Goal: Task Accomplishment & Management: Manage account settings

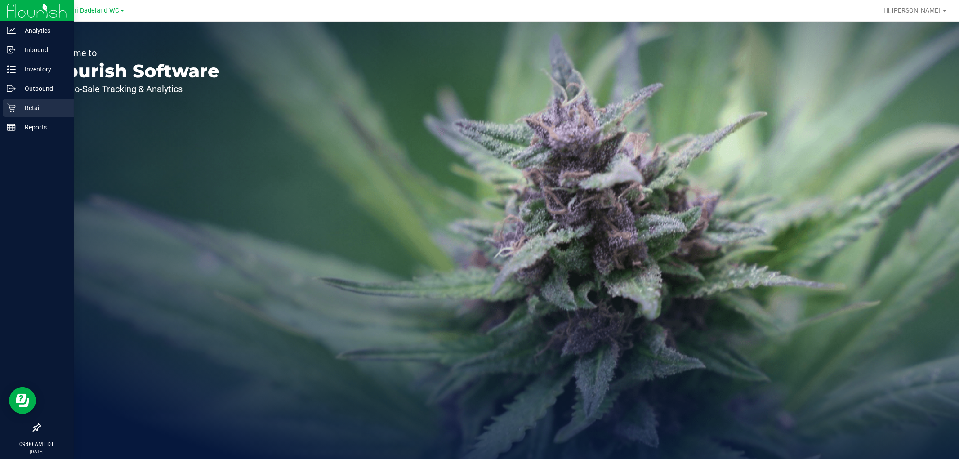
click at [11, 105] on icon at bounding box center [11, 108] width 9 height 9
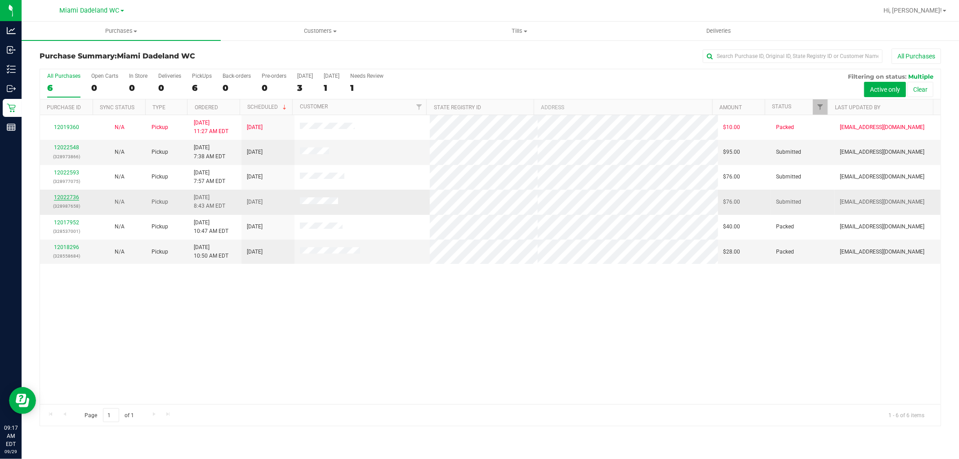
click at [72, 198] on link "12022736" at bounding box center [66, 197] width 25 height 6
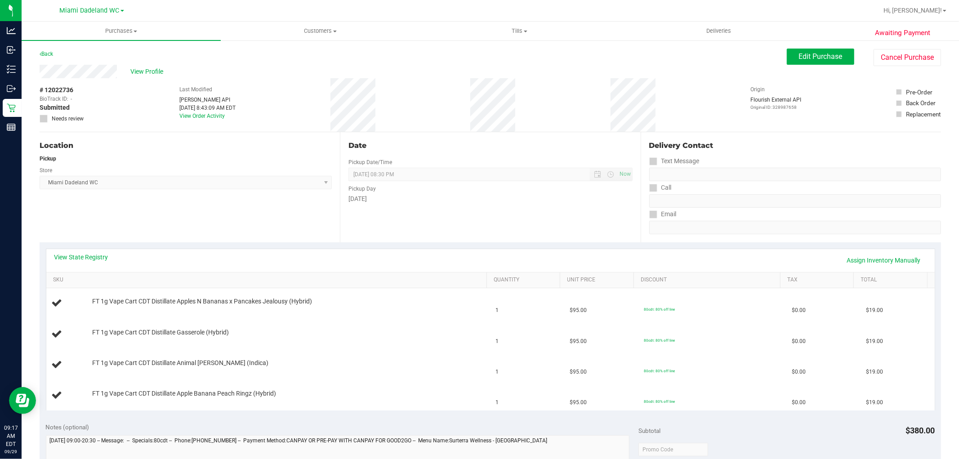
click at [675, 46] on div "Awaiting Payment Back Edit Purchase Cancel Purchase View Profile # 12022736 Bio…" at bounding box center [490, 423] width 937 height 766
drag, startPoint x: 850, startPoint y: 96, endPoint x: 137, endPoint y: 114, distance: 713.5
click at [137, 114] on div "# 12022736 BioTrack ID: - Submitted Needs review Last Modified [PERSON_NAME] AP…" at bounding box center [490, 104] width 901 height 53
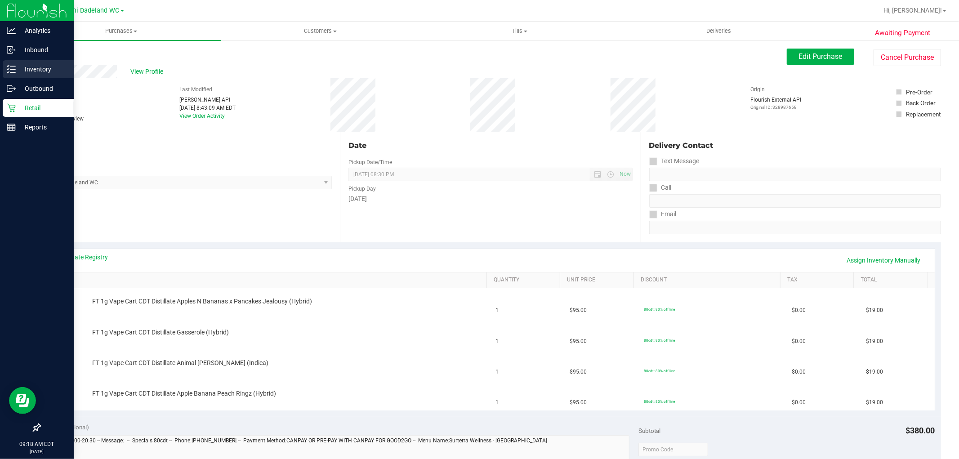
click at [32, 68] on p "Inventory" at bounding box center [43, 69] width 54 height 11
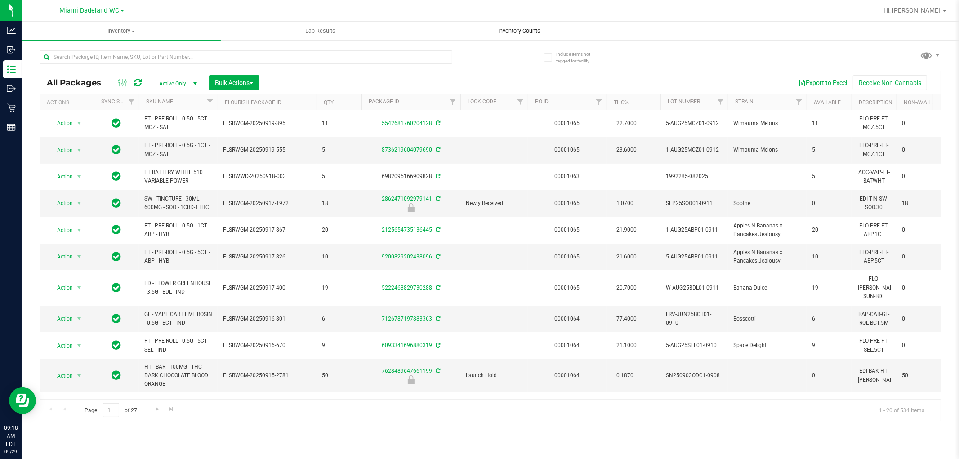
click at [526, 30] on span "Inventory Counts" at bounding box center [519, 31] width 67 height 8
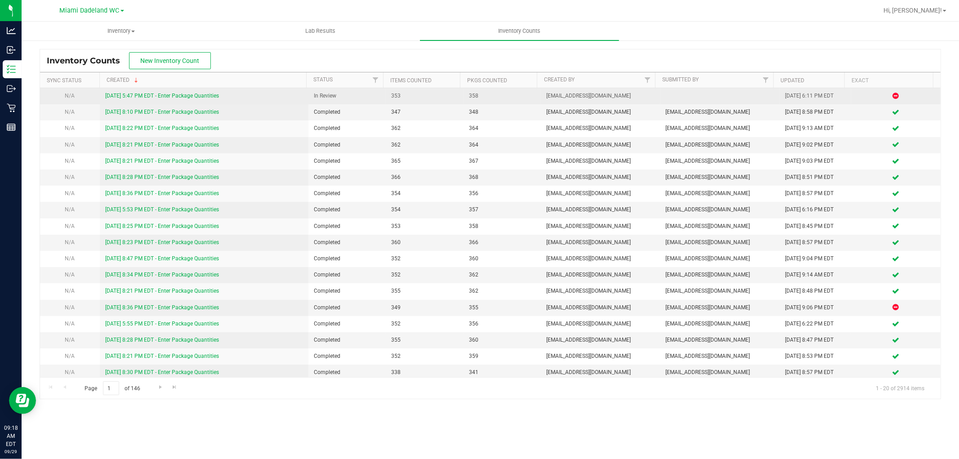
click at [209, 93] on link "9/28/25 5:47 PM EDT - Enter Package Quantities" at bounding box center [162, 96] width 114 height 6
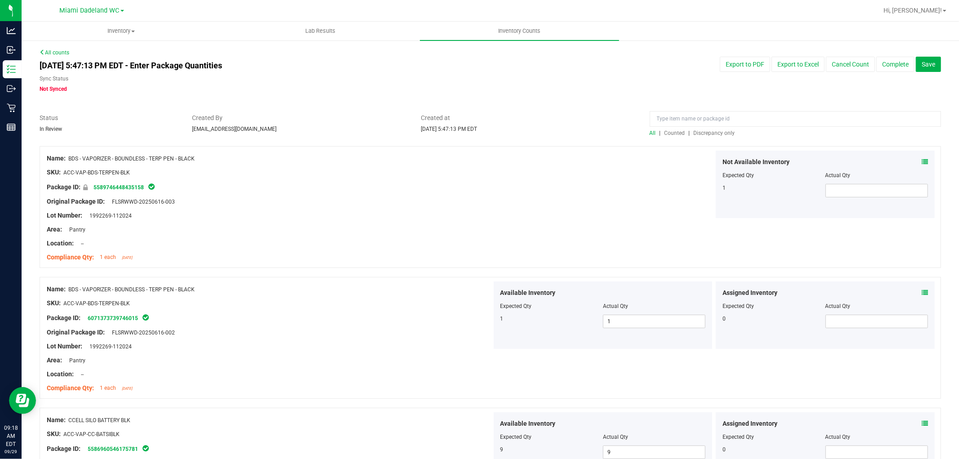
click at [716, 131] on span "Discrepancy only" at bounding box center [714, 133] width 41 height 6
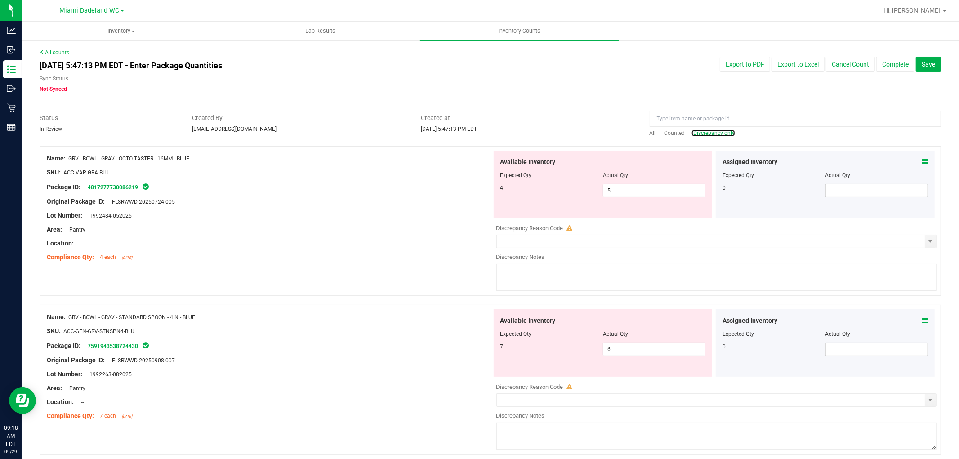
scroll to position [36, 0]
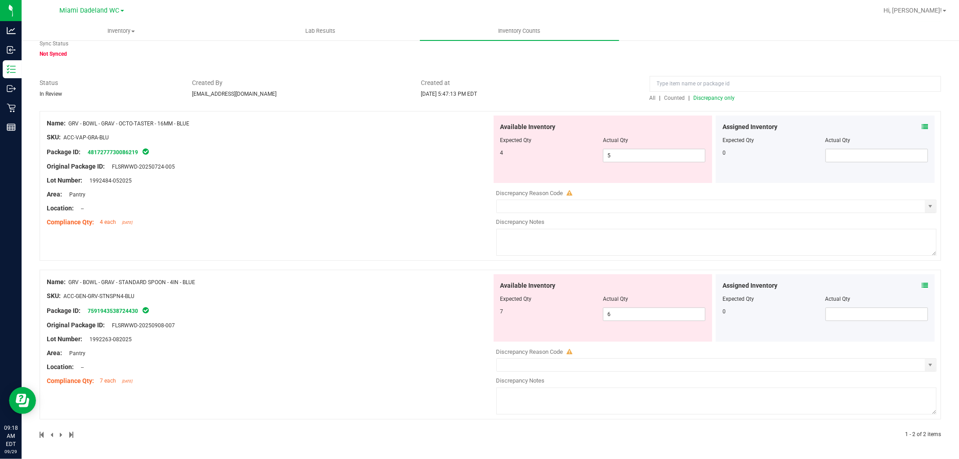
drag, startPoint x: 422, startPoint y: 194, endPoint x: 441, endPoint y: 149, distance: 49.3
click at [441, 149] on div "Package ID: 4817277730086219" at bounding box center [269, 152] width 445 height 11
drag, startPoint x: 421, startPoint y: 231, endPoint x: 390, endPoint y: 243, distance: 33.3
click at [390, 243] on div "Name: GRV - BOWL - GRAV - OCTO-TASTER - 16MM - BLUE SKU: ACC-VAP-GRA-BLU Packag…" at bounding box center [490, 186] width 901 height 150
drag, startPoint x: 635, startPoint y: 156, endPoint x: 608, endPoint y: 154, distance: 27.1
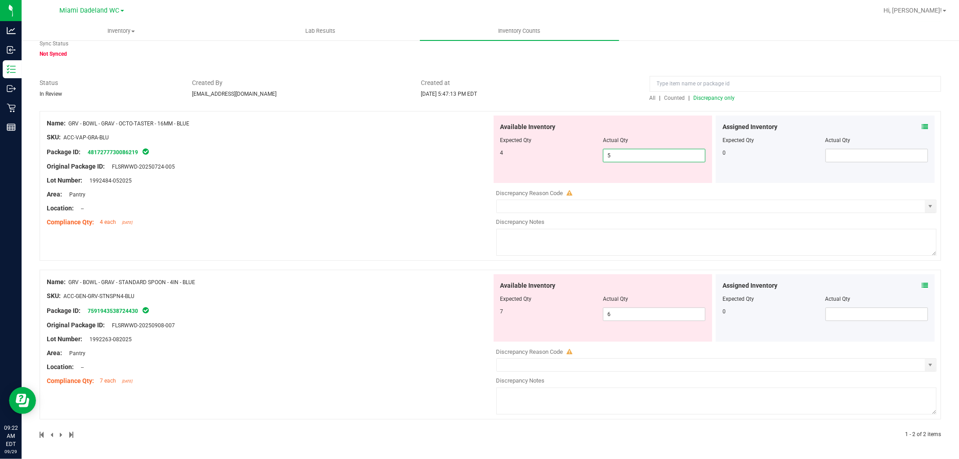
click at [608, 154] on input "5" at bounding box center [654, 155] width 102 height 13
click at [615, 156] on input "5" at bounding box center [654, 155] width 102 height 13
drag, startPoint x: 615, startPoint y: 156, endPoint x: 620, endPoint y: 156, distance: 5.4
click at [620, 156] on input "5" at bounding box center [654, 155] width 102 height 13
type input "4"
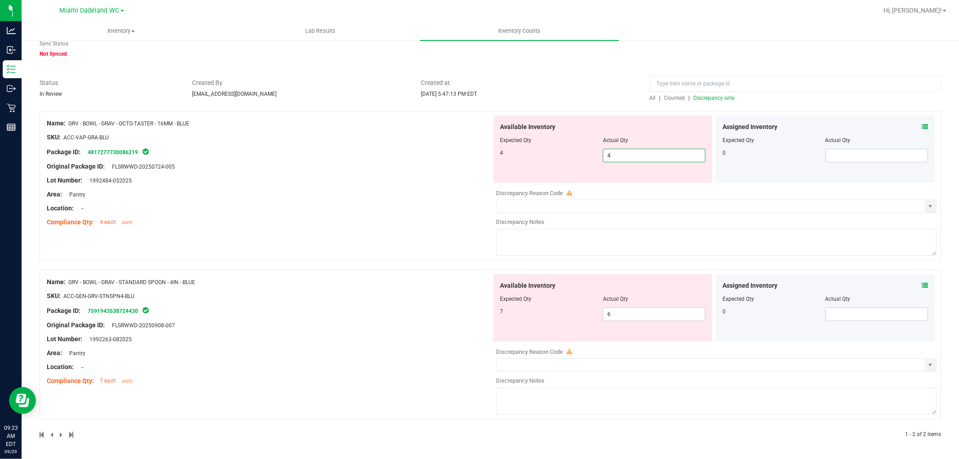
type input "4"
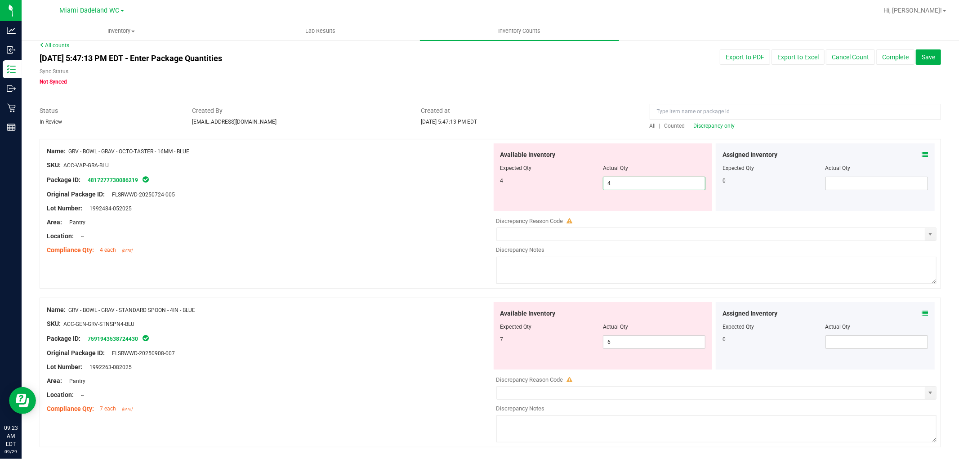
drag, startPoint x: 378, startPoint y: 240, endPoint x: 401, endPoint y: 265, distance: 34.3
click at [382, 243] on div "Name: GRV - BOWL - GRAV - OCTO-TASTER - 16MM - BLUE SKU: ACC-VAP-GRA-BLU Packag…" at bounding box center [490, 214] width 901 height 150
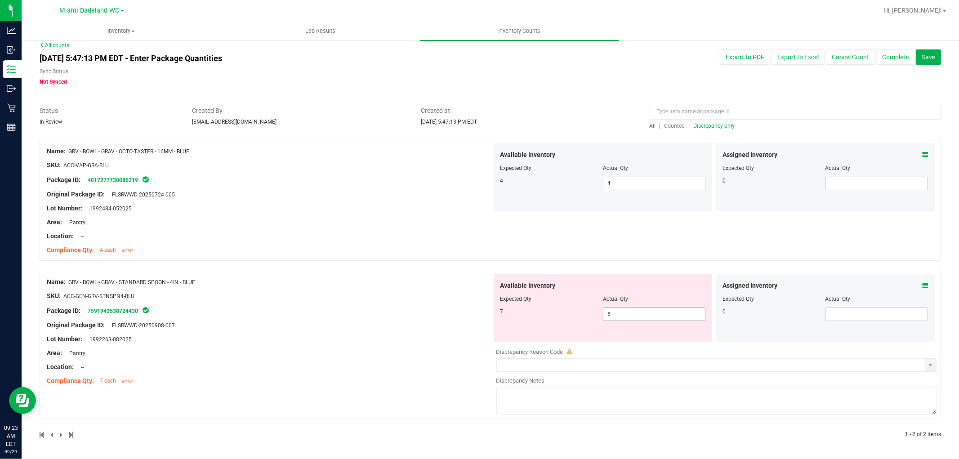
click at [639, 311] on span "6 6" at bounding box center [654, 313] width 102 height 13
type input "7"
click at [425, 192] on ng-container "Original Package ID: FLSRWWD-20250724-005" at bounding box center [269, 192] width 445 height 14
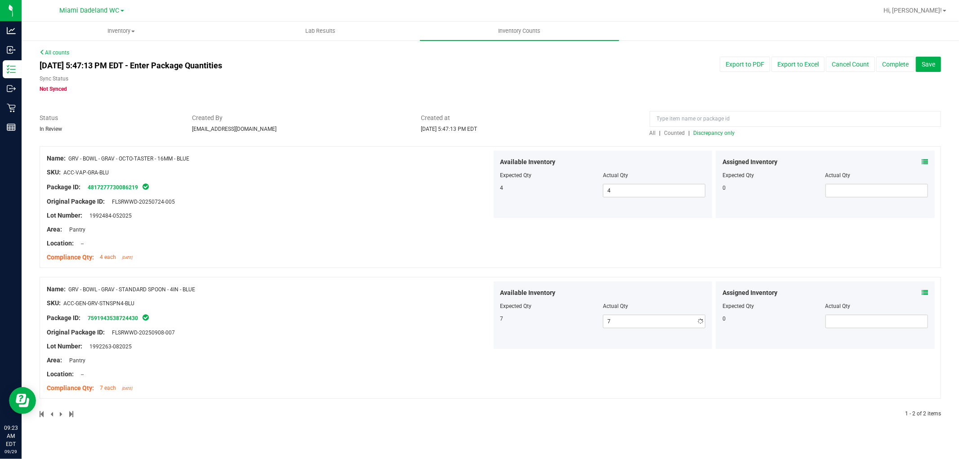
scroll to position [0, 0]
click at [900, 67] on button "Complete" at bounding box center [895, 64] width 38 height 15
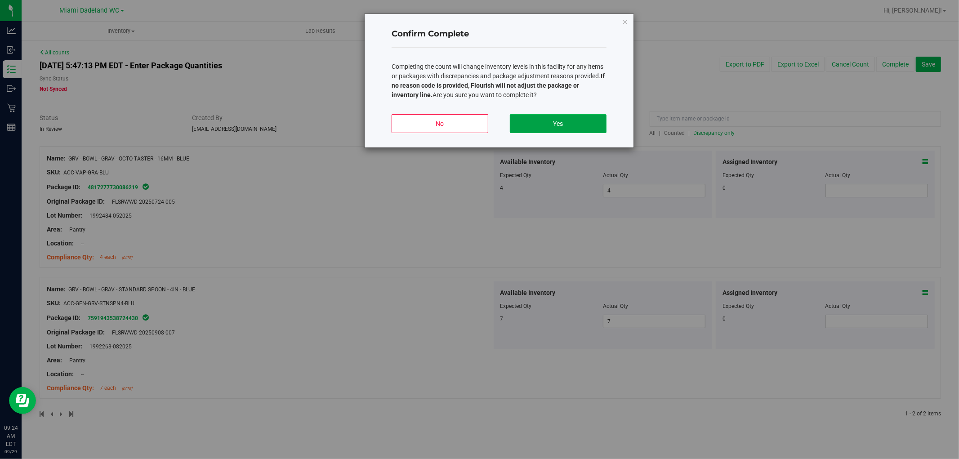
click at [600, 125] on button "Yes" at bounding box center [558, 123] width 97 height 19
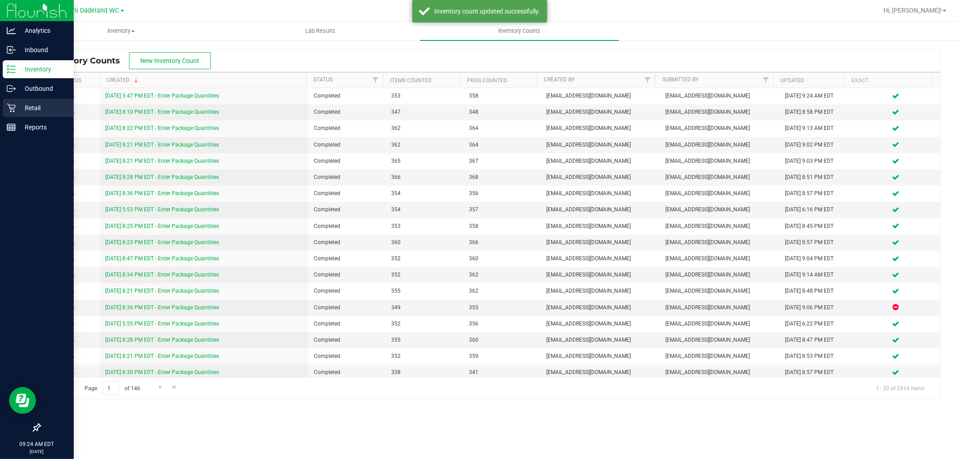
click at [10, 108] on icon at bounding box center [11, 108] width 9 height 9
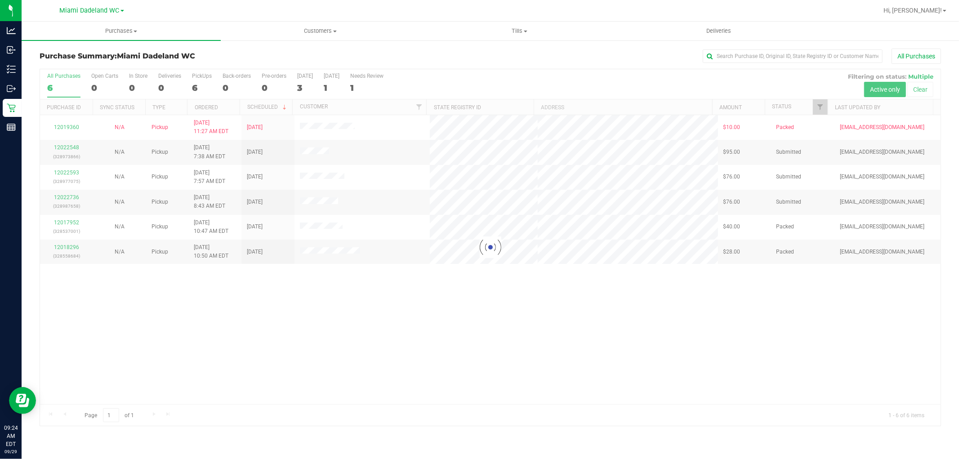
click at [572, 351] on div at bounding box center [490, 247] width 900 height 356
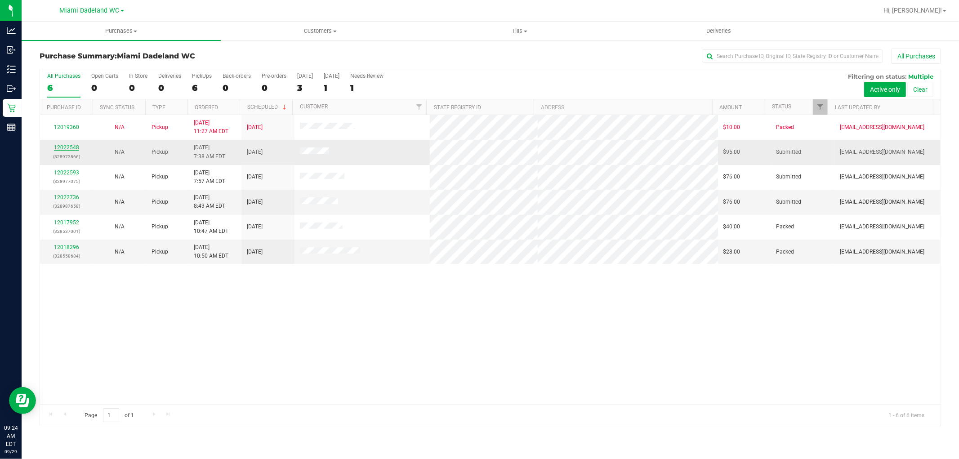
click at [68, 147] on link "12022548" at bounding box center [66, 147] width 25 height 6
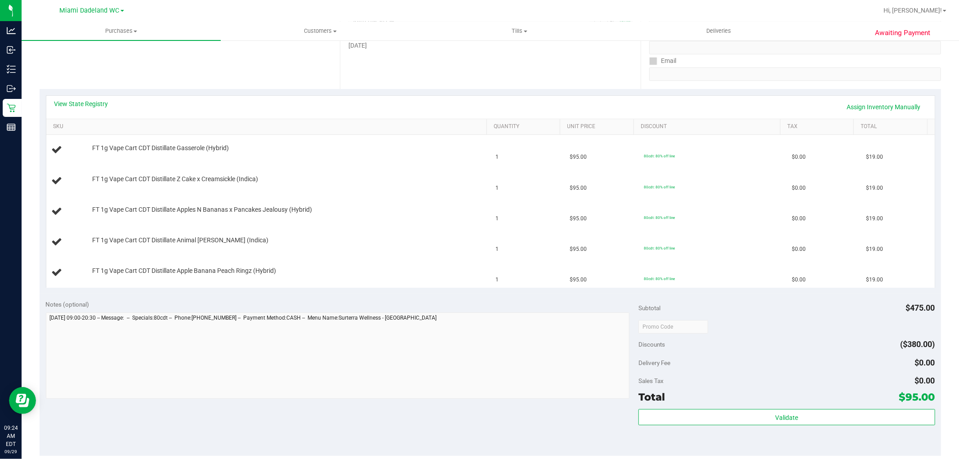
scroll to position [150, 0]
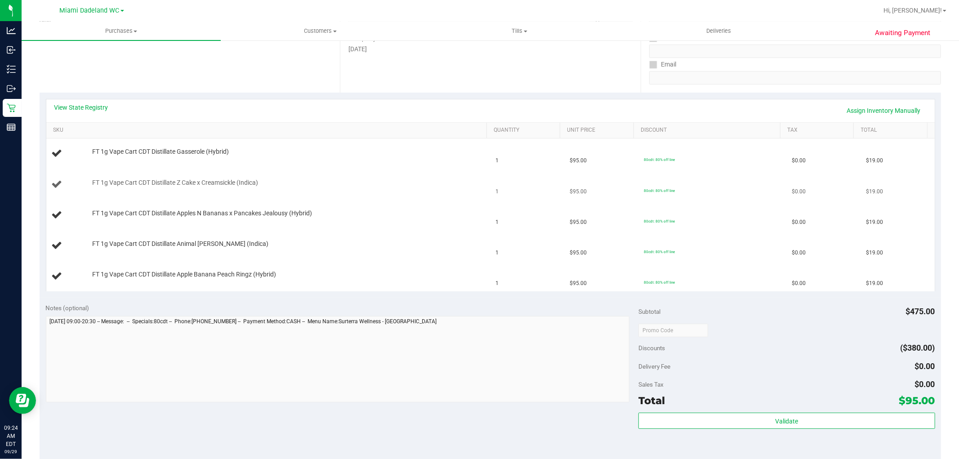
drag, startPoint x: 399, startPoint y: 194, endPoint x: 411, endPoint y: 182, distance: 17.2
click at [411, 182] on div "FT 1g Vape Cart CDT Distillate Z Cake x Creamsickle (Indica)" at bounding box center [285, 182] width 395 height 9
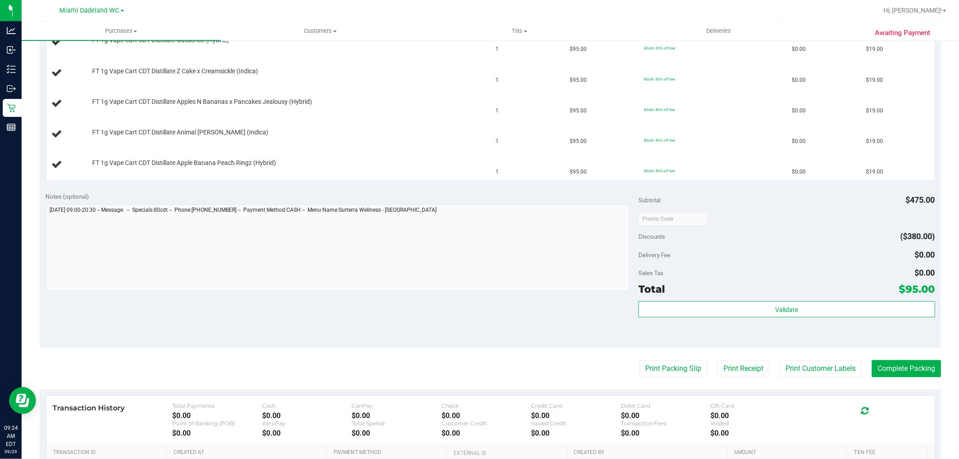
scroll to position [349, 0]
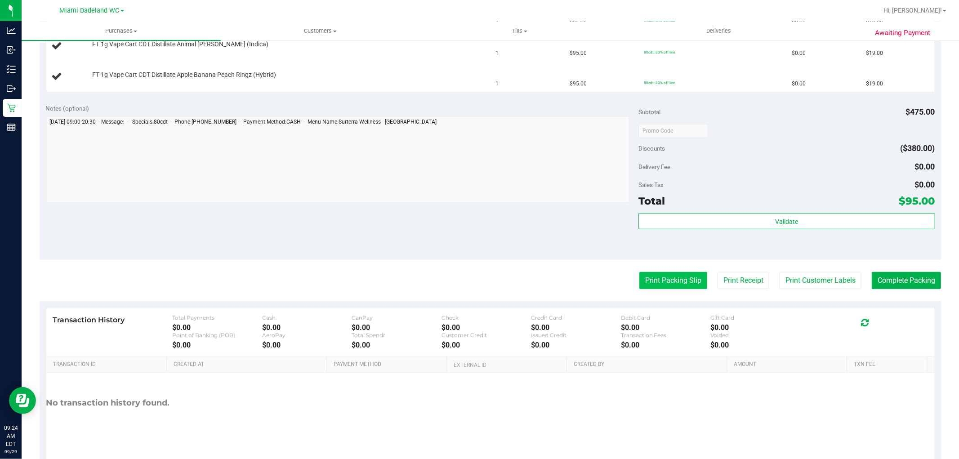
click at [676, 282] on button "Print Packing Slip" at bounding box center [673, 280] width 68 height 17
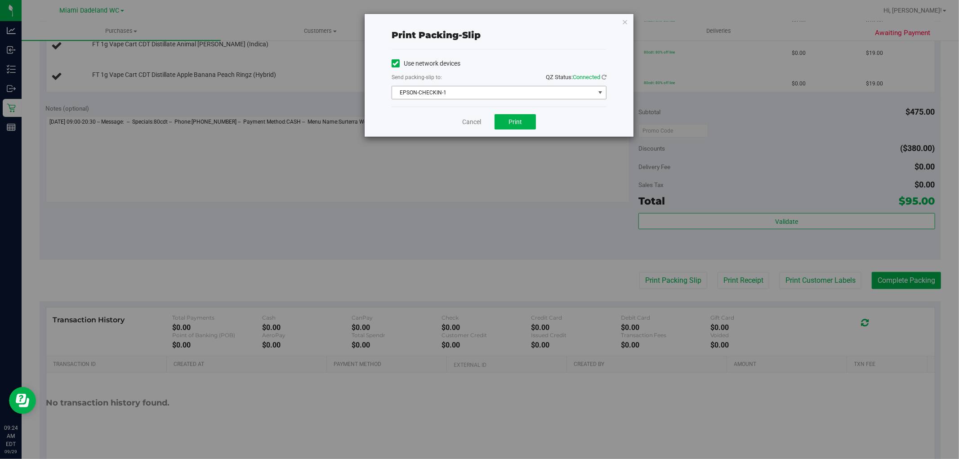
click at [497, 91] on span "EPSON-CHECKIN-1" at bounding box center [493, 92] width 203 height 13
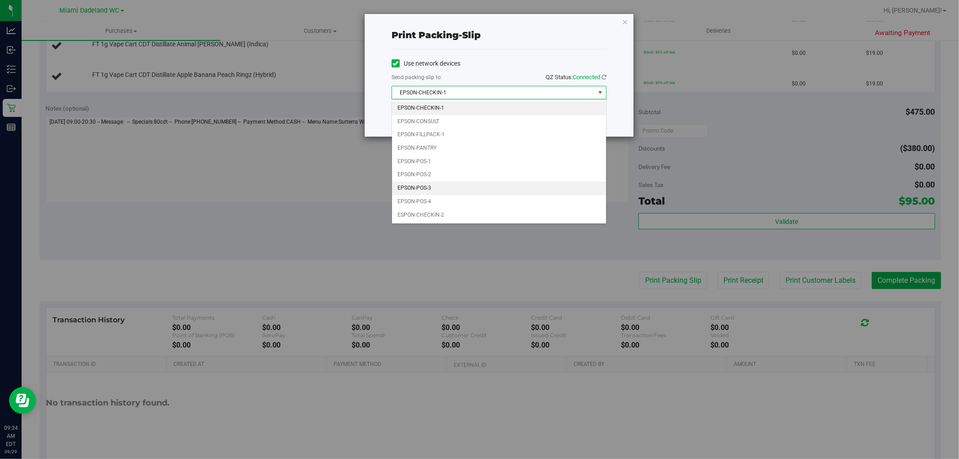
click at [450, 185] on li "EPSON-POS-3" at bounding box center [499, 188] width 214 height 13
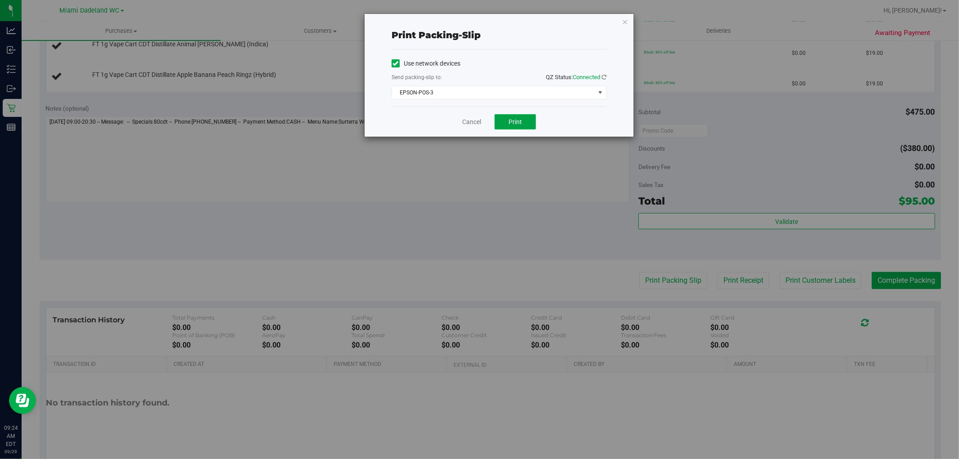
click at [519, 128] on button "Print" at bounding box center [514, 121] width 41 height 15
click at [479, 119] on link "Cancel" at bounding box center [471, 121] width 19 height 9
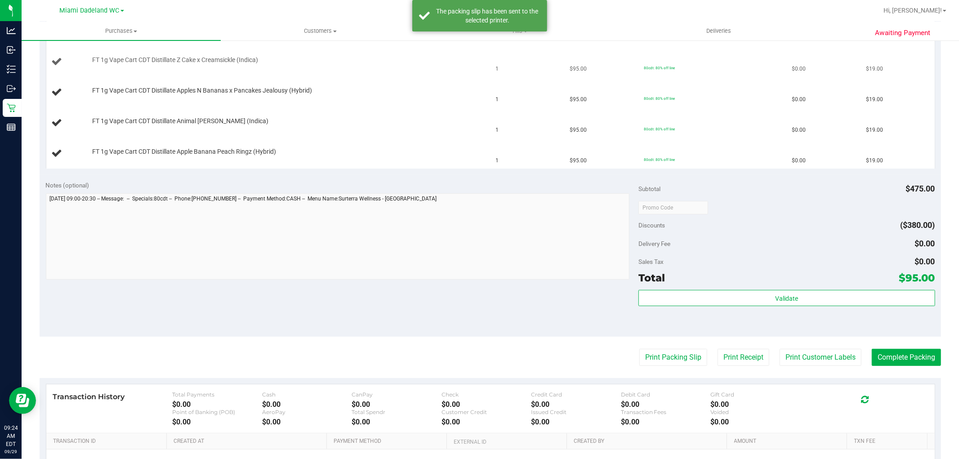
scroll to position [150, 0]
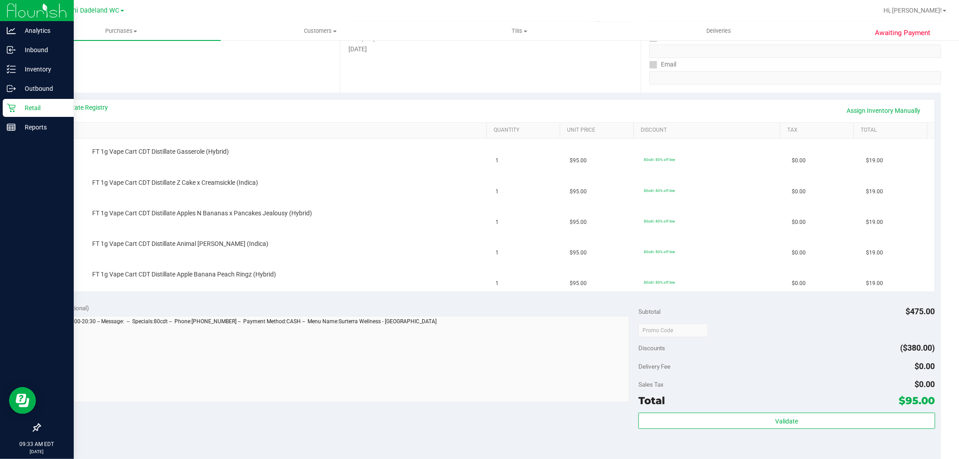
click at [10, 109] on icon at bounding box center [11, 108] width 9 height 9
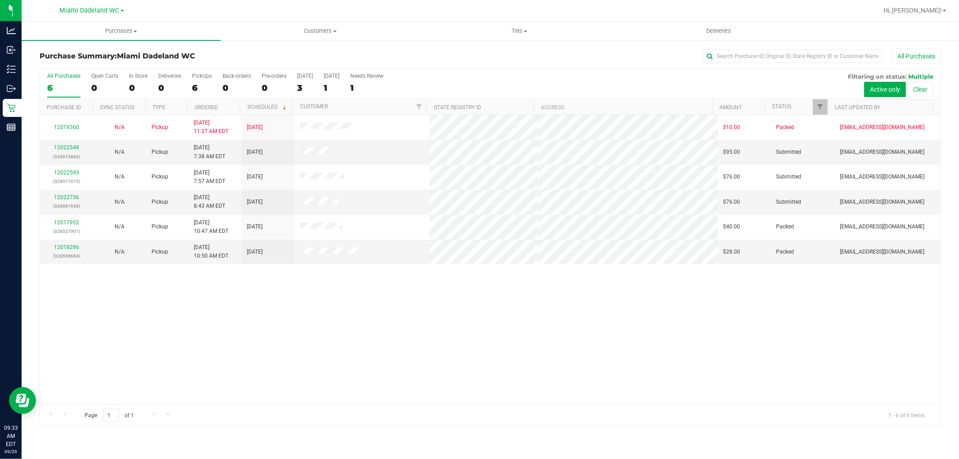
click at [491, 338] on div "12019360 N/A Pickup 9/28/2025 11:27 AM EDT 9/30/2025 $10.00 Packed abourraine@l…" at bounding box center [490, 259] width 900 height 289
click at [524, 29] on span "Tills" at bounding box center [519, 31] width 198 height 8
click at [501, 56] on li "Manage tills" at bounding box center [519, 54] width 199 height 11
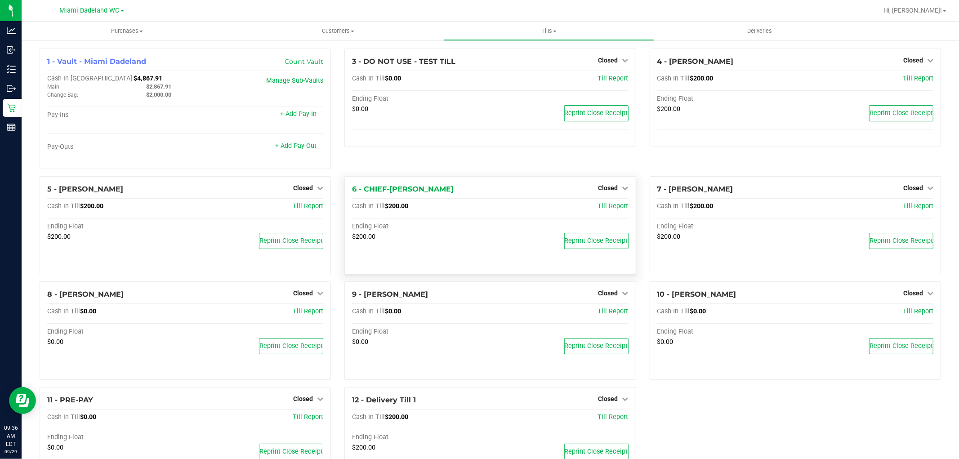
click at [609, 196] on div "6 - CHIEF-WINCHLEY Closed Open Till Cash In Till $200.00 Till Report Ending Flo…" at bounding box center [489, 225] width 291 height 98
click at [607, 189] on span "Closed" at bounding box center [608, 187] width 20 height 7
click at [606, 205] on link "Open Till" at bounding box center [608, 206] width 24 height 7
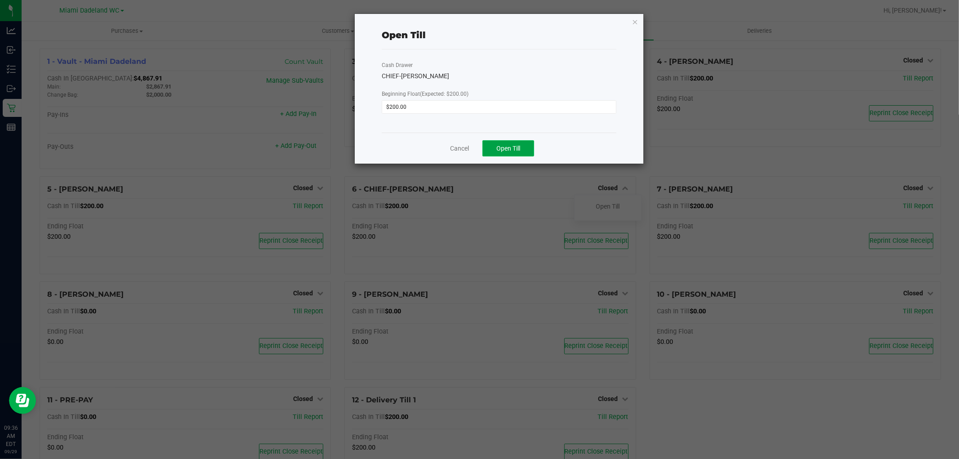
click at [511, 142] on button "Open Till" at bounding box center [508, 148] width 52 height 16
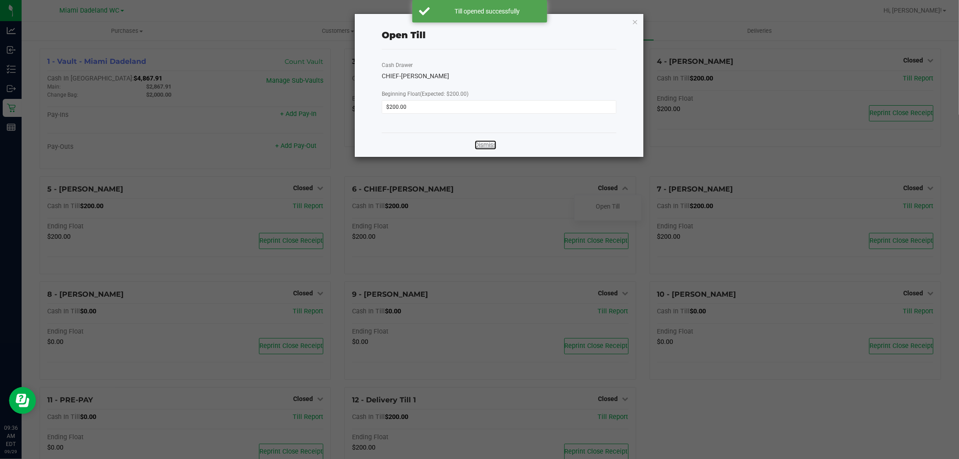
click at [496, 145] on link "Dismiss" at bounding box center [486, 144] width 22 height 9
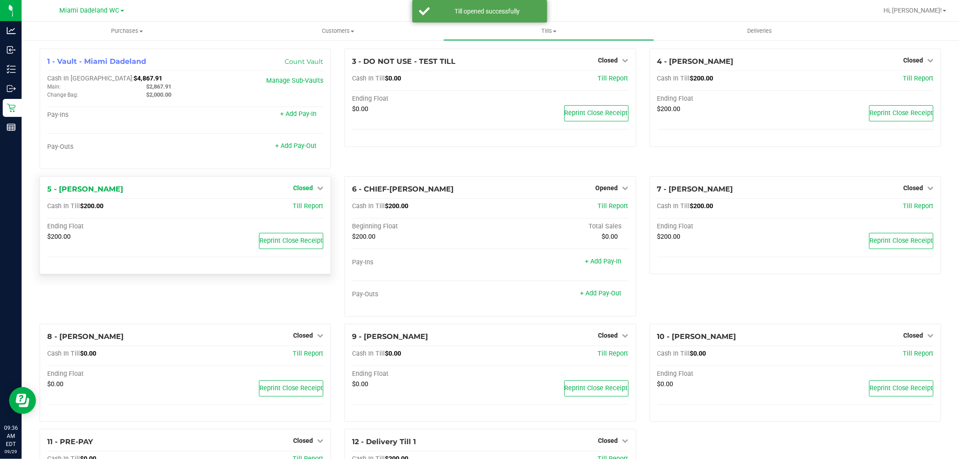
click at [308, 187] on span "Closed" at bounding box center [303, 187] width 20 height 7
click at [313, 206] on div "Open Till" at bounding box center [303, 206] width 67 height 11
click at [299, 209] on link "Open Till" at bounding box center [303, 206] width 24 height 7
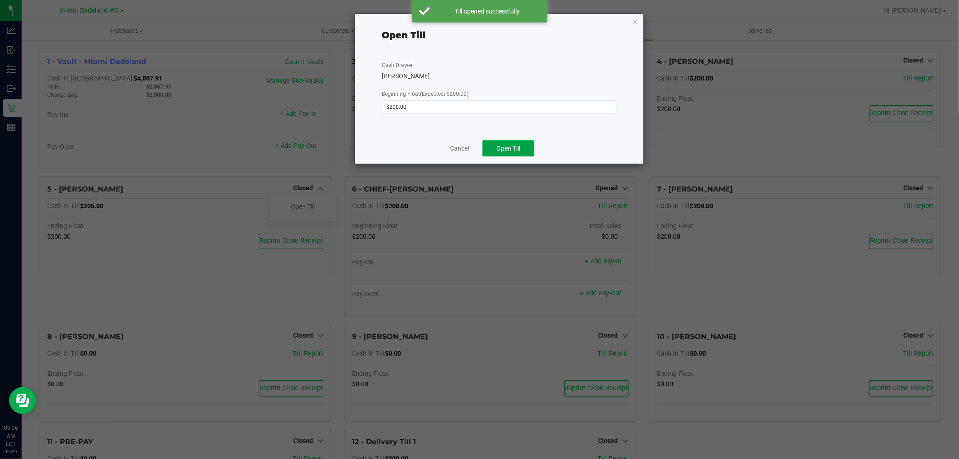
click at [496, 150] on span "Open Till" at bounding box center [508, 148] width 24 height 7
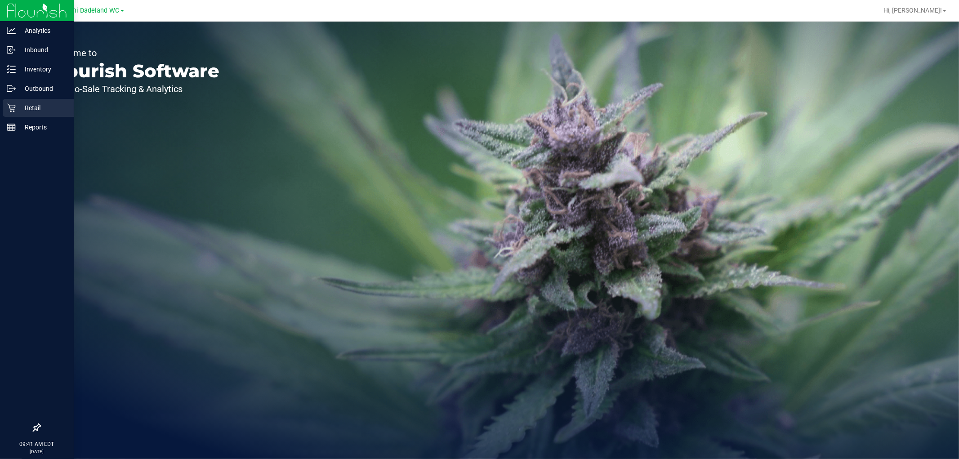
click at [11, 109] on icon at bounding box center [11, 107] width 9 height 9
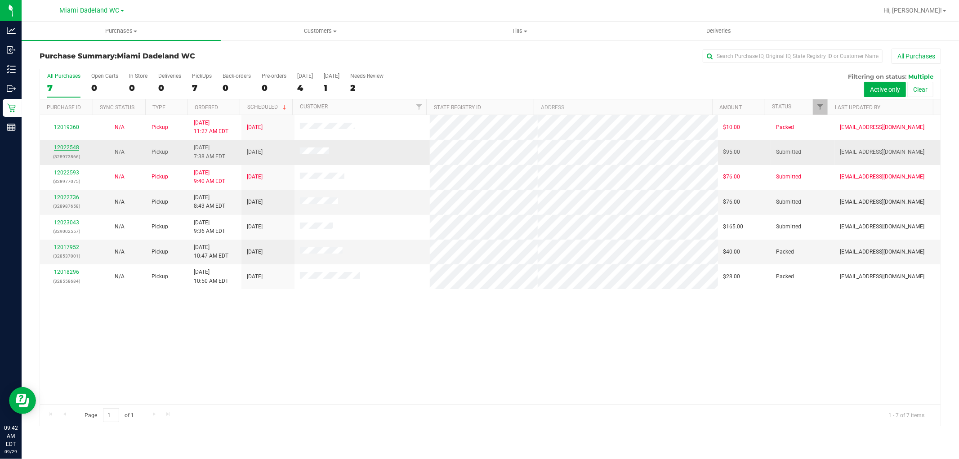
click at [70, 146] on link "12022548" at bounding box center [66, 147] width 25 height 6
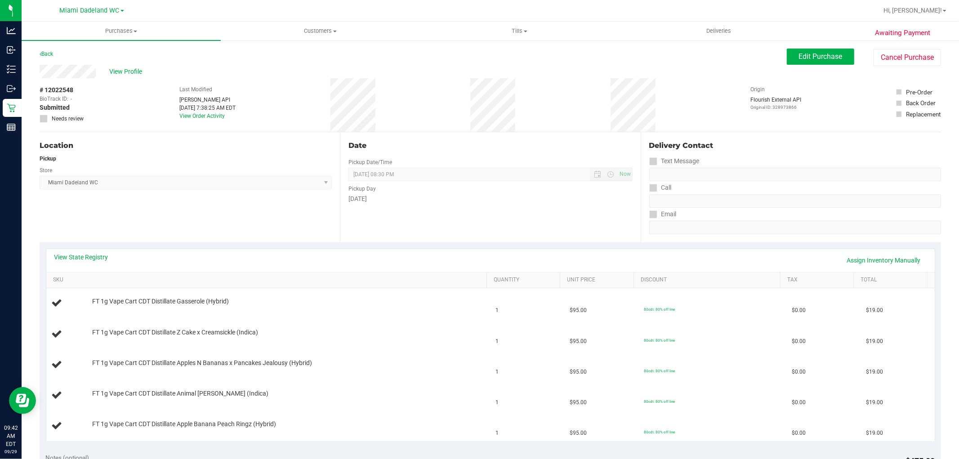
click at [438, 254] on div "View State Registry Assign Inventory Manually" at bounding box center [490, 260] width 872 height 15
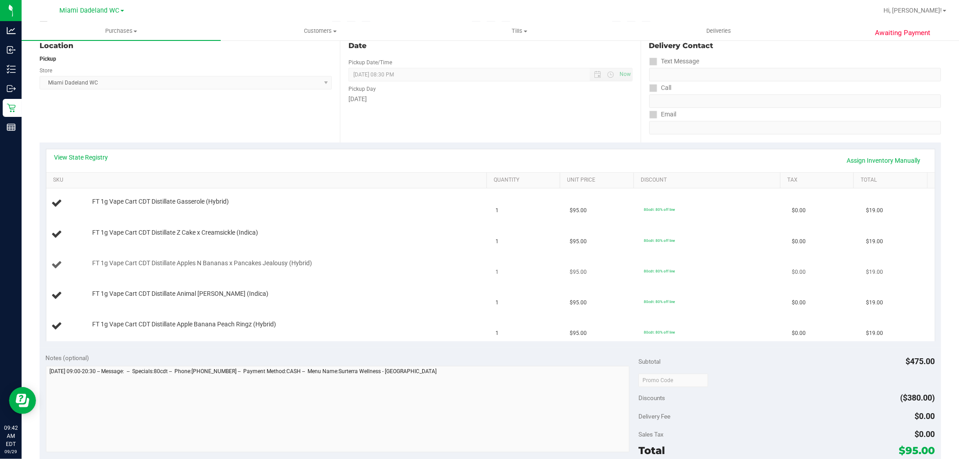
scroll to position [150, 0]
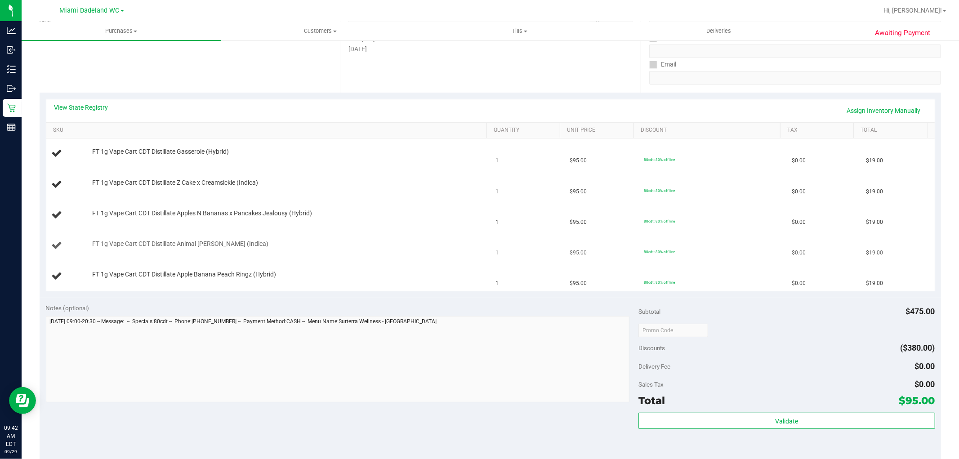
drag, startPoint x: 434, startPoint y: 253, endPoint x: 402, endPoint y: 249, distance: 31.6
click at [402, 249] on div "FT 1g Vape Cart CDT Distillate Animal [PERSON_NAME] (Indica)" at bounding box center [268, 246] width 433 height 12
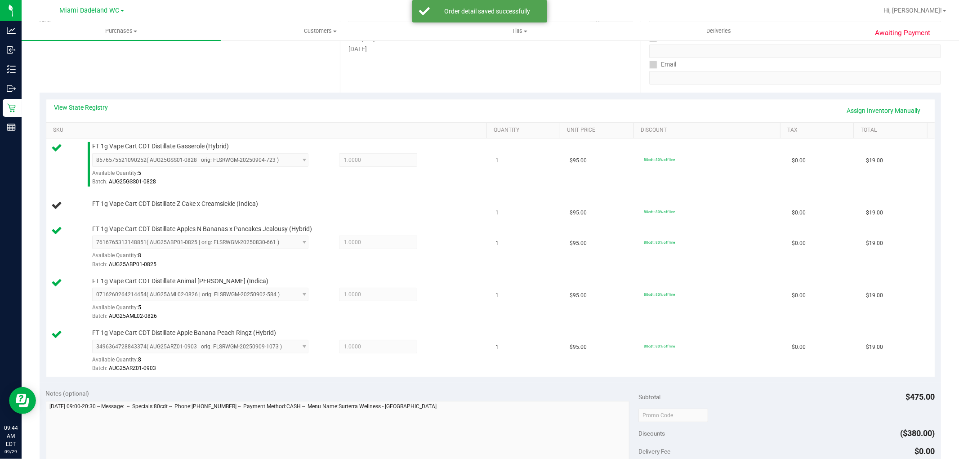
click at [80, 99] on div "View State Registry Assign Inventory Manually" at bounding box center [490, 110] width 888 height 23
click at [93, 105] on link "View State Registry" at bounding box center [81, 107] width 54 height 9
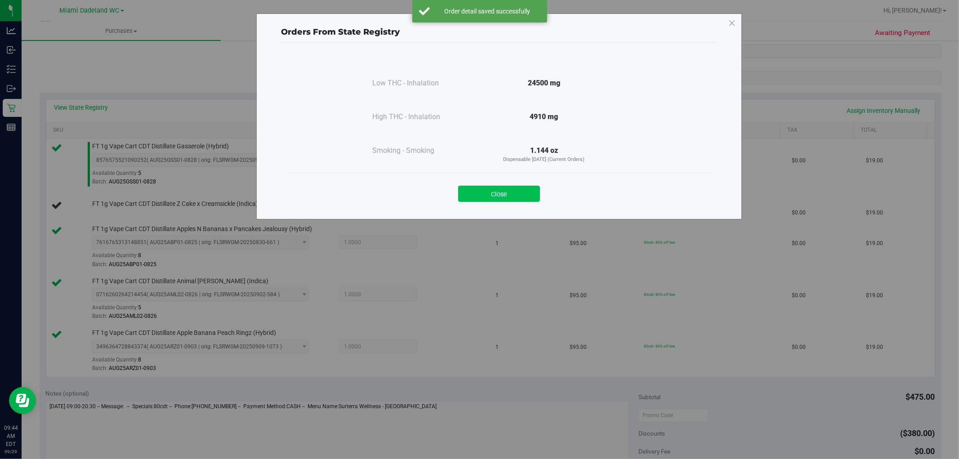
click at [487, 191] on button "Close" at bounding box center [499, 194] width 82 height 16
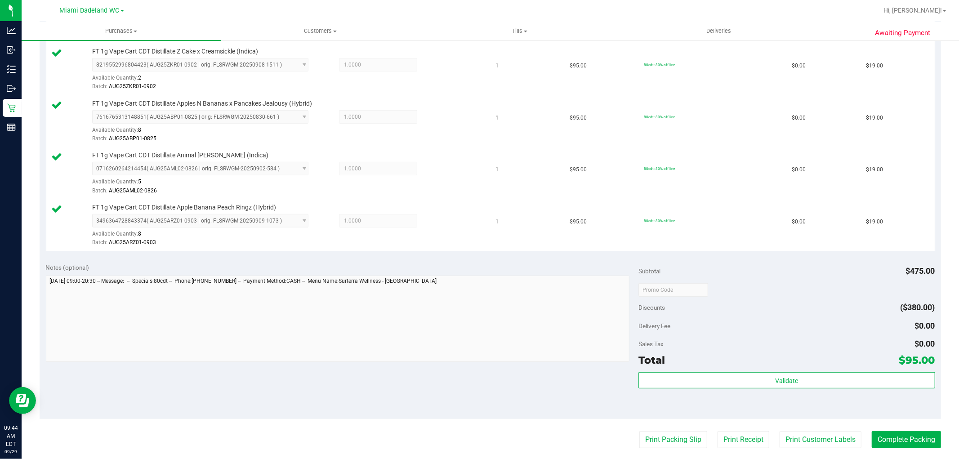
scroll to position [399, 0]
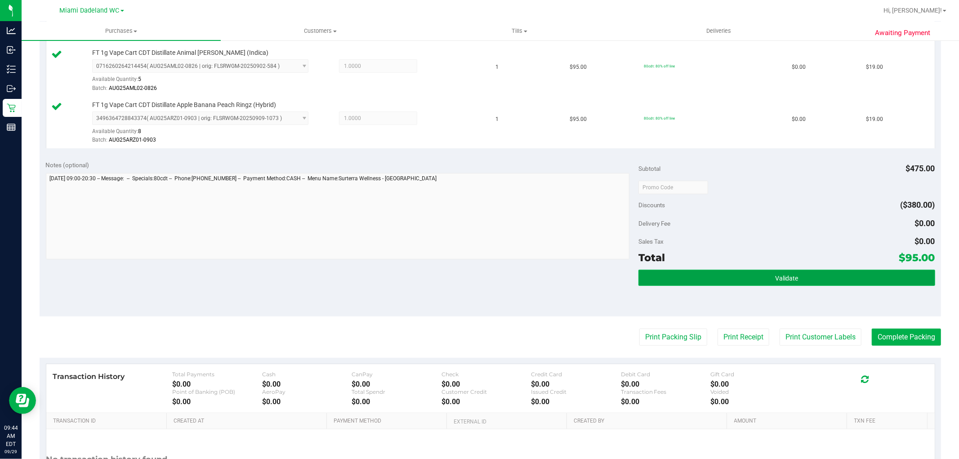
click at [747, 277] on button "Validate" at bounding box center [786, 278] width 296 height 16
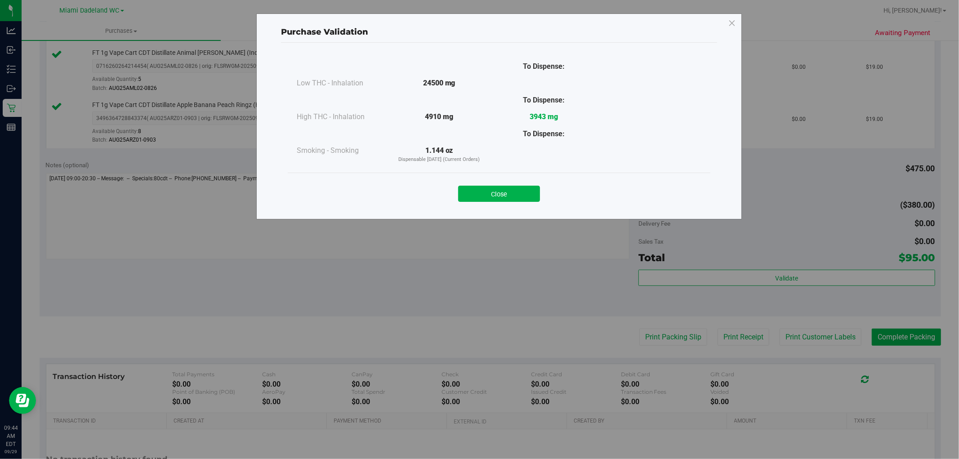
click at [521, 183] on div "Close" at bounding box center [498, 191] width 409 height 22
click at [518, 196] on button "Close" at bounding box center [499, 194] width 82 height 16
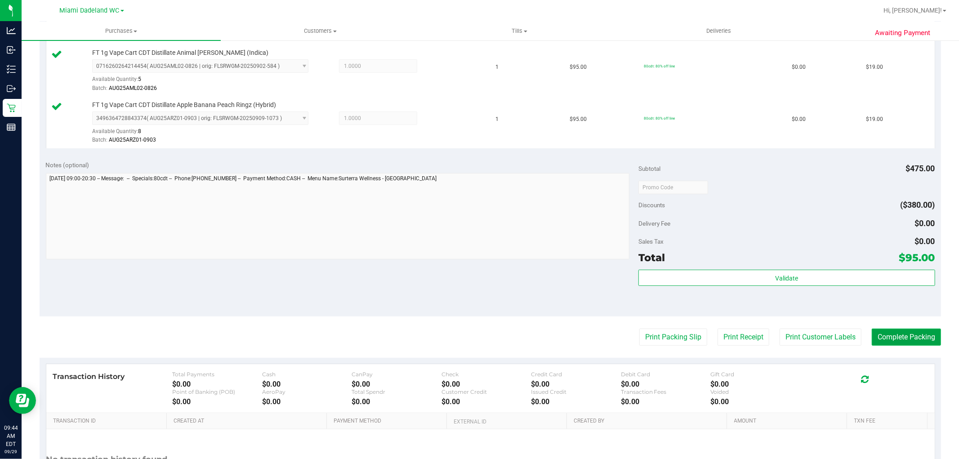
click at [894, 334] on button "Complete Packing" at bounding box center [906, 337] width 69 height 17
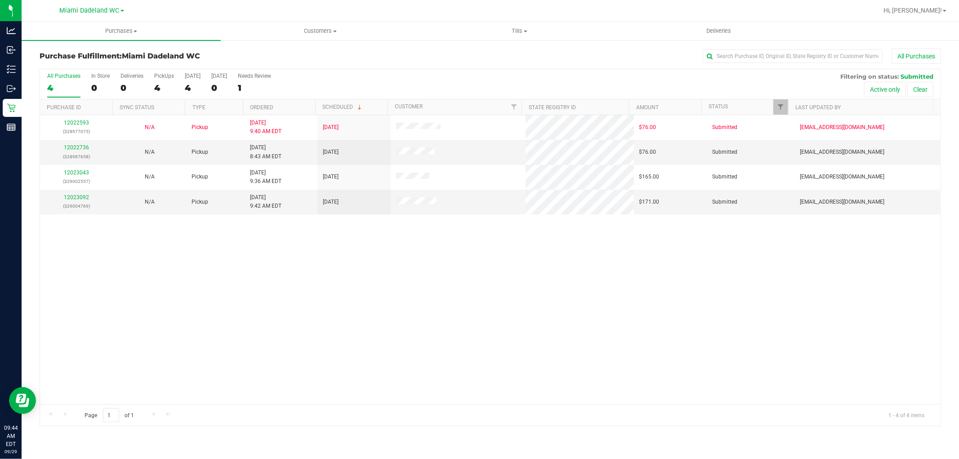
click at [405, 245] on div "12022593 (328977075) N/A Pickup 9/29/2025 9:40 AM EDT 9/29/2025 $76.00 Submitte…" at bounding box center [490, 259] width 900 height 289
click at [82, 149] on link "12022736" at bounding box center [76, 147] width 25 height 6
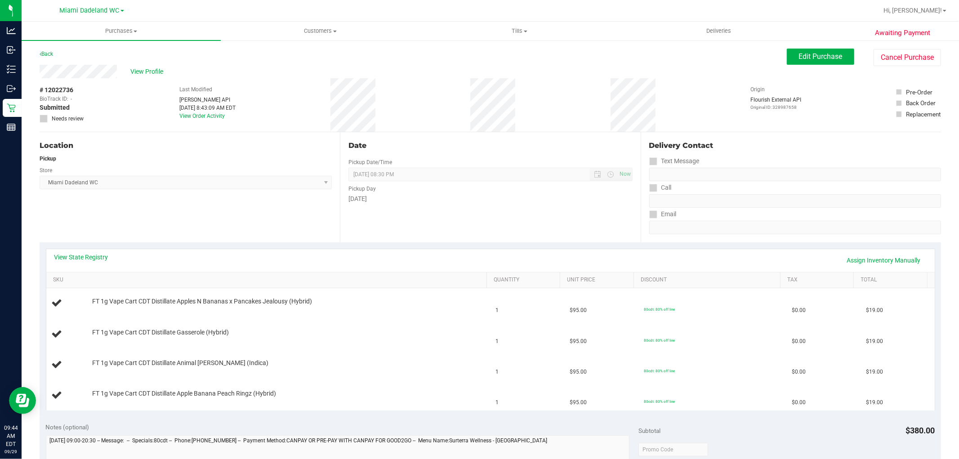
click at [85, 264] on div "View State Registry Assign Inventory Manually" at bounding box center [490, 260] width 872 height 15
click at [84, 262] on div "View State Registry Assign Inventory Manually" at bounding box center [490, 260] width 872 height 15
click at [84, 258] on link "View State Registry" at bounding box center [81, 257] width 54 height 9
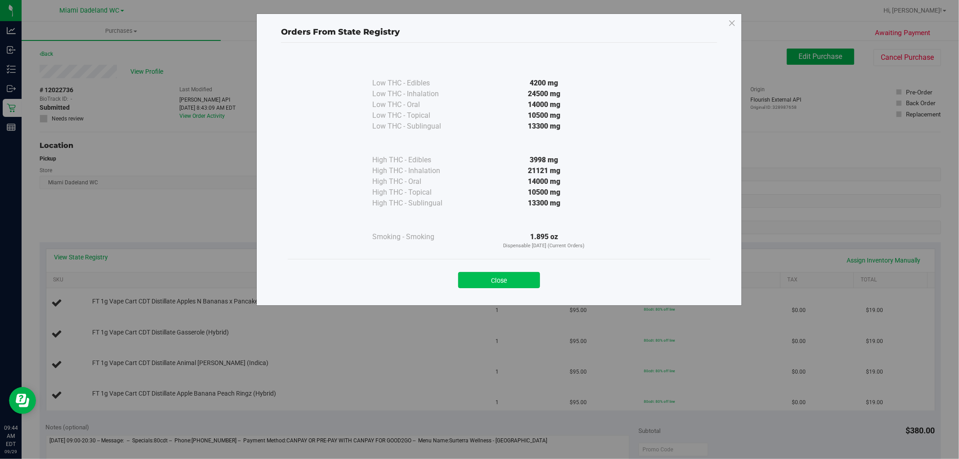
click at [487, 280] on button "Close" at bounding box center [499, 280] width 82 height 16
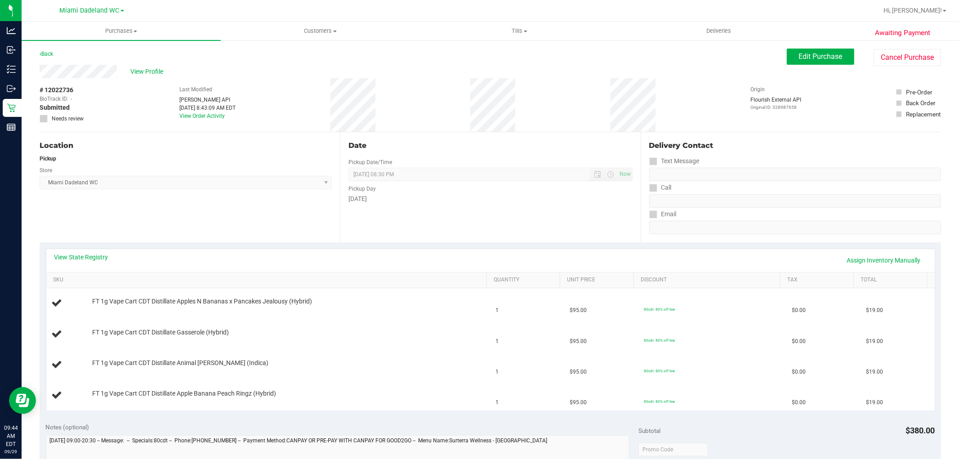
click at [547, 204] on div "Date Pickup Date/Time 09/29/2025 Now 09/29/2025 08:30 PM Now Pickup Day Monday" at bounding box center [490, 187] width 300 height 110
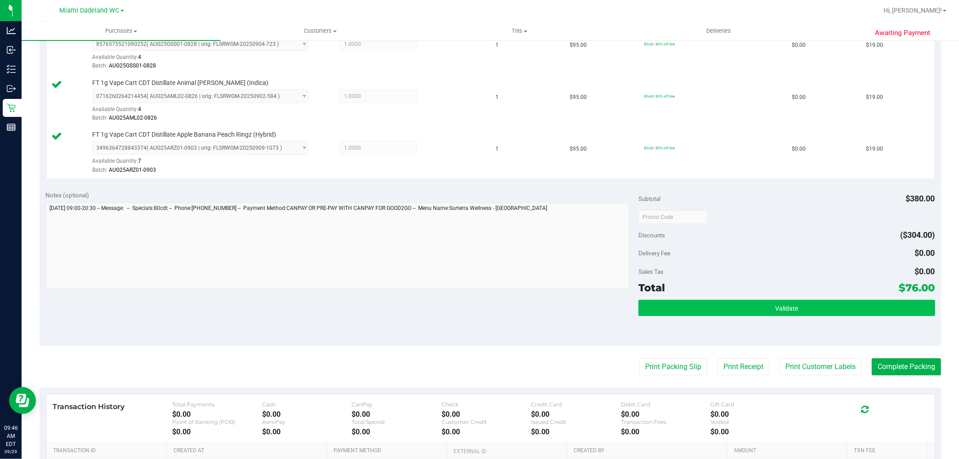
scroll to position [349, 0]
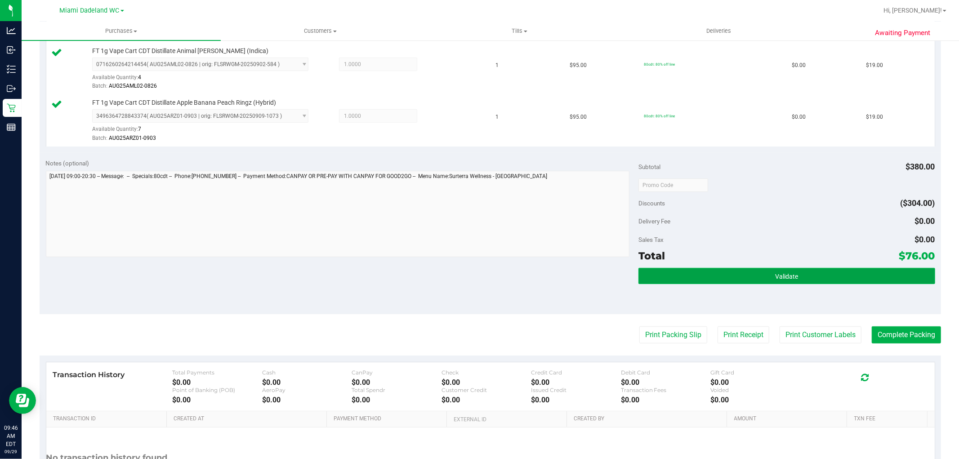
click at [702, 277] on button "Validate" at bounding box center [786, 276] width 296 height 16
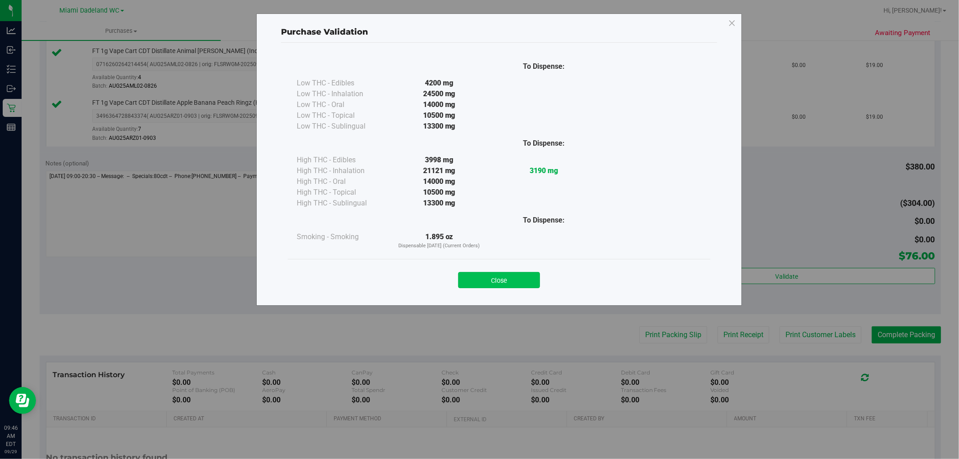
drag, startPoint x: 511, startPoint y: 268, endPoint x: 511, endPoint y: 280, distance: 12.2
click at [511, 279] on div "Close" at bounding box center [498, 277] width 409 height 22
click at [511, 280] on button "Close" at bounding box center [499, 280] width 82 height 16
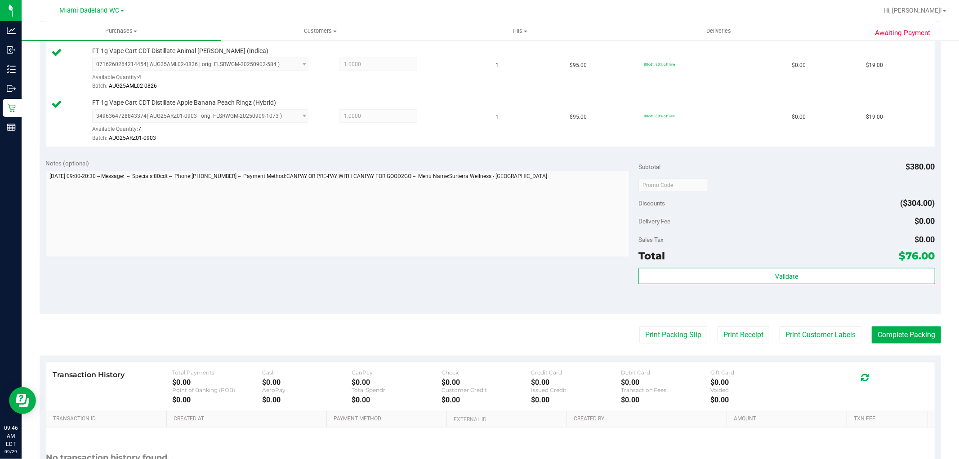
click at [699, 338] on div "Print Packing Slip Print Receipt Print Customer Labels Complete Packing" at bounding box center [490, 334] width 901 height 17
click at [683, 339] on button "Print Packing Slip" at bounding box center [673, 334] width 68 height 17
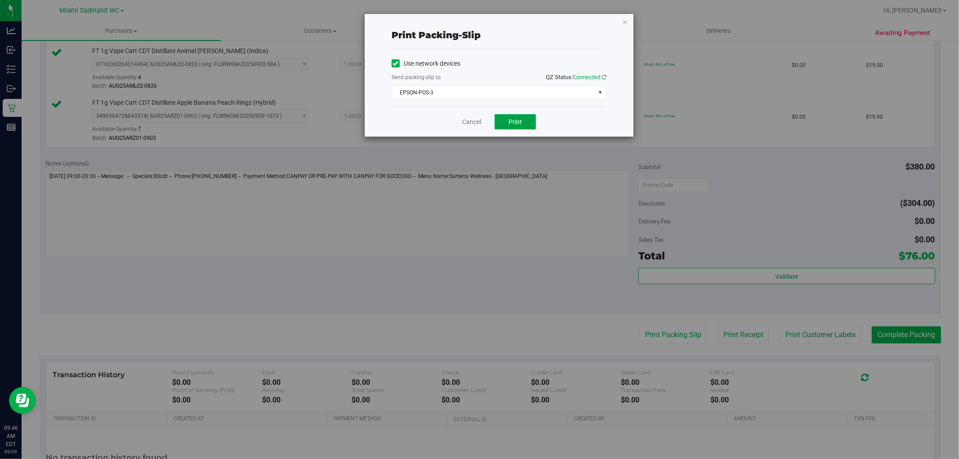
click at [519, 123] on span "Print" at bounding box center [514, 121] width 13 height 7
click at [470, 118] on link "Cancel" at bounding box center [471, 121] width 19 height 9
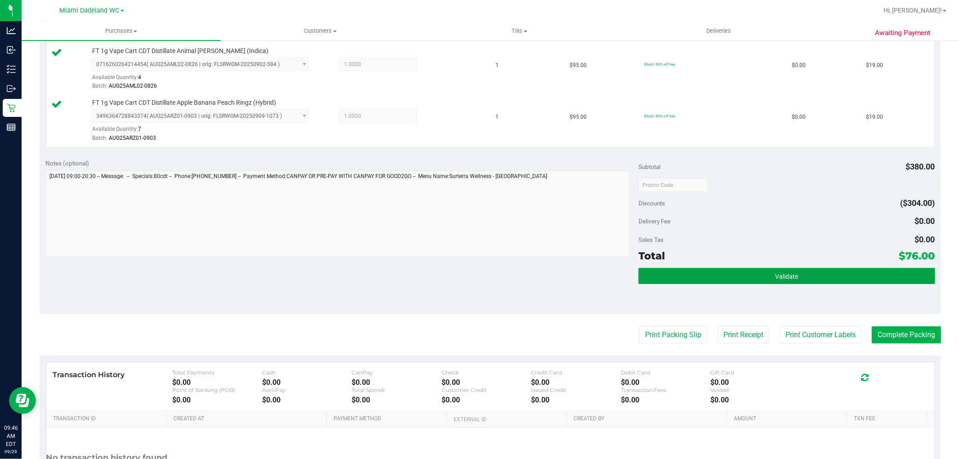
click at [800, 277] on button "Validate" at bounding box center [786, 276] width 296 height 16
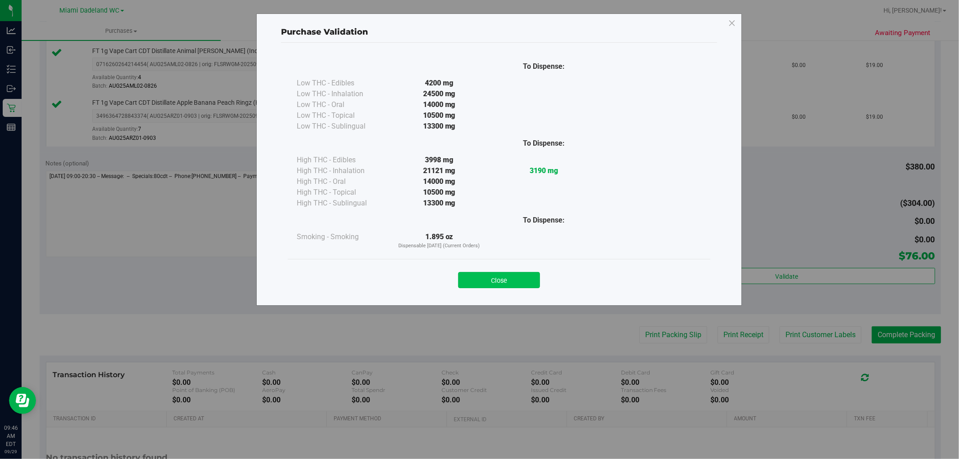
click at [505, 283] on button "Close" at bounding box center [499, 280] width 82 height 16
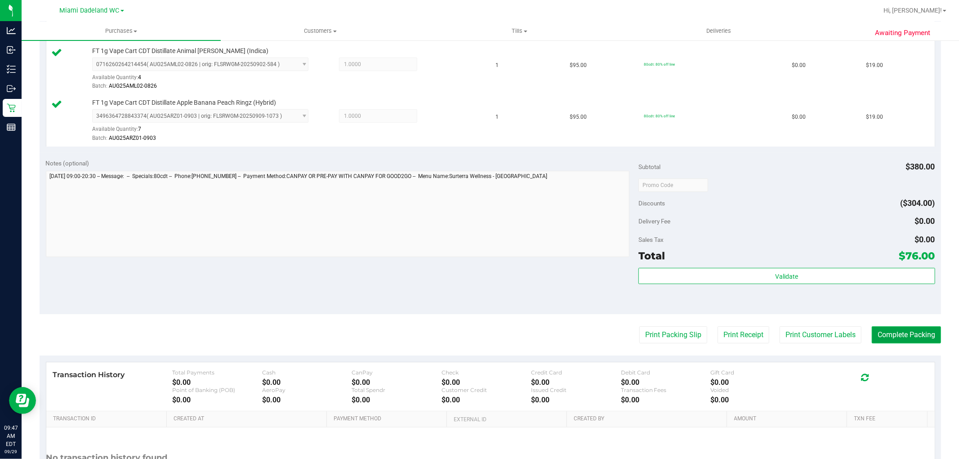
click at [906, 334] on button "Complete Packing" at bounding box center [906, 334] width 69 height 17
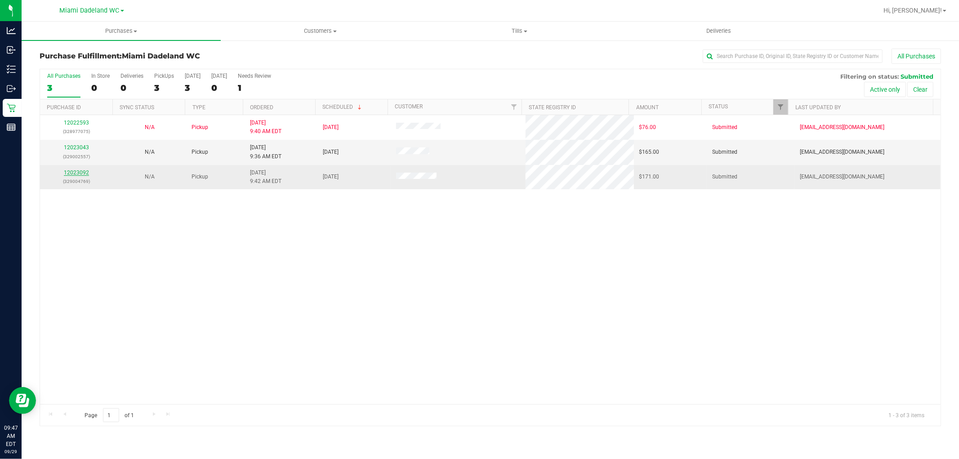
click at [86, 173] on link "12023092" at bounding box center [76, 172] width 25 height 6
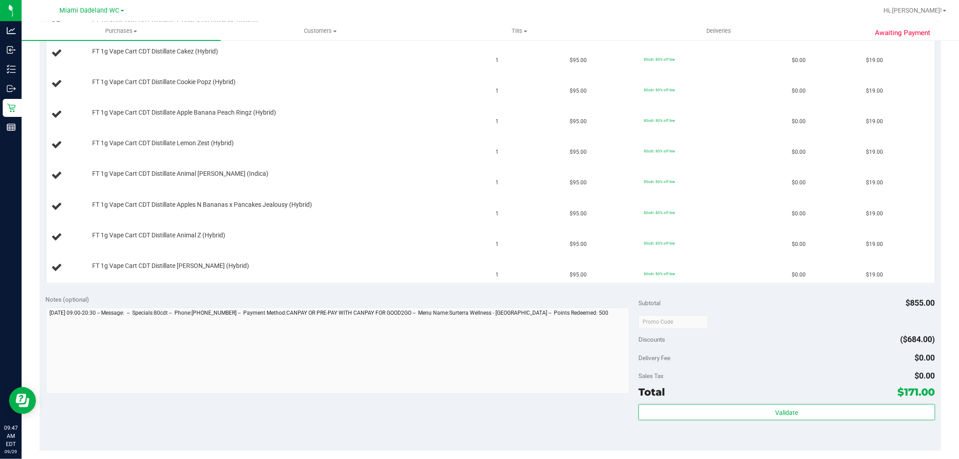
scroll to position [399, 0]
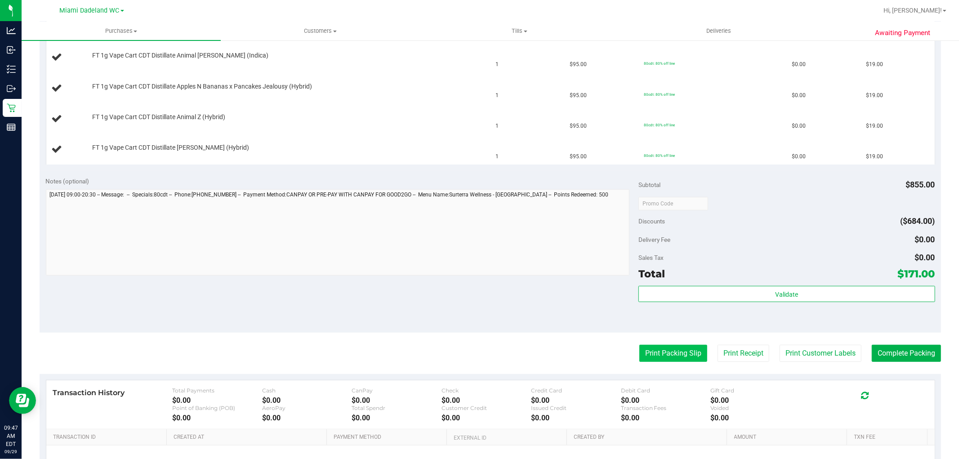
click at [667, 353] on button "Print Packing Slip" at bounding box center [673, 353] width 68 height 17
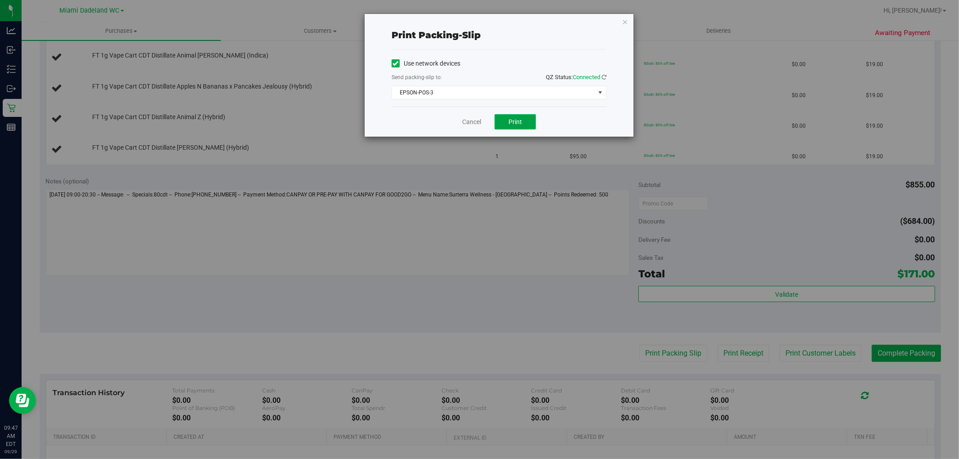
click at [520, 119] on span "Print" at bounding box center [514, 121] width 13 height 7
click at [474, 122] on link "Cancel" at bounding box center [471, 121] width 19 height 9
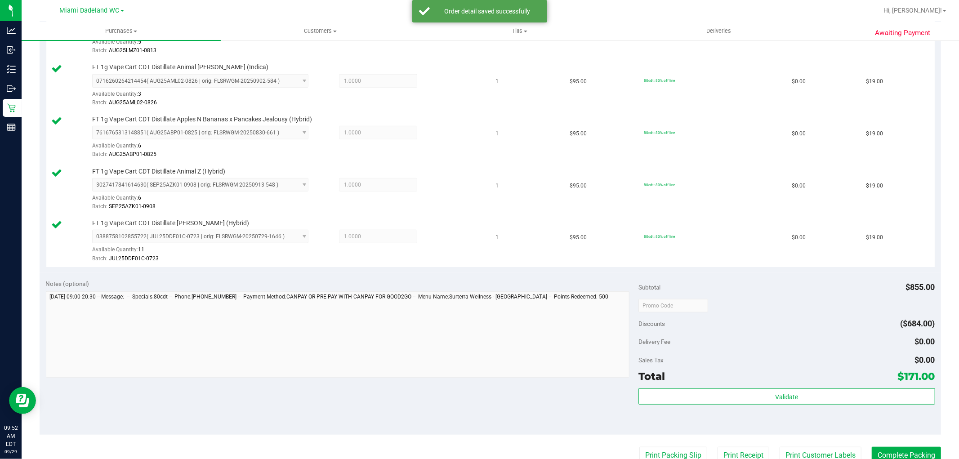
scroll to position [599, 0]
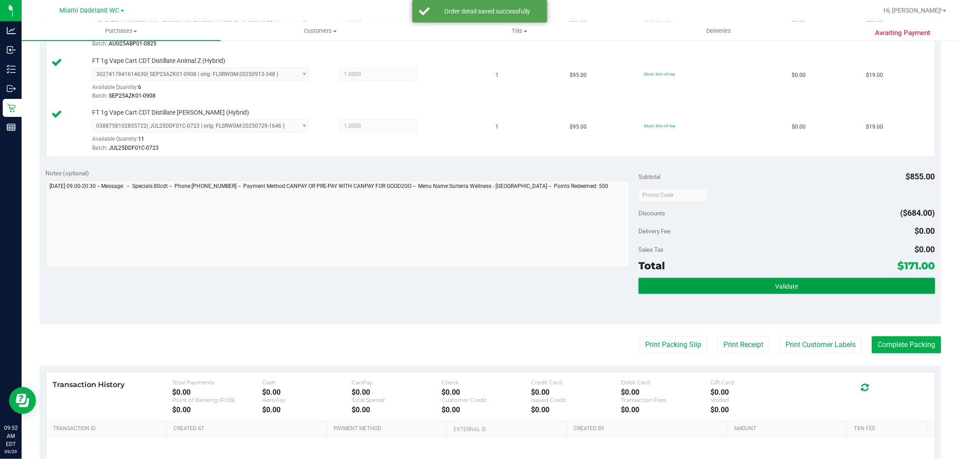
click at [792, 281] on button "Validate" at bounding box center [786, 286] width 296 height 16
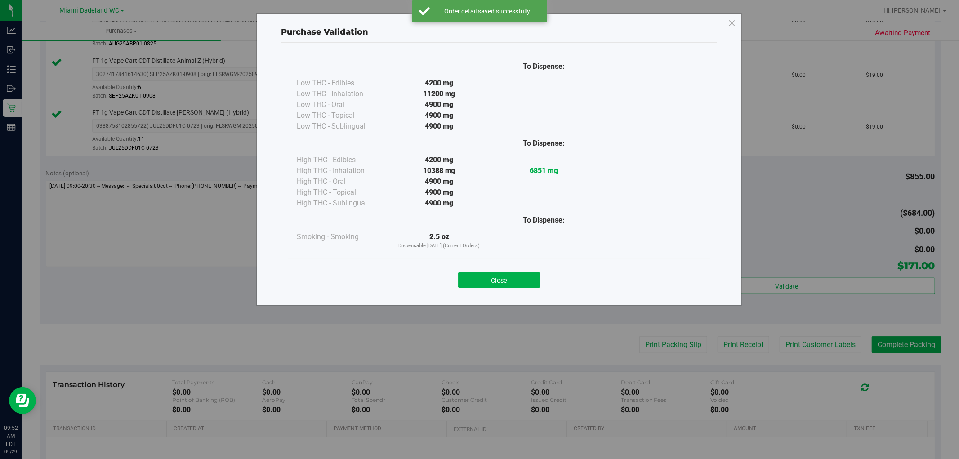
click at [500, 268] on div "Close" at bounding box center [498, 277] width 409 height 22
click at [502, 276] on button "Close" at bounding box center [499, 280] width 82 height 16
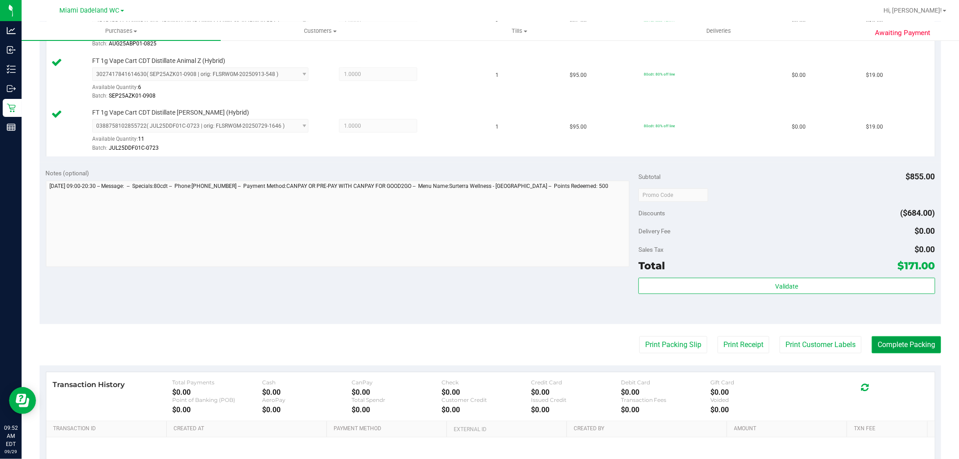
click at [900, 351] on button "Complete Packing" at bounding box center [906, 344] width 69 height 17
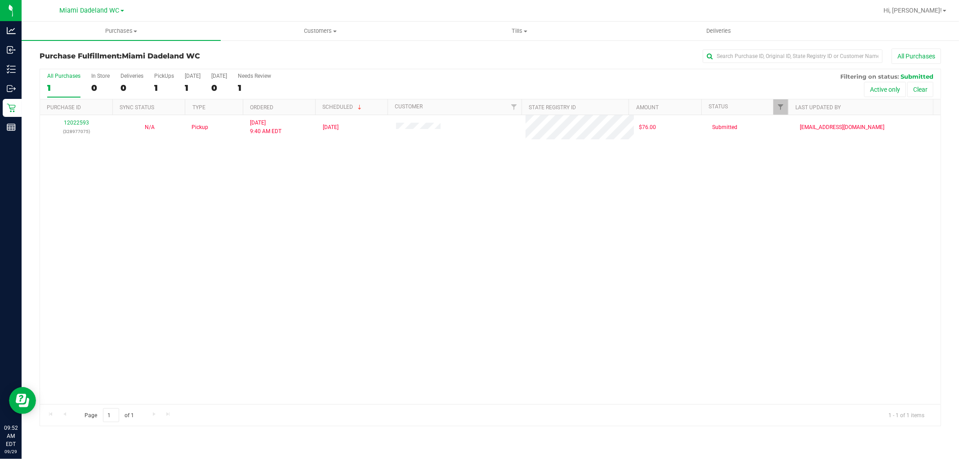
click at [480, 74] on div "All Purchases 1 In Store 0 Deliveries 0 PickUps 1 Today 1 Tomorrow 0 Needs Revi…" at bounding box center [490, 72] width 900 height 7
click at [523, 32] on span "Tills" at bounding box center [519, 31] width 198 height 8
click at [558, 50] on li "Manage tills" at bounding box center [519, 54] width 199 height 11
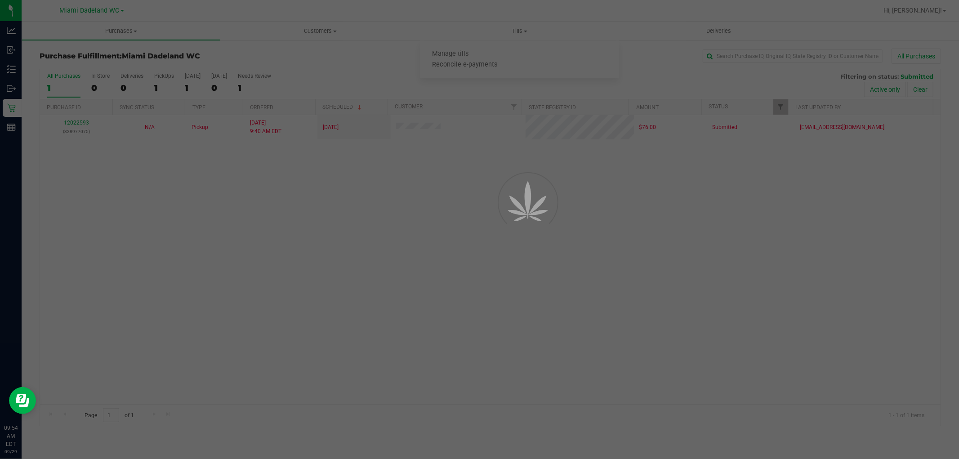
click at [558, 50] on div at bounding box center [479, 229] width 959 height 459
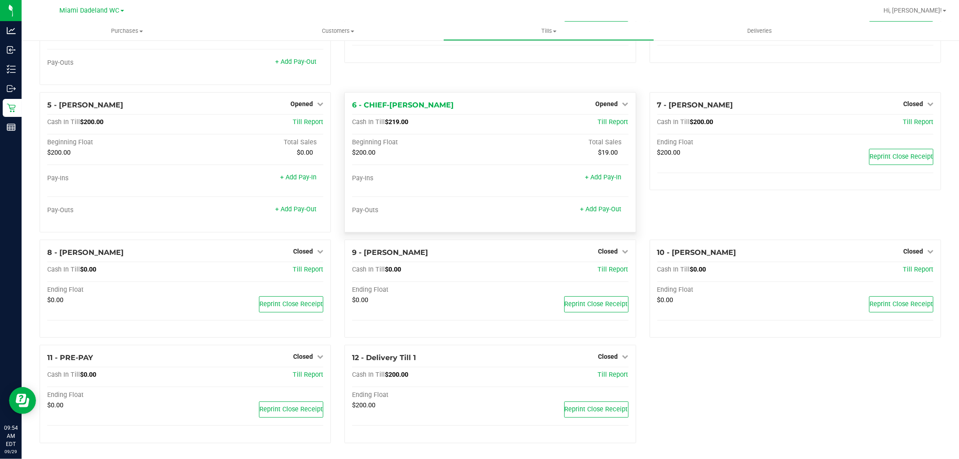
scroll to position [86, 0]
click at [302, 360] on span "Closed" at bounding box center [303, 355] width 20 height 7
click at [305, 374] on link "Open Till" at bounding box center [303, 374] width 24 height 7
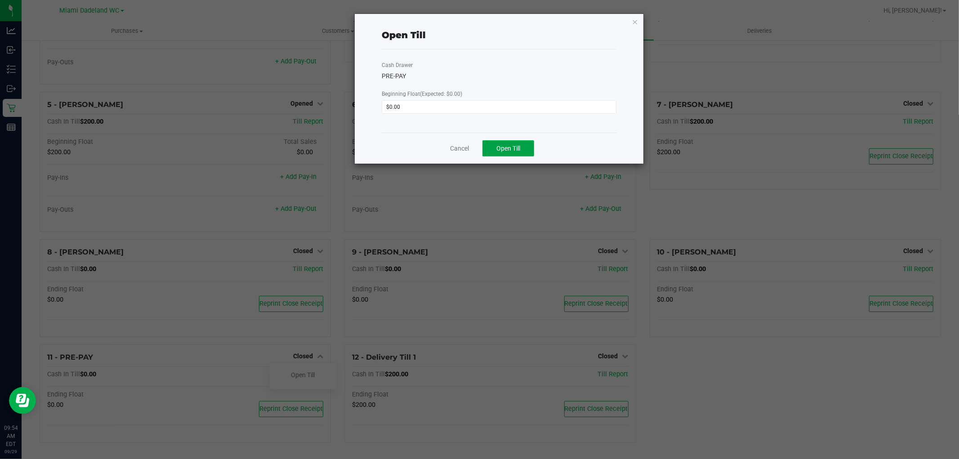
click at [517, 148] on span "Open Till" at bounding box center [508, 148] width 24 height 7
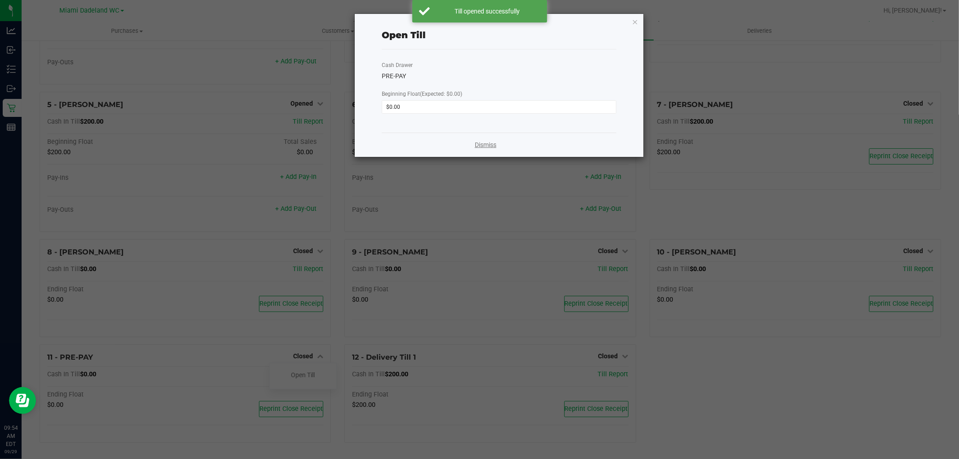
click at [488, 149] on link "Dismiss" at bounding box center [486, 144] width 22 height 9
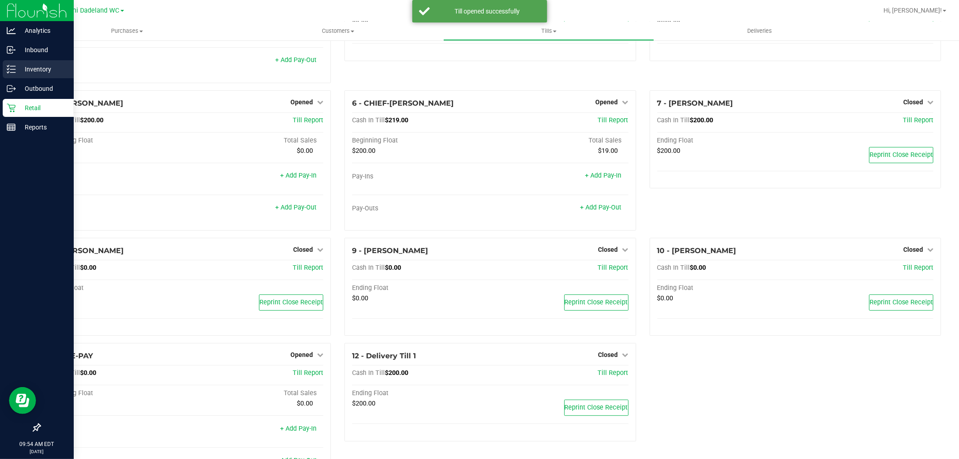
click at [1, 74] on link "Inventory" at bounding box center [37, 69] width 74 height 19
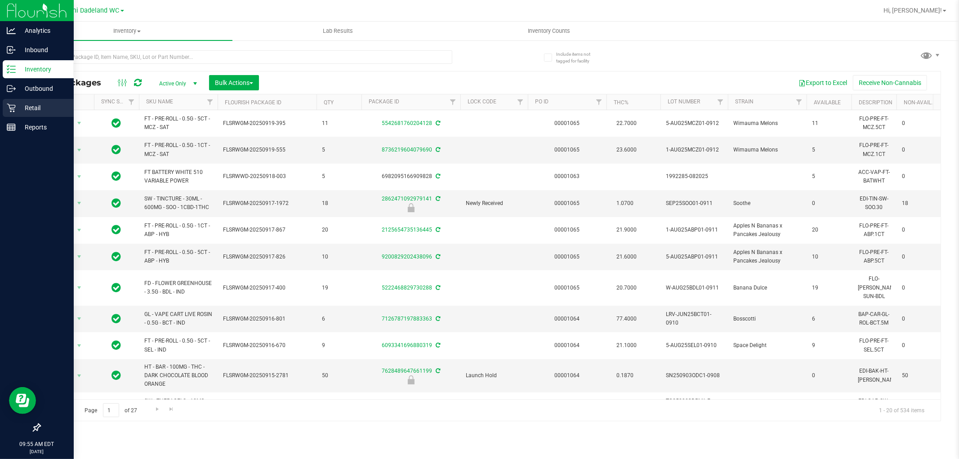
click at [27, 110] on p "Retail" at bounding box center [43, 107] width 54 height 11
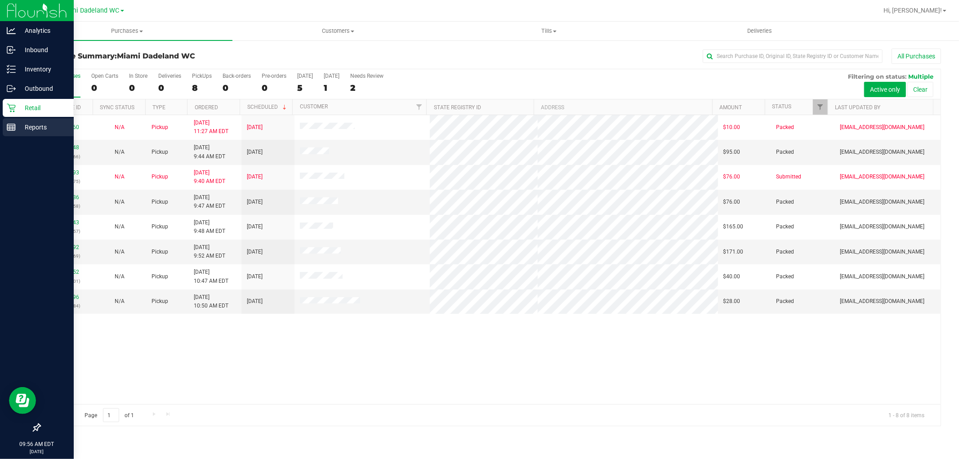
click at [14, 129] on icon at bounding box center [11, 127] width 9 height 9
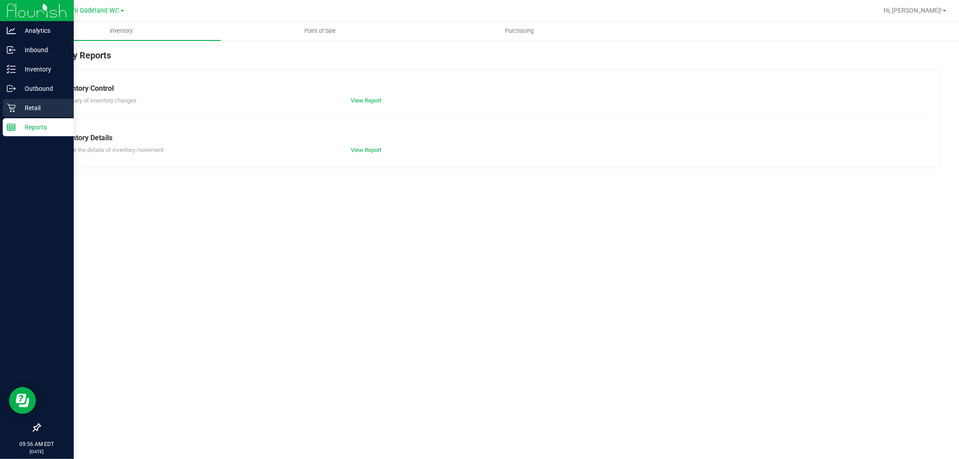
click at [62, 106] on p "Retail" at bounding box center [43, 107] width 54 height 11
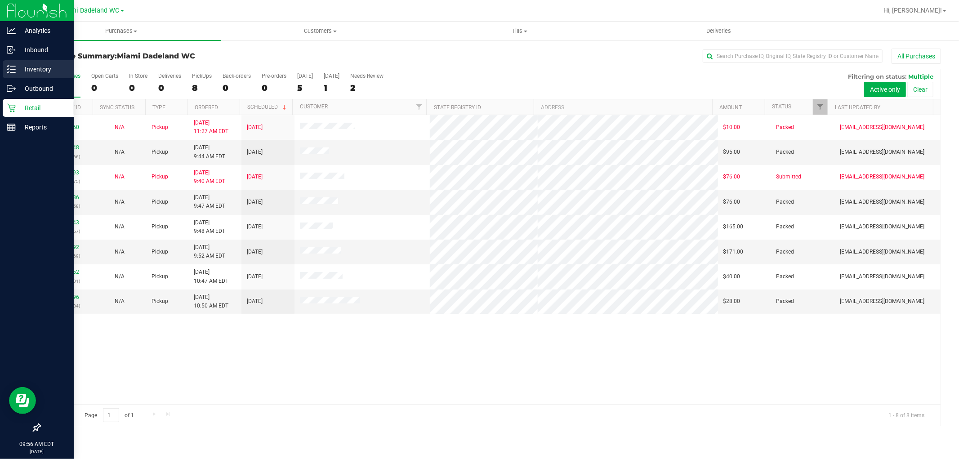
click at [17, 67] on p "Inventory" at bounding box center [43, 69] width 54 height 11
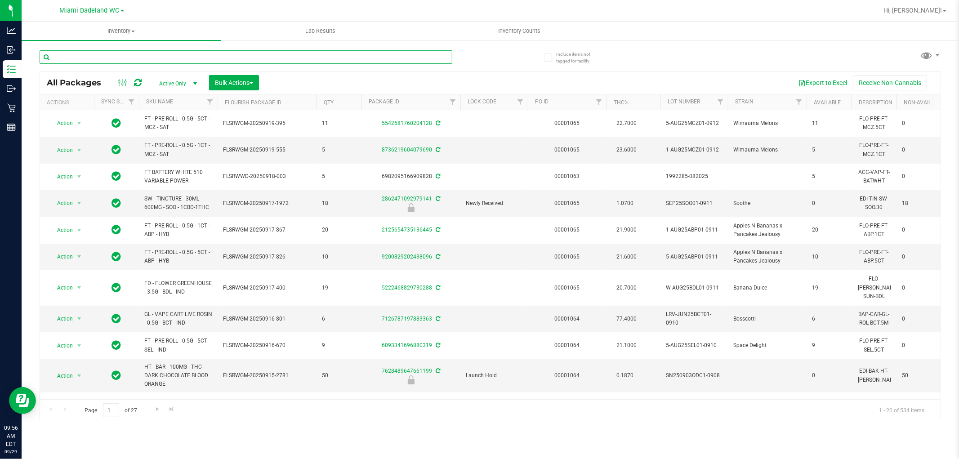
click at [336, 57] on input "text" at bounding box center [246, 56] width 413 height 13
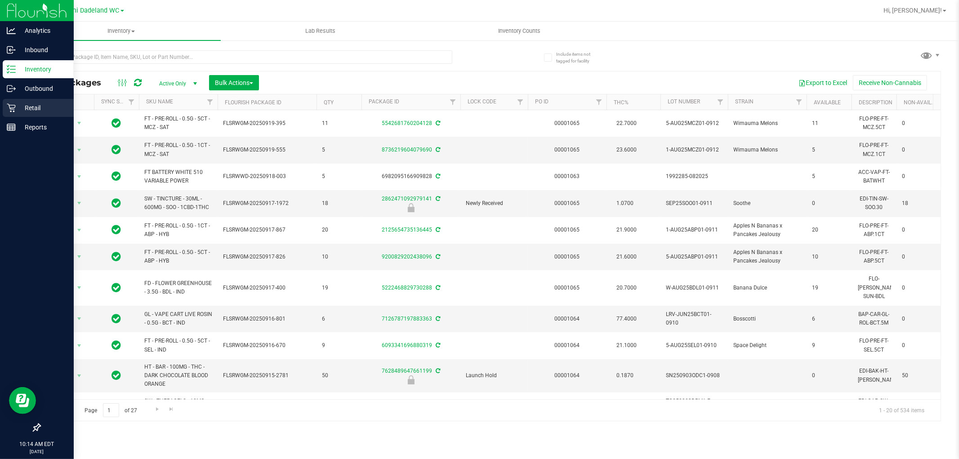
click at [29, 100] on div "Retail" at bounding box center [38, 108] width 71 height 18
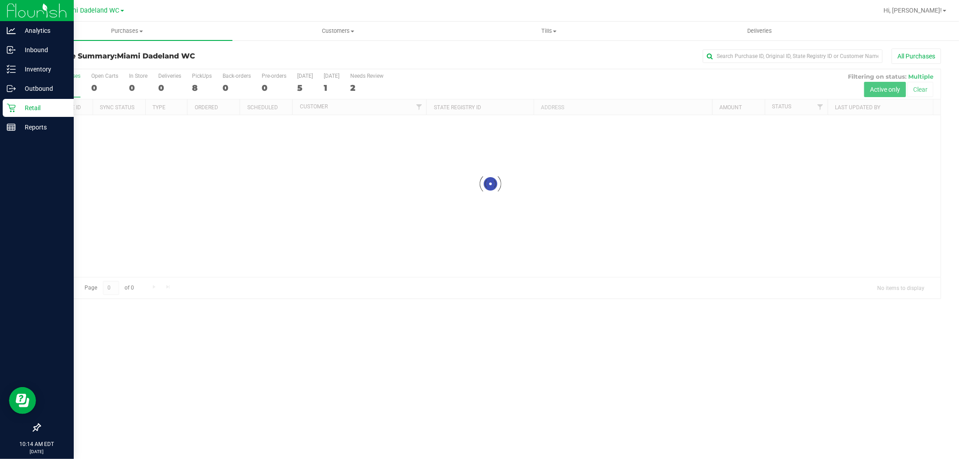
click at [508, 70] on div at bounding box center [490, 183] width 900 height 229
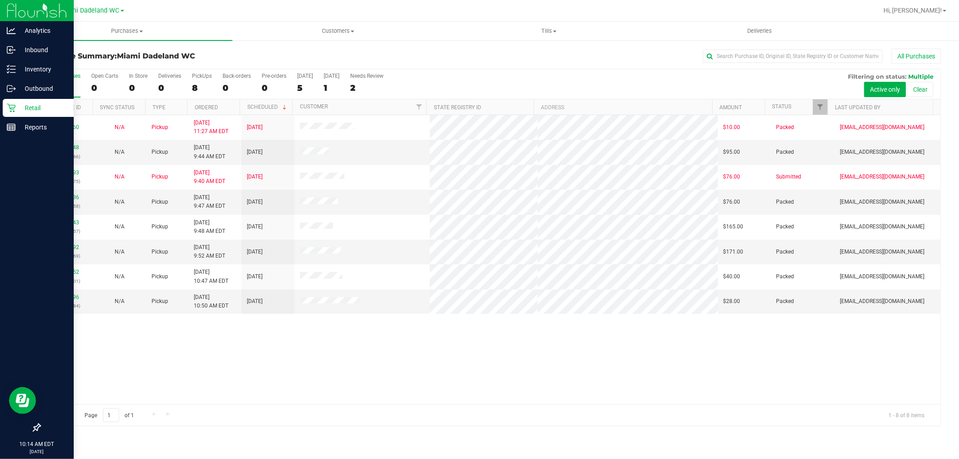
click at [495, 61] on div "All Purchases" at bounding box center [640, 56] width 601 height 15
click at [479, 73] on div "All Purchases 8 Open Carts 0 In Store 0 Deliveries 0 PickUps 8 Back-orders 0 Pr…" at bounding box center [490, 72] width 900 height 7
click at [22, 136] on div "Reports" at bounding box center [38, 127] width 71 height 18
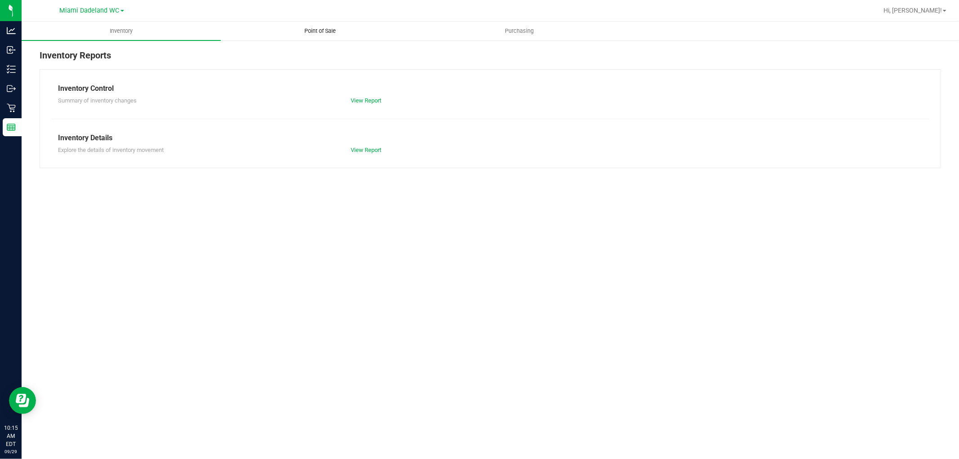
click at [326, 30] on span "Point of Sale" at bounding box center [321, 31] width 56 height 8
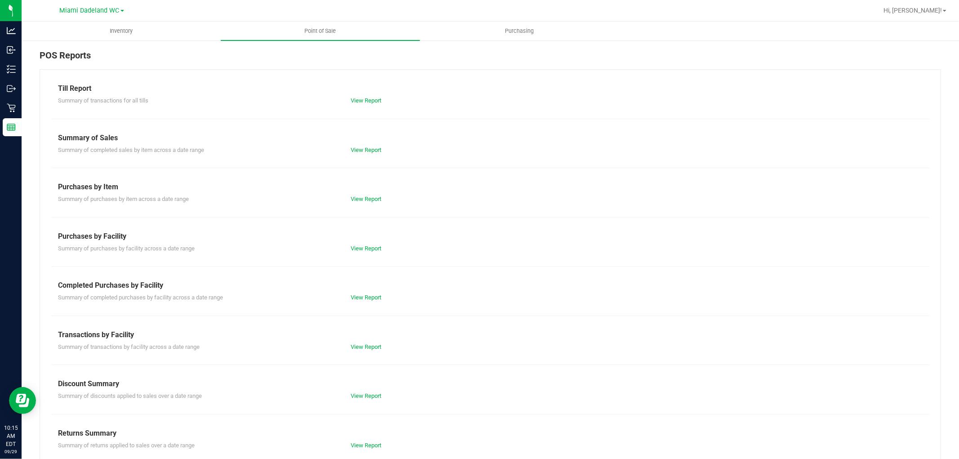
click at [369, 290] on div "Completed Purchases by Facility" at bounding box center [490, 285] width 864 height 11
click at [375, 298] on link "View Report" at bounding box center [366, 297] width 31 height 7
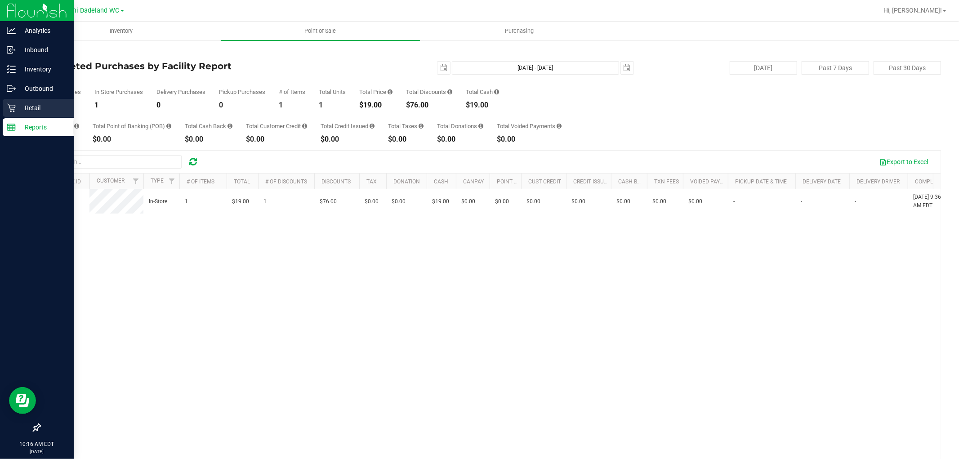
click at [17, 101] on div "Retail" at bounding box center [38, 108] width 71 height 18
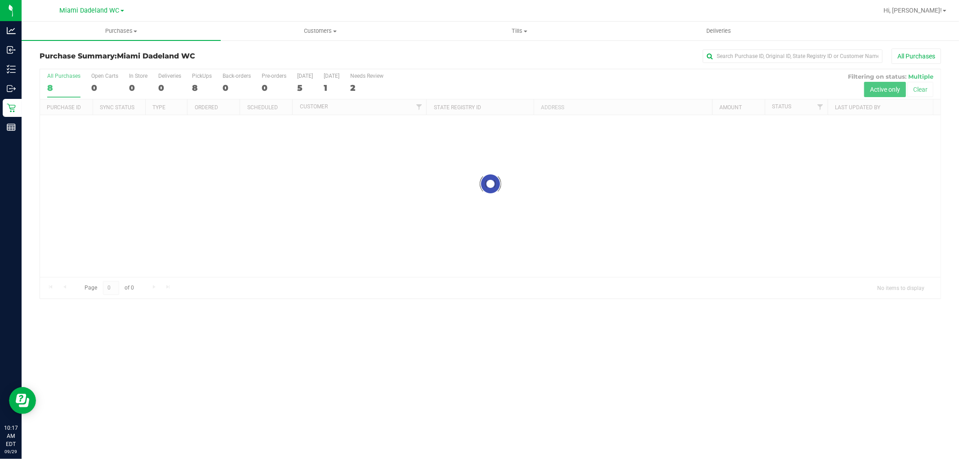
click at [449, 61] on div "All Purchases" at bounding box center [640, 56] width 601 height 15
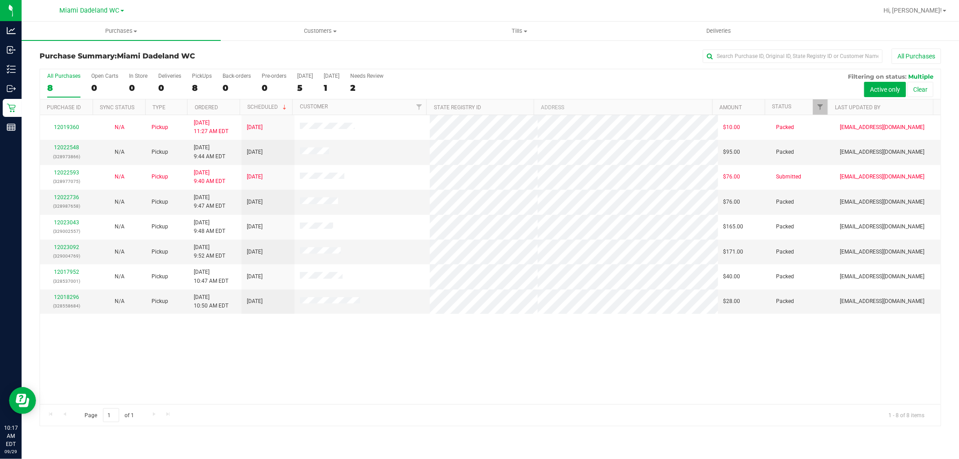
click at [470, 51] on div "All Purchases" at bounding box center [640, 56] width 601 height 15
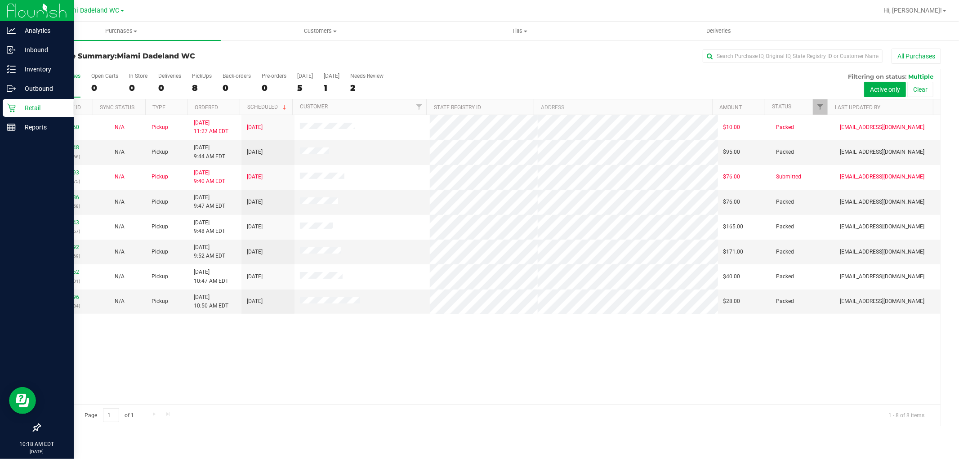
drag, startPoint x: 0, startPoint y: 170, endPoint x: 42, endPoint y: 108, distance: 75.0
click at [42, 108] on p "Retail" at bounding box center [43, 107] width 54 height 11
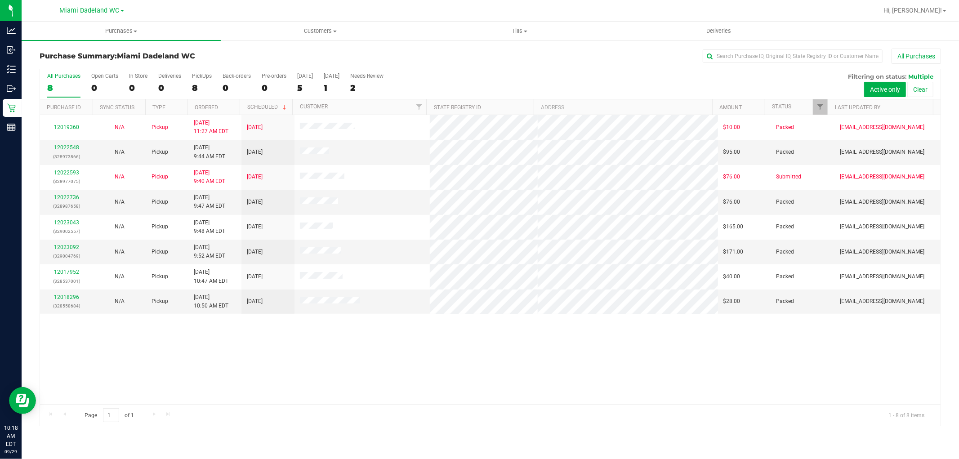
click at [255, 57] on h3 "Purchase Summary: Miami Dadeland WC" at bounding box center [190, 56] width 300 height 8
click at [217, 54] on h3 "Purchase Summary: Miami Dadeland WC" at bounding box center [190, 56] width 300 height 8
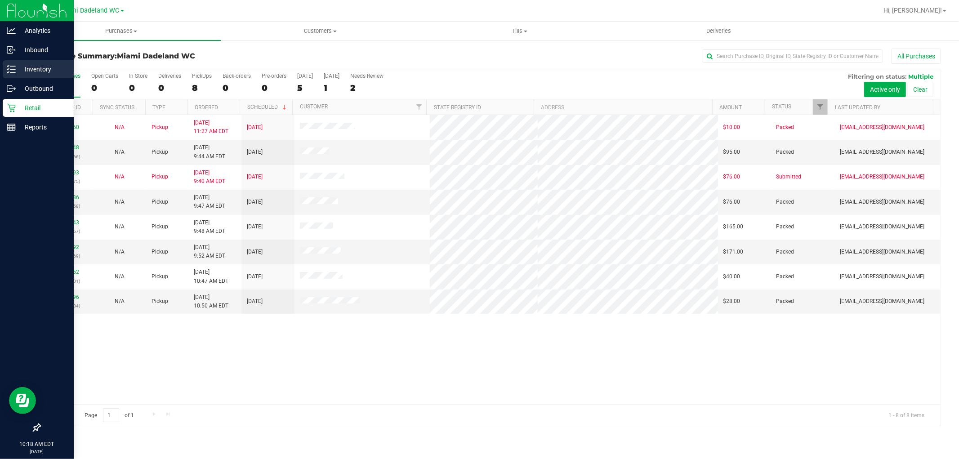
click at [54, 69] on p "Inventory" at bounding box center [43, 69] width 54 height 11
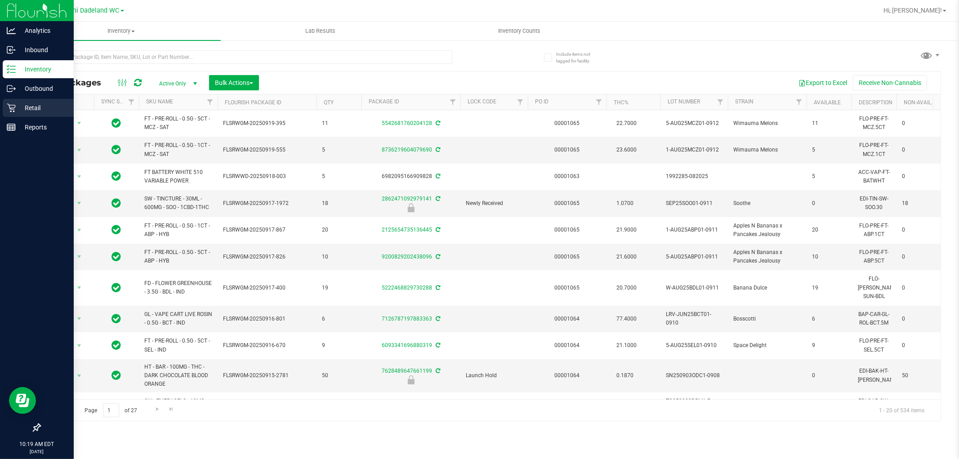
click at [19, 106] on p "Retail" at bounding box center [43, 107] width 54 height 11
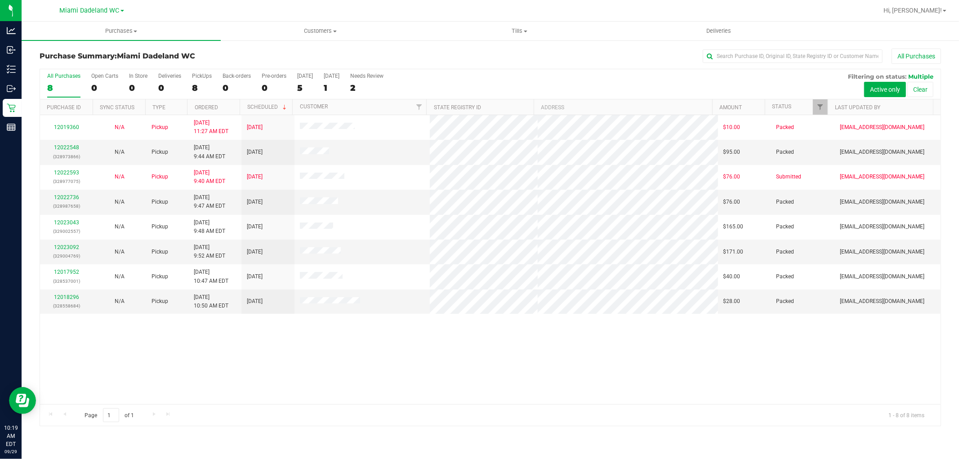
click at [631, 76] on div "All Purchases 8 Open Carts 0 In Store 0 Deliveries 0 PickUps 8 Back-orders 0 Pr…" at bounding box center [490, 72] width 900 height 7
drag, startPoint x: 0, startPoint y: 0, endPoint x: 329, endPoint y: 59, distance: 333.8
click at [329, 59] on h3 "Purchase Summary: Miami Dadeland WC" at bounding box center [190, 56] width 300 height 8
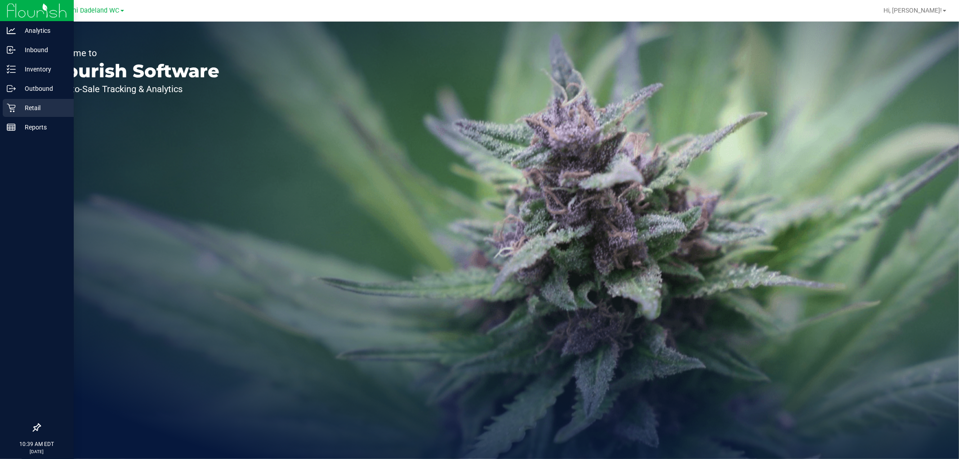
click at [20, 104] on p "Retail" at bounding box center [43, 107] width 54 height 11
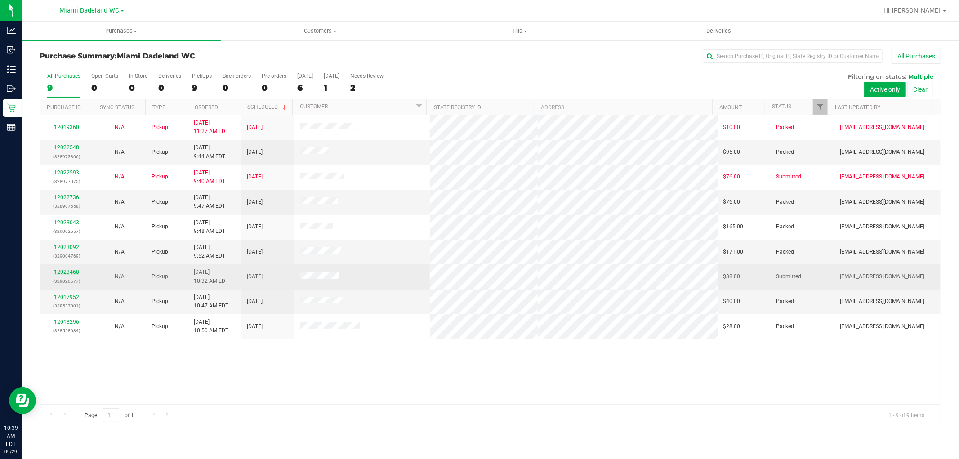
click at [66, 272] on link "12023468" at bounding box center [66, 272] width 25 height 6
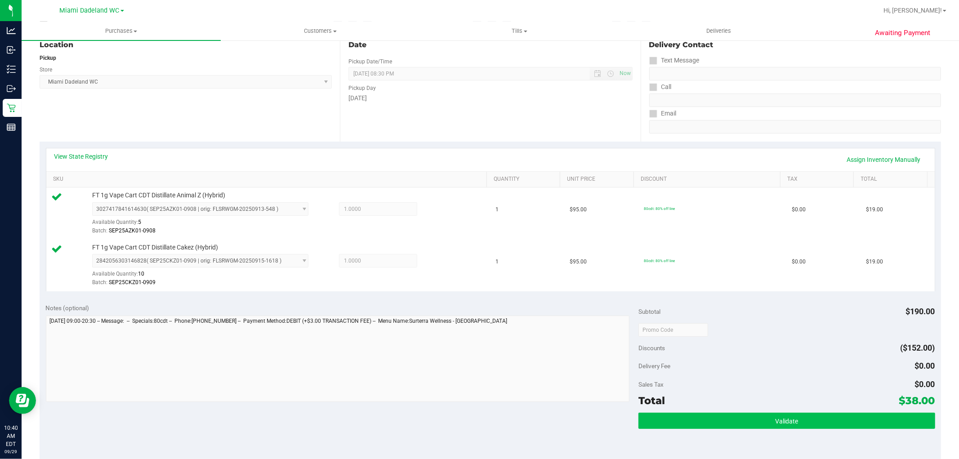
scroll to position [249, 0]
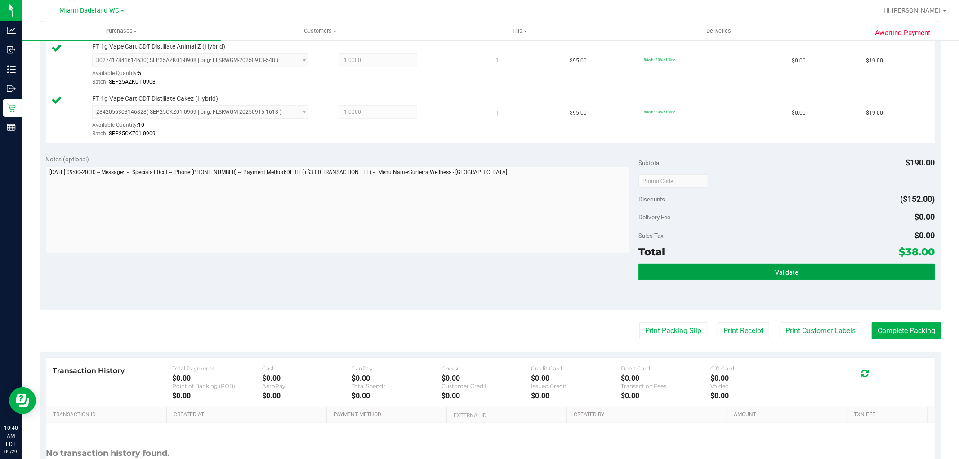
click at [676, 271] on button "Validate" at bounding box center [786, 272] width 296 height 16
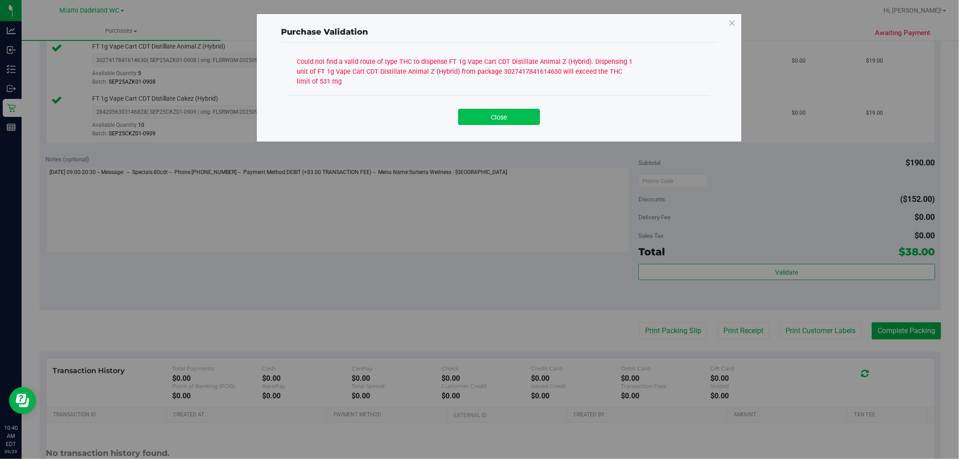
click at [502, 113] on button "Close" at bounding box center [499, 117] width 82 height 16
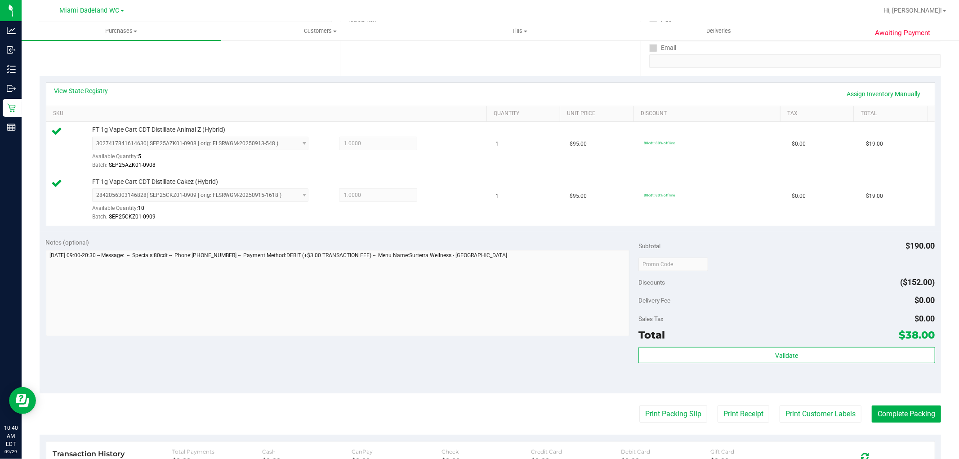
scroll to position [50, 0]
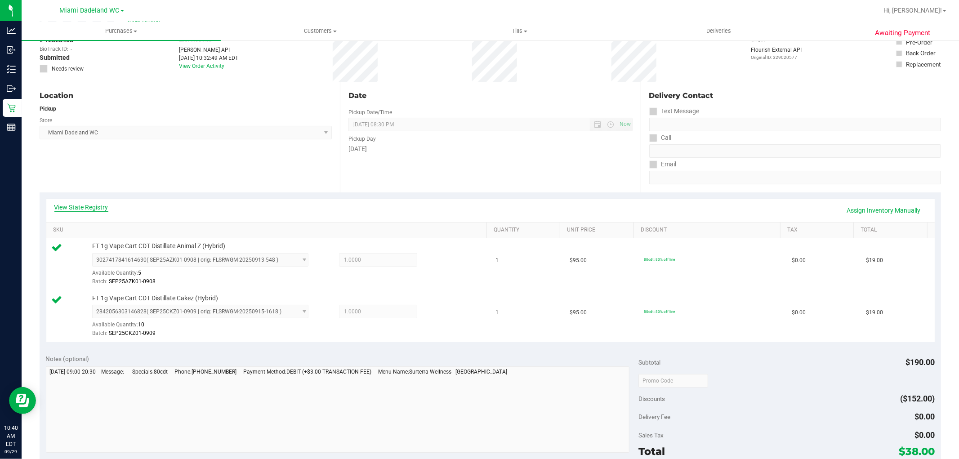
click at [88, 209] on link "View State Registry" at bounding box center [81, 207] width 54 height 9
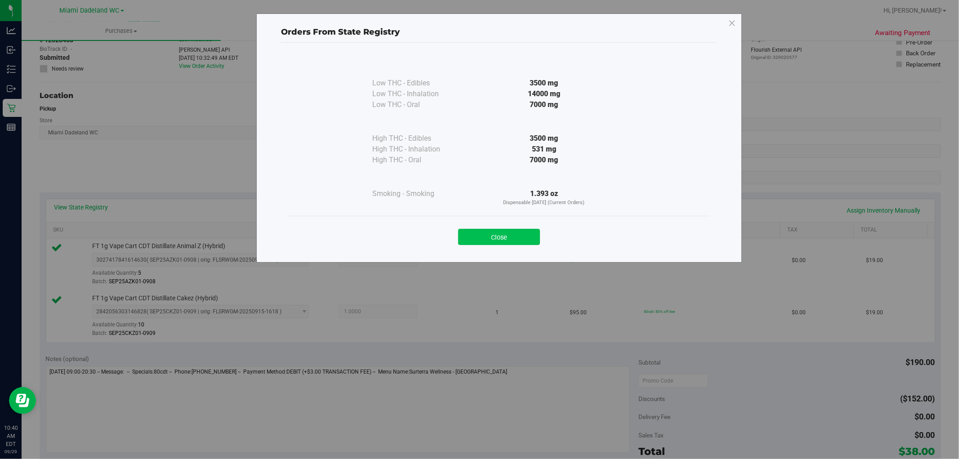
click at [486, 236] on button "Close" at bounding box center [499, 237] width 82 height 16
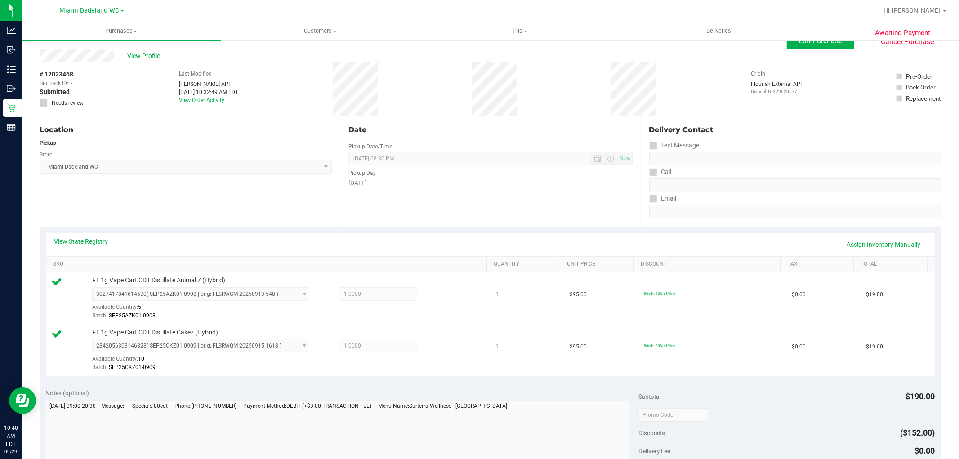
scroll to position [0, 0]
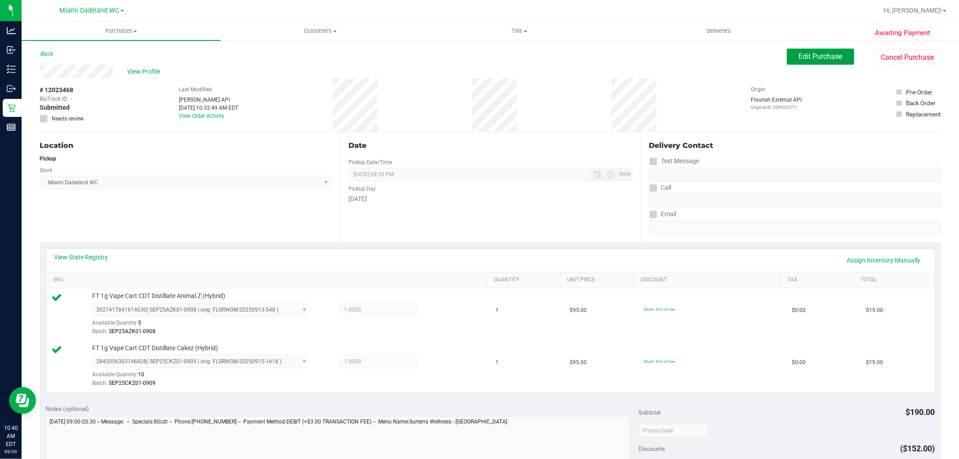
click at [823, 57] on span "Edit Purchase" at bounding box center [821, 56] width 44 height 9
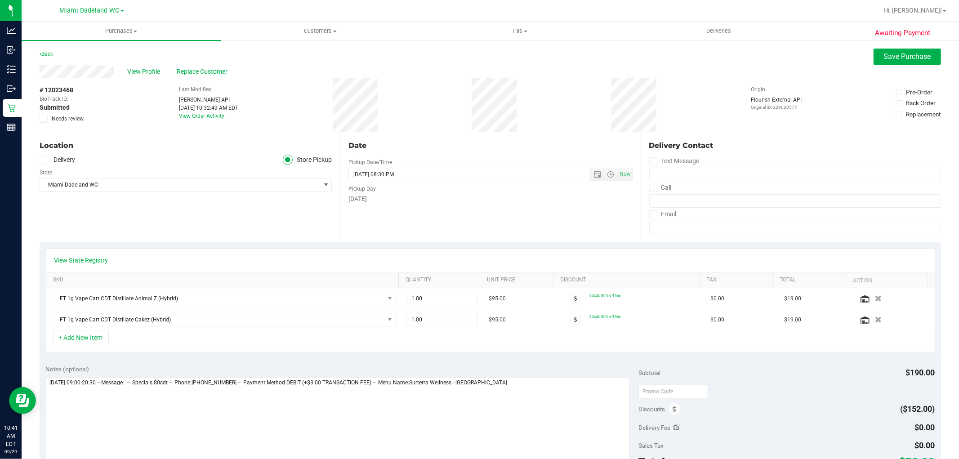
click at [40, 115] on span at bounding box center [44, 119] width 8 height 8
click at [0, 0] on input "Needs review" at bounding box center [0, 0] width 0 height 0
click at [574, 385] on textarea at bounding box center [338, 420] width 584 height 86
type textarea "Monday 09/29/2025 09:00-20:30 -- Message: -- Specials:80cdt -- Phone:9043036198…"
click at [918, 60] on span "Save Purchase" at bounding box center [907, 56] width 47 height 9
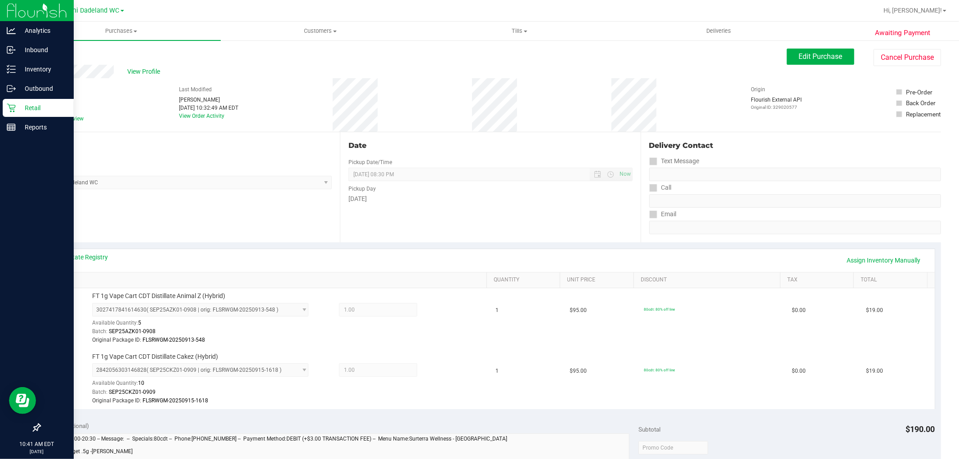
click at [9, 109] on icon at bounding box center [11, 107] width 9 height 9
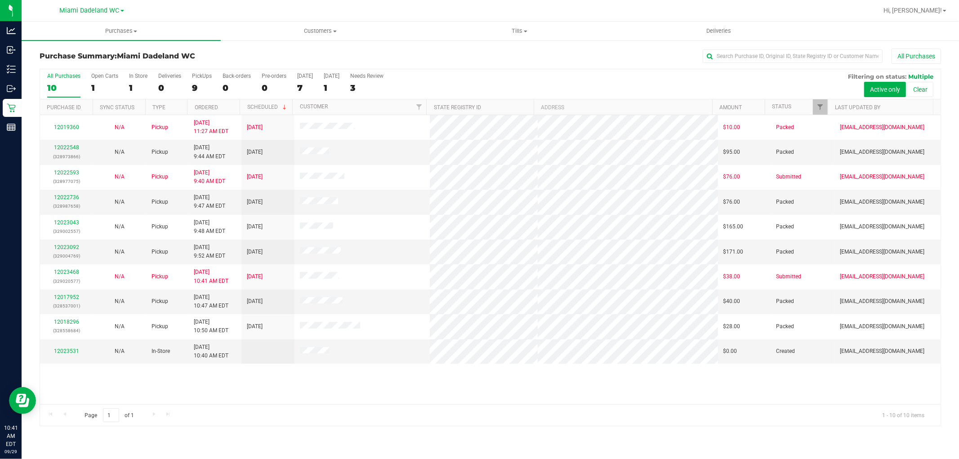
click at [573, 379] on div "12019360 N/A Pickup 9/28/2025 11:27 AM EDT 9/30/2025 $10.00 Packed abourraine@l…" at bounding box center [490, 259] width 900 height 289
click at [324, 372] on div "12019360 N/A Pickup 9/28/2025 11:27 AM EDT 9/30/2025 $10.00 Packed abourraine@l…" at bounding box center [490, 259] width 900 height 289
click at [425, 406] on div "Page 1 of 1 1 - 10 of 10 items" at bounding box center [490, 415] width 900 height 22
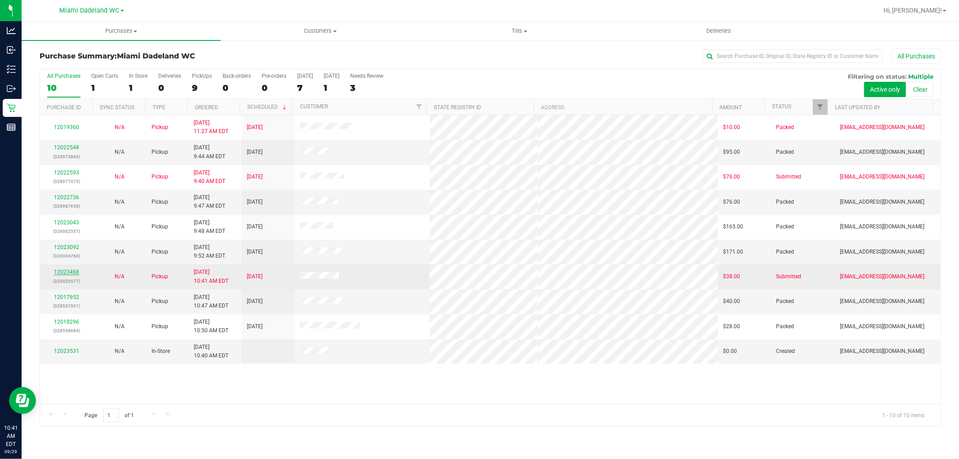
click at [65, 270] on link "12023468" at bounding box center [66, 272] width 25 height 6
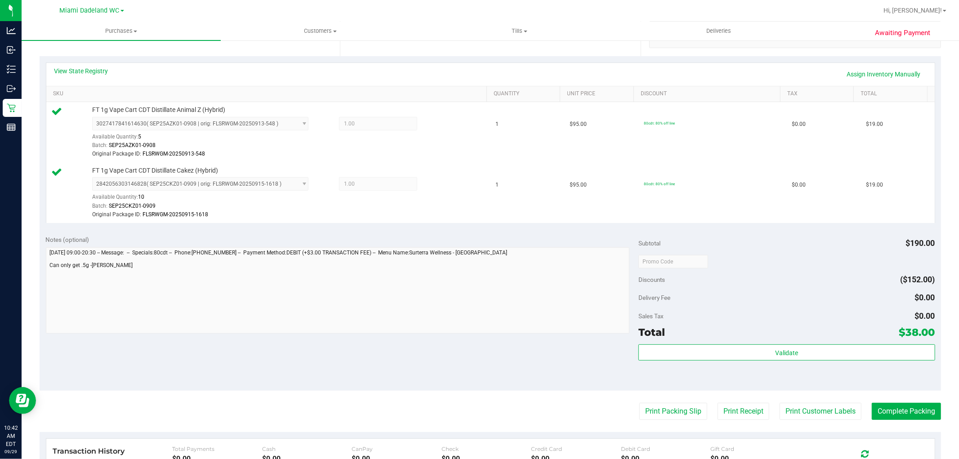
scroll to position [200, 0]
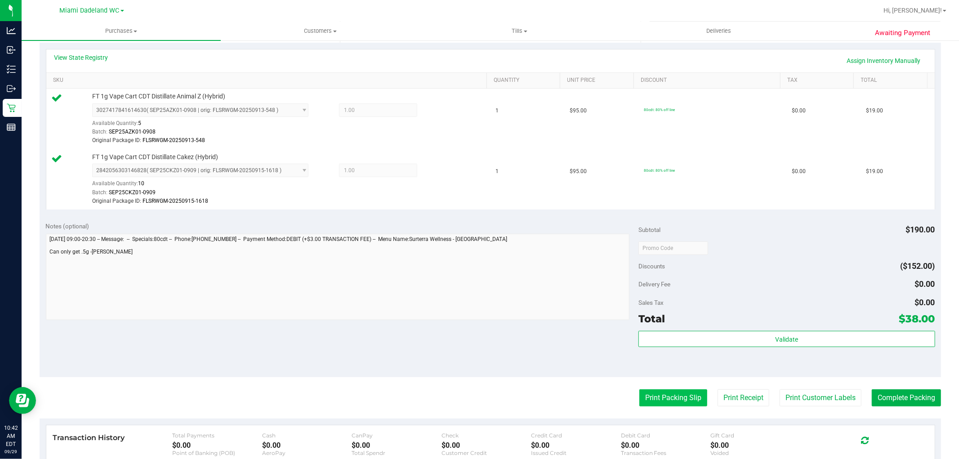
click at [680, 400] on button "Print Packing Slip" at bounding box center [673, 397] width 68 height 17
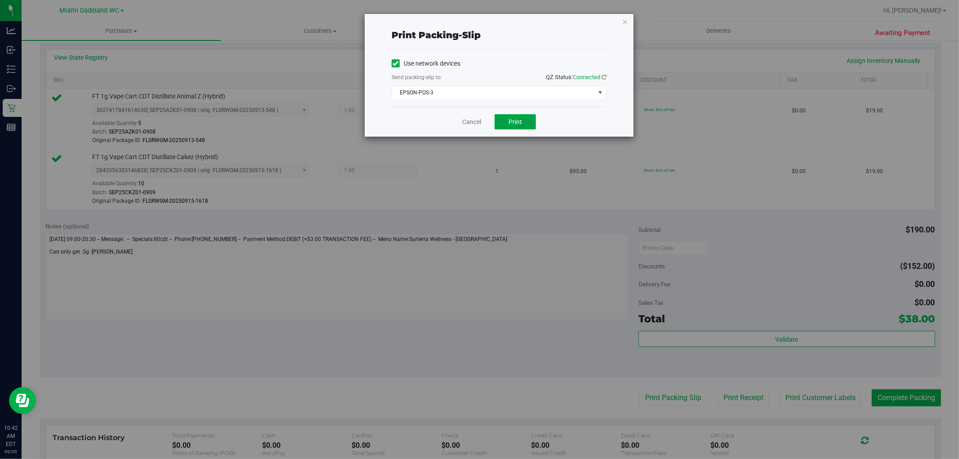
click at [513, 121] on span "Print" at bounding box center [514, 121] width 13 height 7
click at [472, 124] on link "Cancel" at bounding box center [471, 121] width 19 height 9
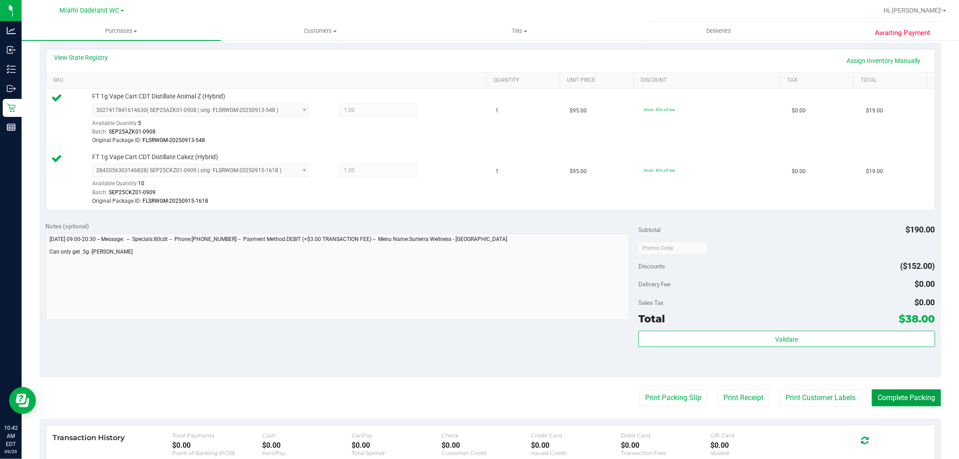
click at [903, 401] on button "Complete Packing" at bounding box center [906, 397] width 69 height 17
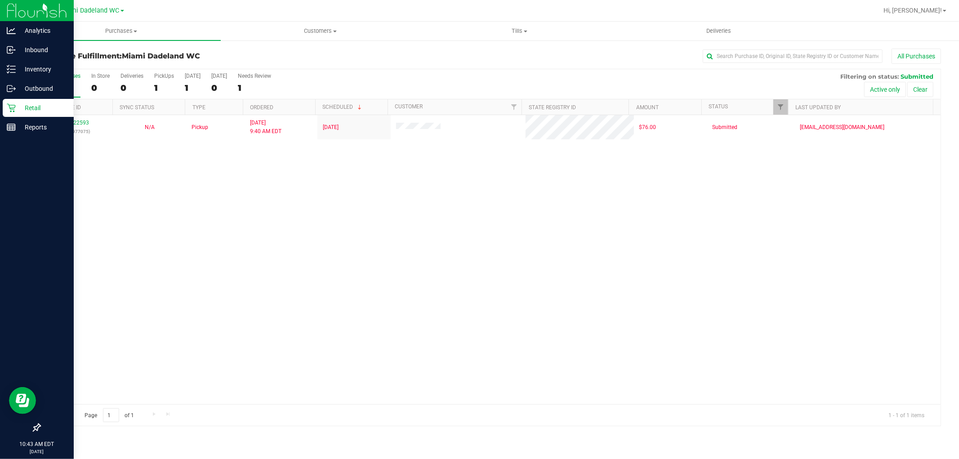
click at [16, 109] on p "Retail" at bounding box center [43, 107] width 54 height 11
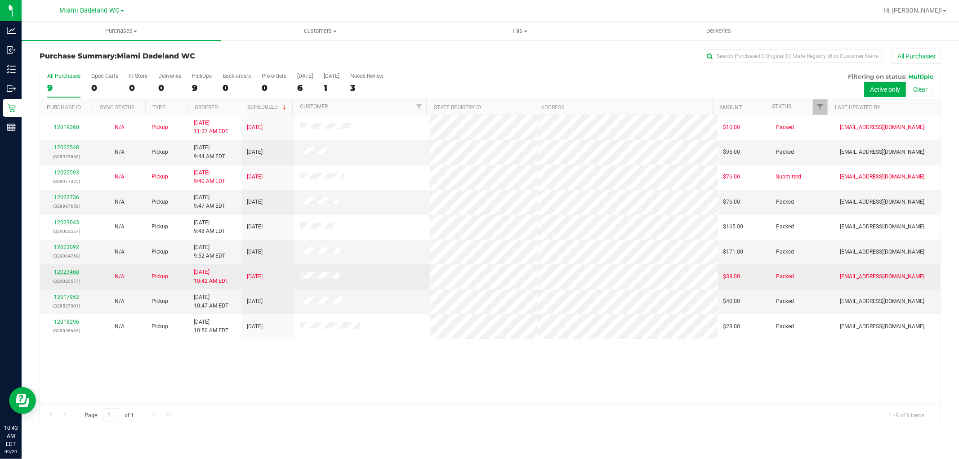
click at [69, 274] on link "12023468" at bounding box center [66, 272] width 25 height 6
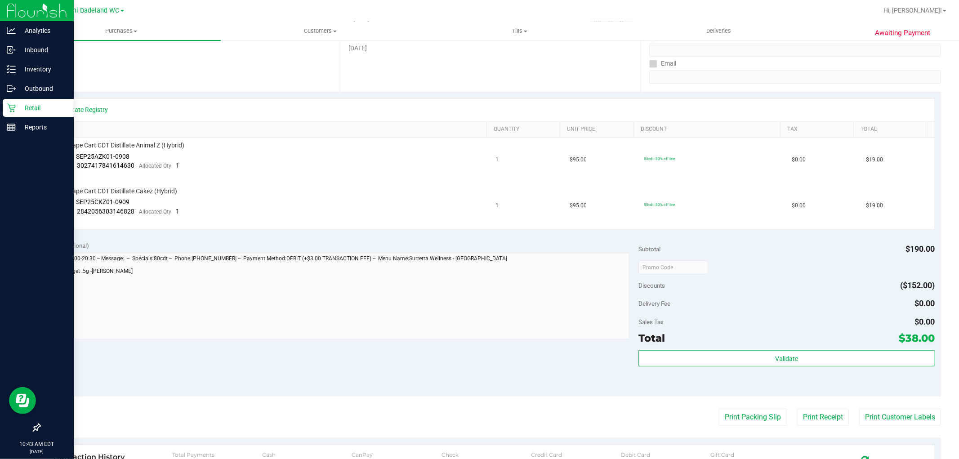
scroll to position [150, 0]
click at [28, 110] on p "Retail" at bounding box center [43, 107] width 54 height 11
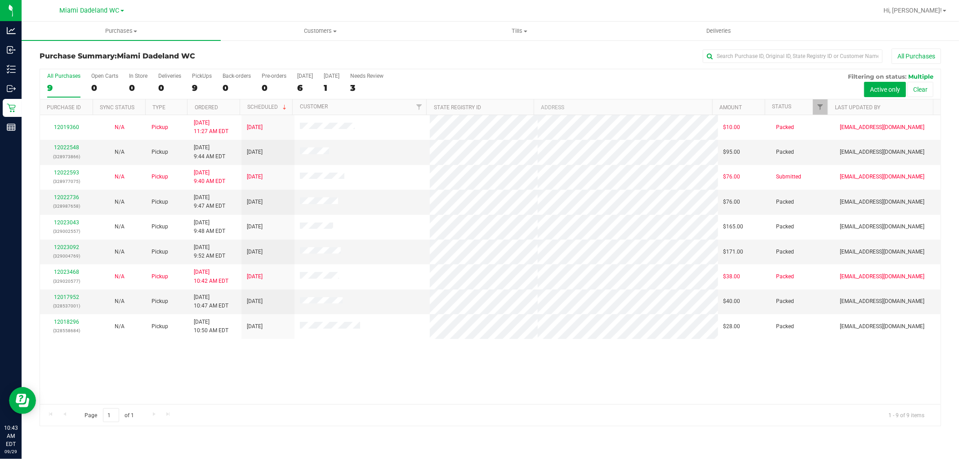
click at [490, 73] on div "All Purchases 9 Open Carts 0 In Store 0 Deliveries 0 PickUps 9 Back-orders 0 Pr…" at bounding box center [490, 72] width 900 height 7
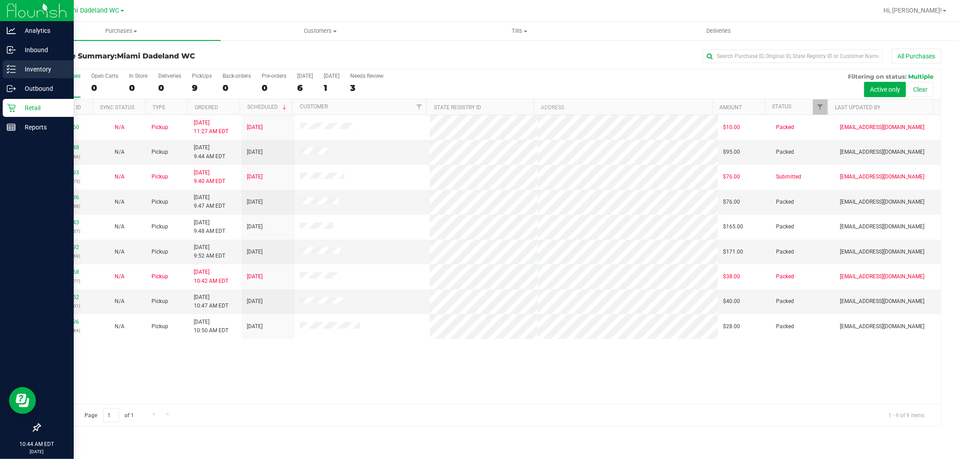
drag, startPoint x: 46, startPoint y: 119, endPoint x: 38, endPoint y: 73, distance: 46.1
click at [38, 73] on p "Inventory" at bounding box center [43, 69] width 54 height 11
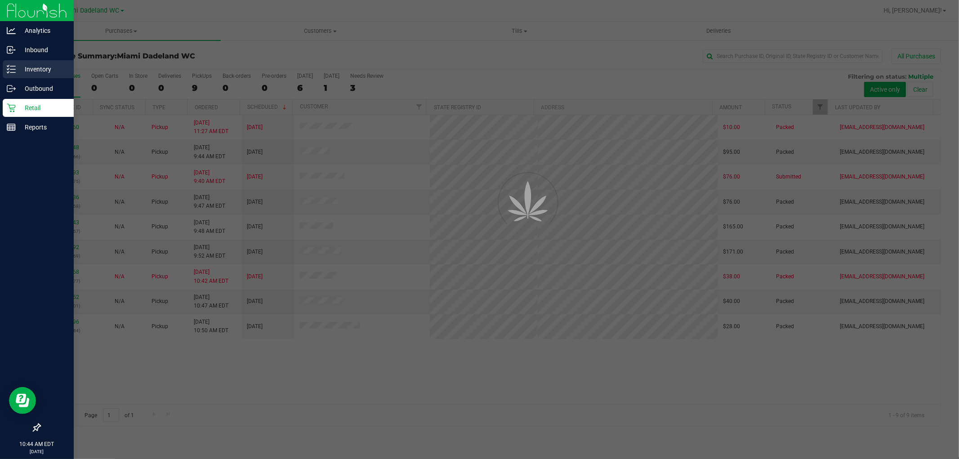
click at [38, 73] on p "Inventory" at bounding box center [43, 69] width 54 height 11
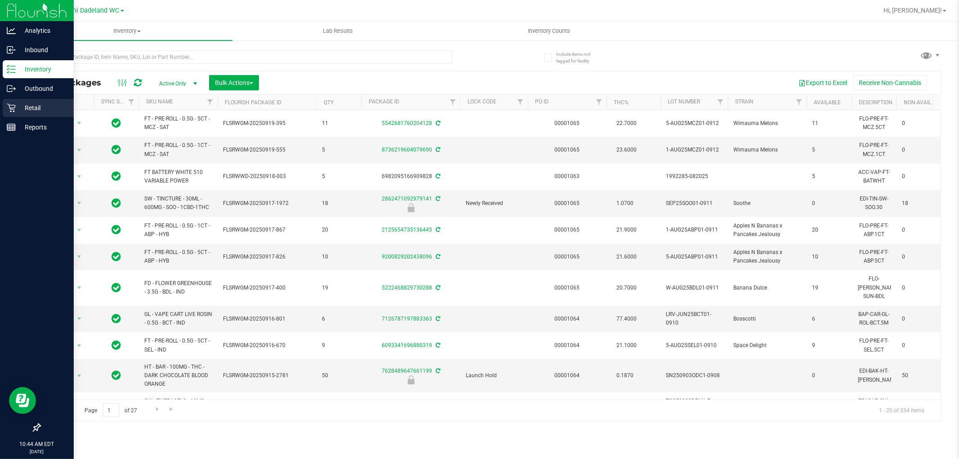
drag, startPoint x: 53, startPoint y: 105, endPoint x: 46, endPoint y: 107, distance: 7.5
click at [52, 105] on p "Retail" at bounding box center [43, 107] width 54 height 11
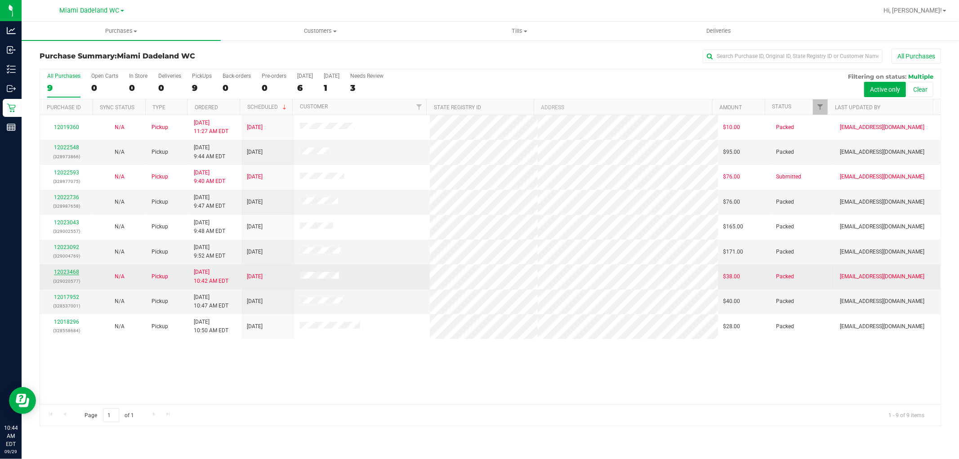
click at [65, 270] on link "12023468" at bounding box center [66, 272] width 25 height 6
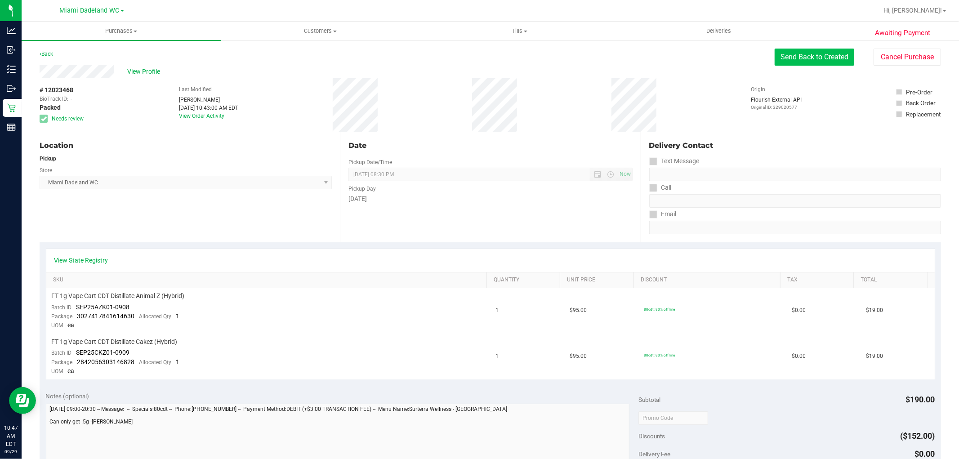
click at [843, 58] on button "Send Back to Created" at bounding box center [814, 57] width 80 height 17
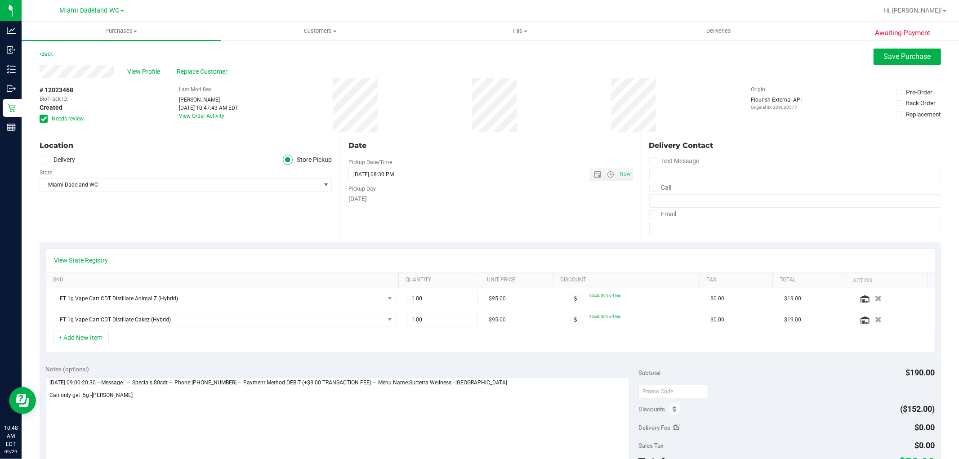
drag, startPoint x: 535, startPoint y: 236, endPoint x: 434, endPoint y: 262, distance: 104.3
drag, startPoint x: 434, startPoint y: 262, endPoint x: 424, endPoint y: 259, distance: 10.7
click at [424, 259] on div "View State Registry" at bounding box center [490, 260] width 872 height 9
click at [319, 249] on div "View State Registry" at bounding box center [490, 260] width 888 height 23
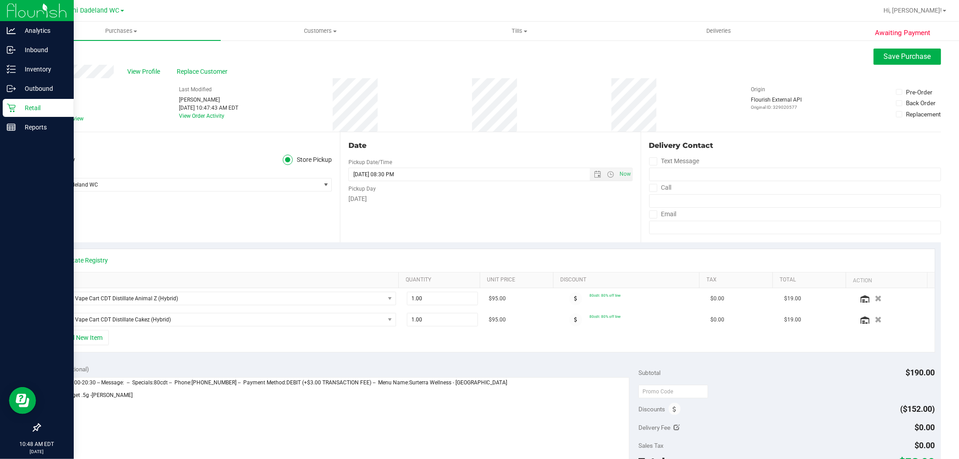
click at [29, 102] on div "Retail" at bounding box center [38, 108] width 71 height 18
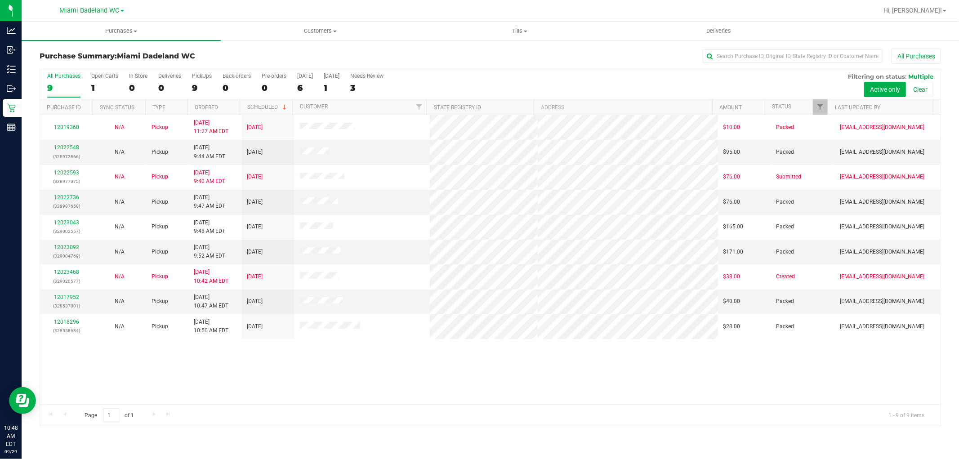
click at [357, 378] on div "12019360 N/A Pickup [DATE] 11:27 AM EDT 9/30/2025 $10.00 Packed [EMAIL_ADDRESS]…" at bounding box center [490, 259] width 900 height 289
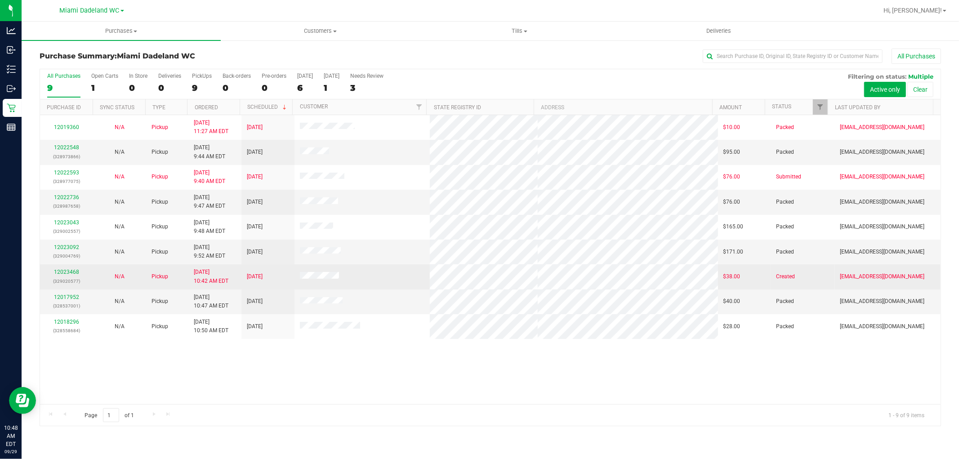
click at [67, 269] on div "12023468 (329020577)" at bounding box center [66, 276] width 42 height 17
click at [68, 272] on link "12023468" at bounding box center [66, 272] width 25 height 6
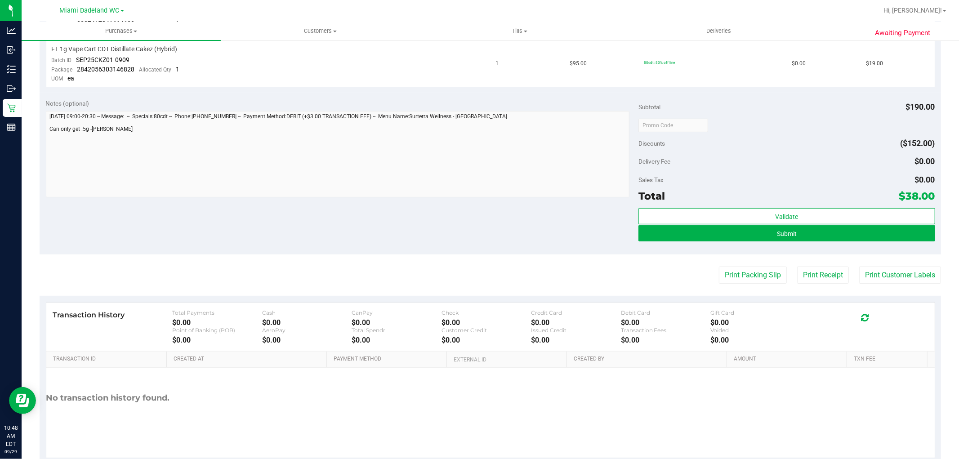
scroll to position [316, 0]
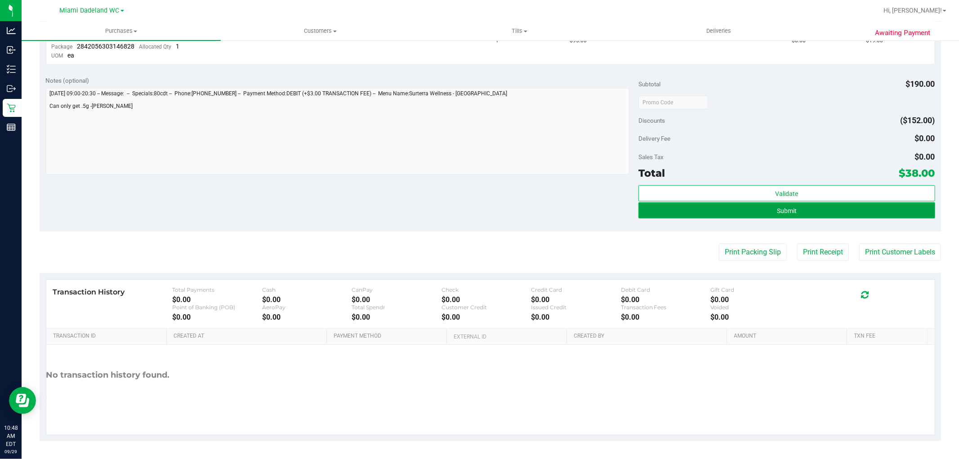
click at [842, 213] on button "Submit" at bounding box center [786, 210] width 296 height 16
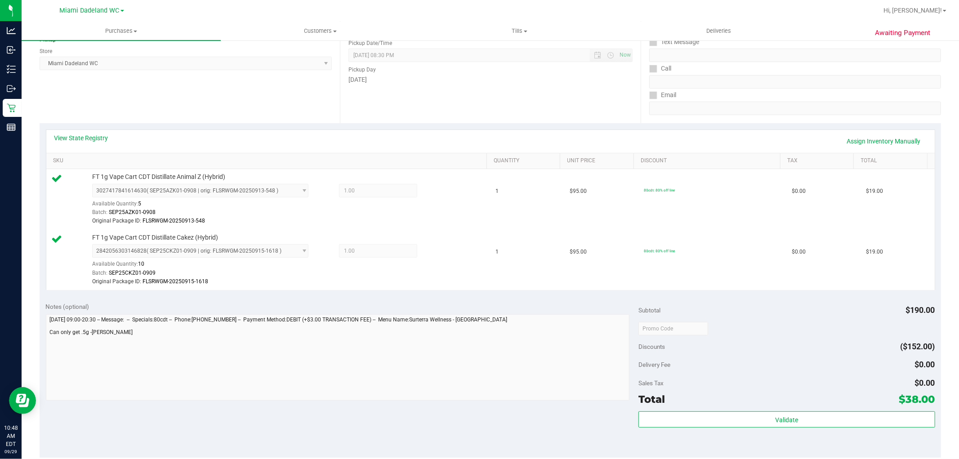
scroll to position [299, 0]
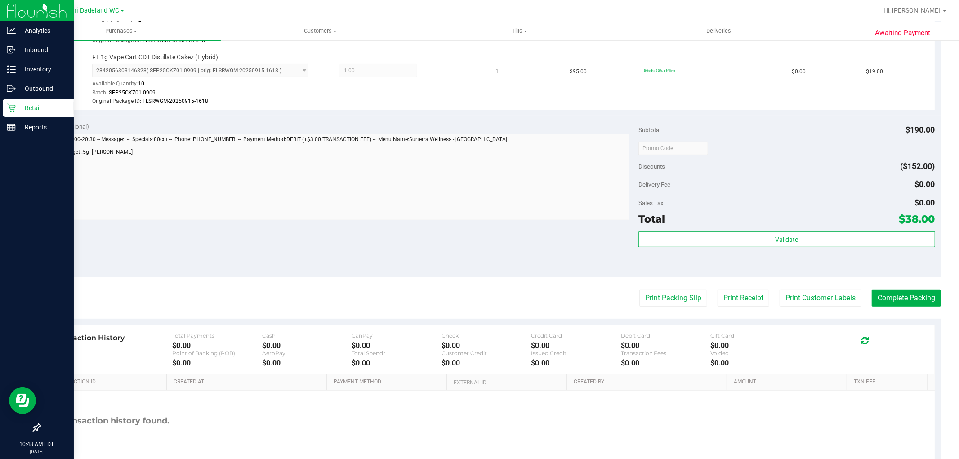
click at [4, 108] on div "Retail" at bounding box center [38, 108] width 71 height 18
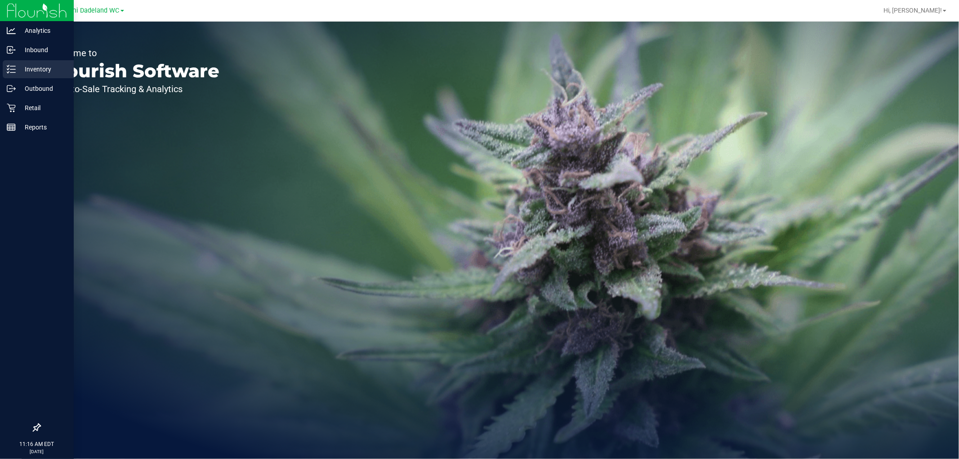
click at [19, 67] on p "Inventory" at bounding box center [43, 69] width 54 height 11
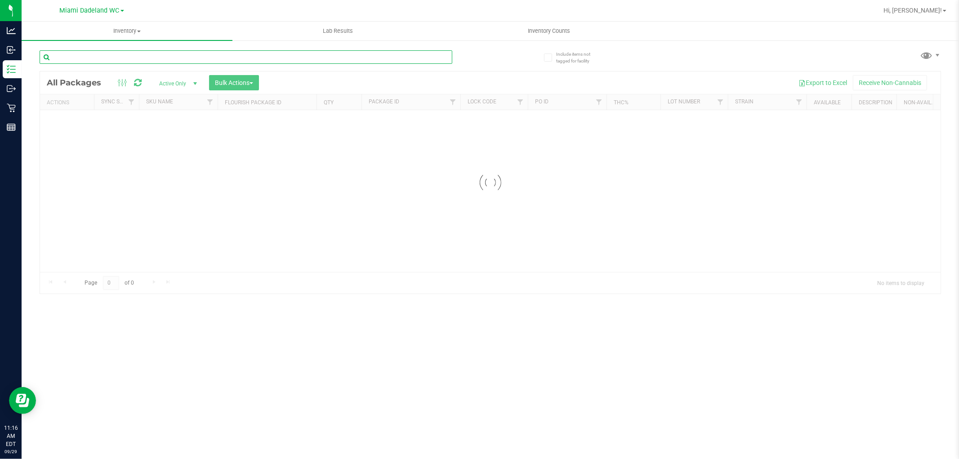
click at [129, 51] on input "text" at bounding box center [246, 56] width 413 height 13
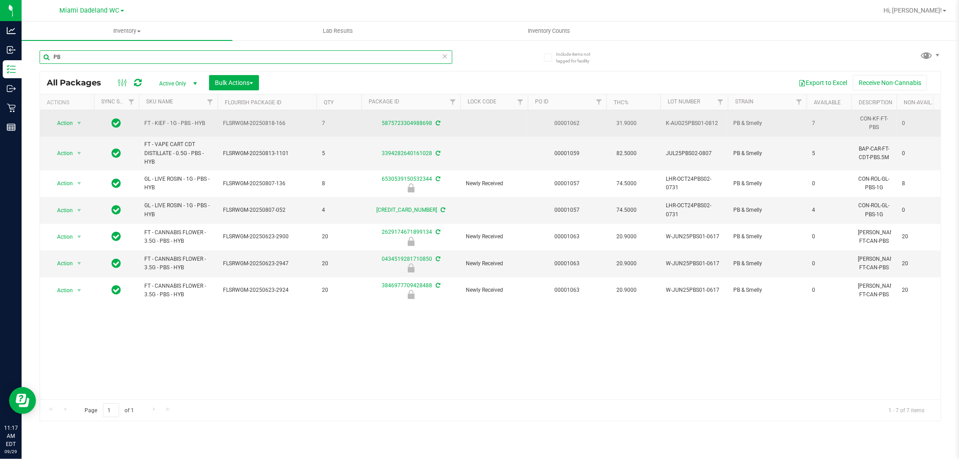
type input "P"
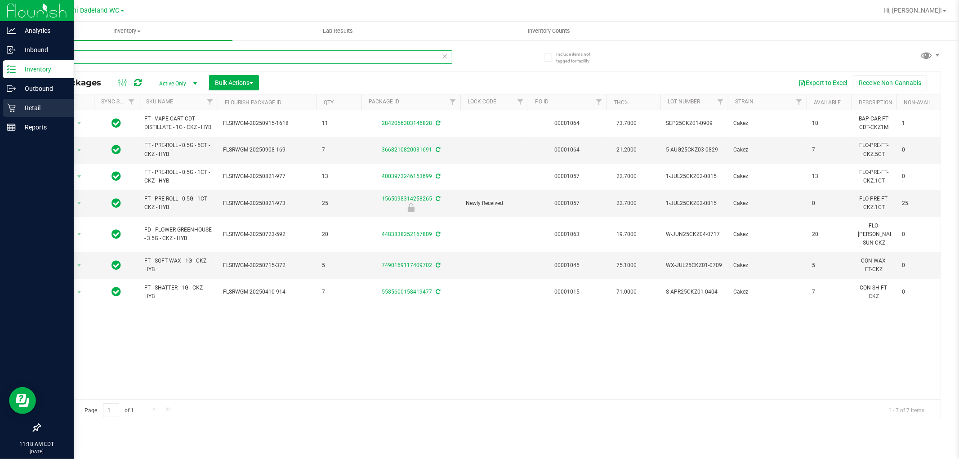
type input "CKZ"
click at [14, 112] on div "Retail" at bounding box center [38, 108] width 71 height 18
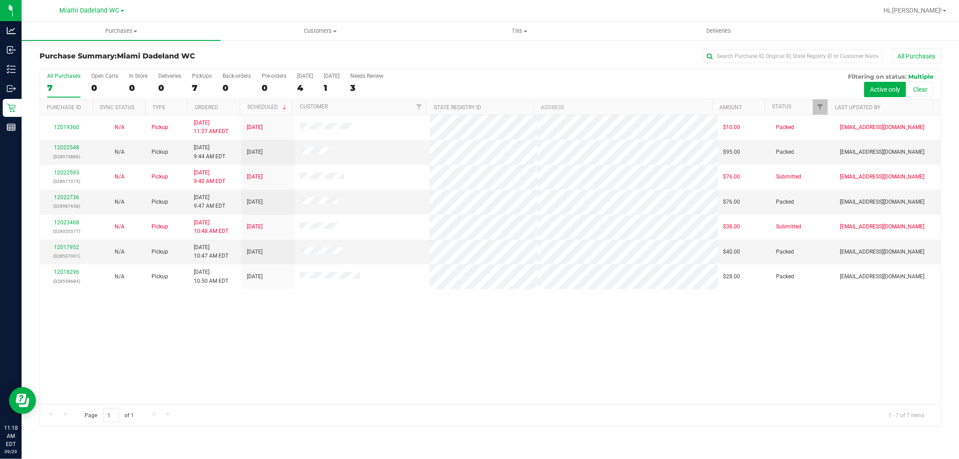
click at [502, 66] on div "Purchase Summary: Miami Dadeland WC All Purchases" at bounding box center [490, 59] width 901 height 20
click at [421, 54] on div "All Purchases" at bounding box center [640, 56] width 601 height 15
click at [489, 63] on div "All Purchases" at bounding box center [640, 56] width 601 height 15
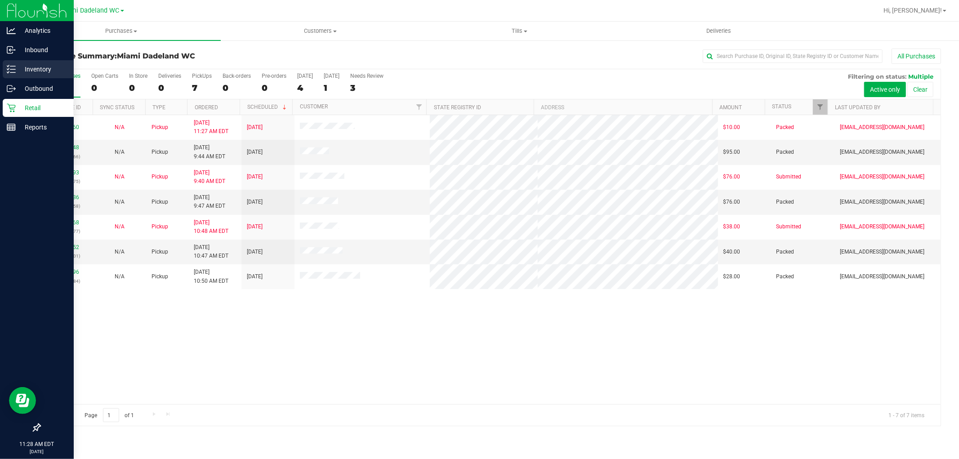
click at [29, 70] on p "Inventory" at bounding box center [43, 69] width 54 height 11
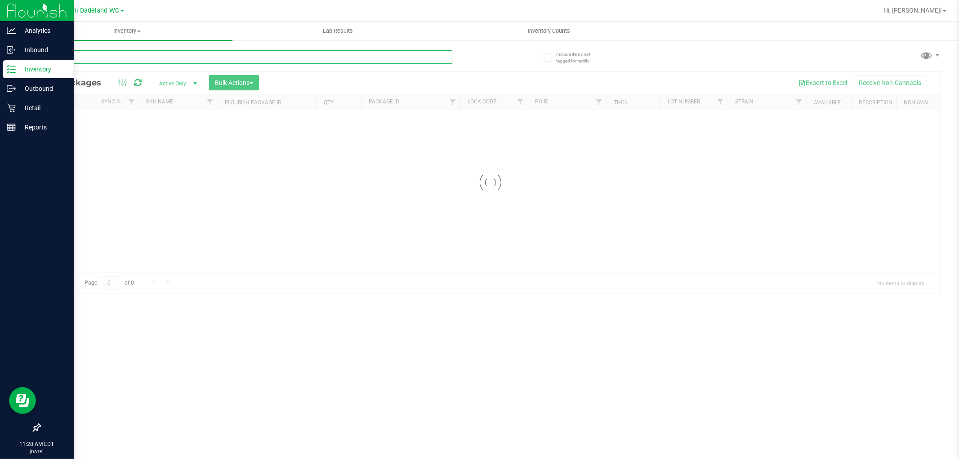
click at [193, 56] on input "text" at bounding box center [246, 56] width 413 height 13
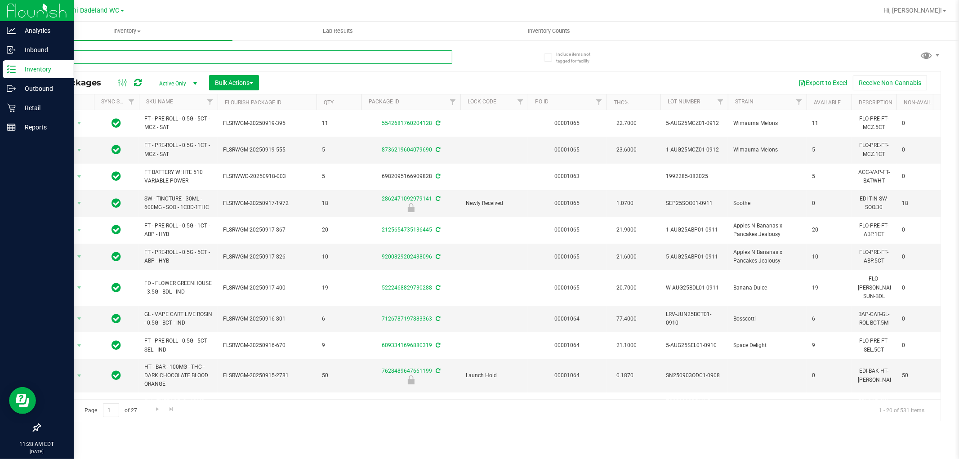
type input "PKT"
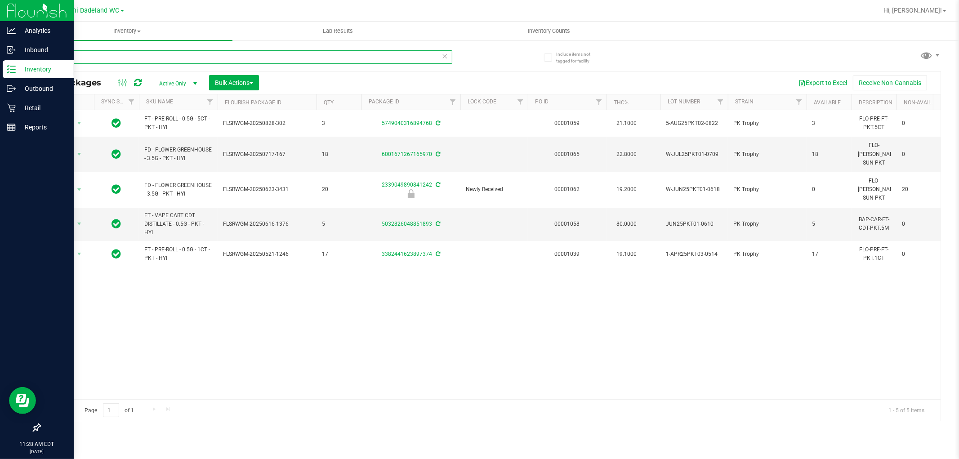
click at [277, 51] on input "PKT" at bounding box center [246, 56] width 413 height 13
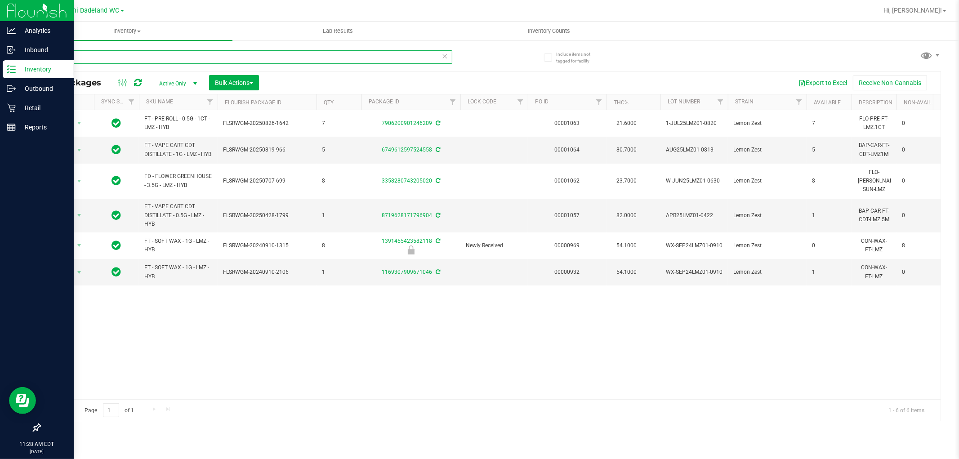
type input "L"
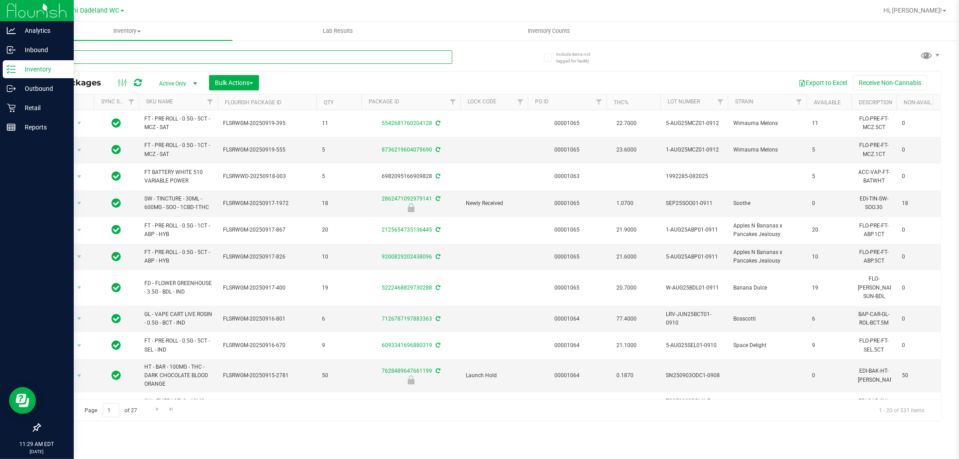
click at [149, 51] on input "text" at bounding box center [246, 56] width 413 height 13
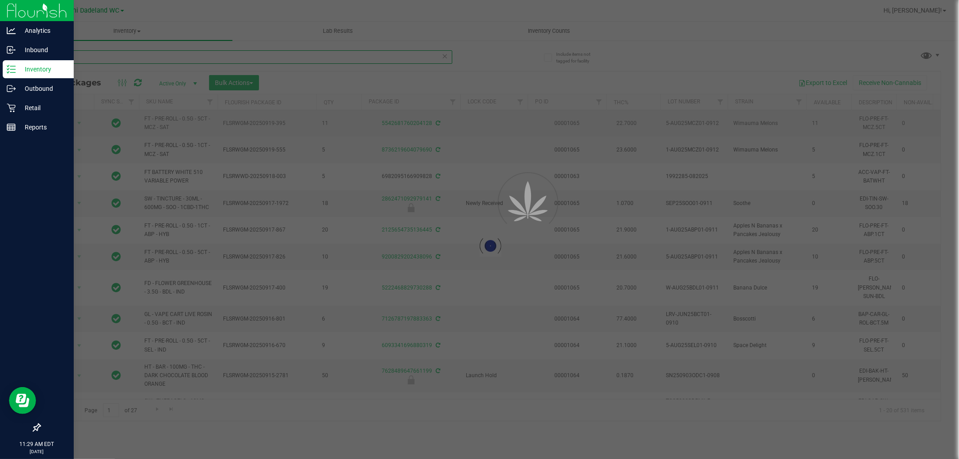
type input "PKT"
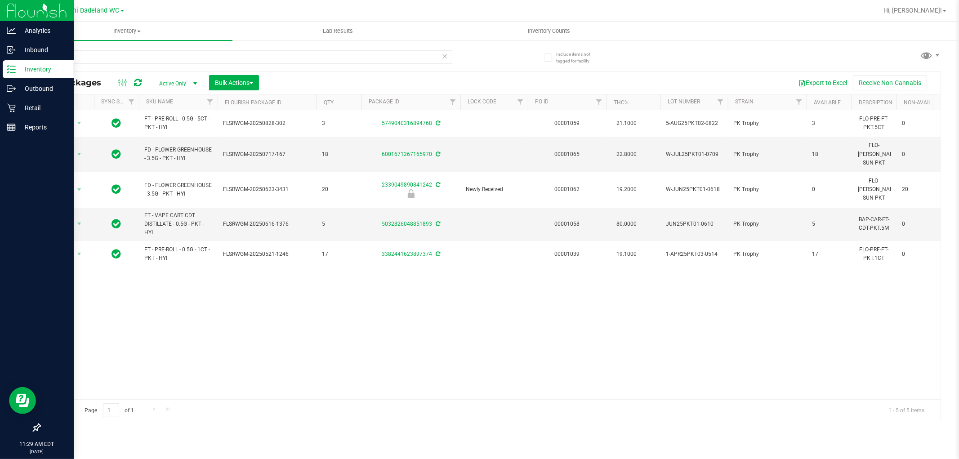
drag, startPoint x: 213, startPoint y: 129, endPoint x: 181, endPoint y: 316, distance: 188.7
click at [181, 316] on div "Action Action Adjust qty Create package Edit attributes Global inventory Locate…" at bounding box center [490, 254] width 900 height 289
click at [210, 47] on div "PKT" at bounding box center [265, 56] width 451 height 29
click at [212, 52] on input "PKT" at bounding box center [246, 56] width 413 height 13
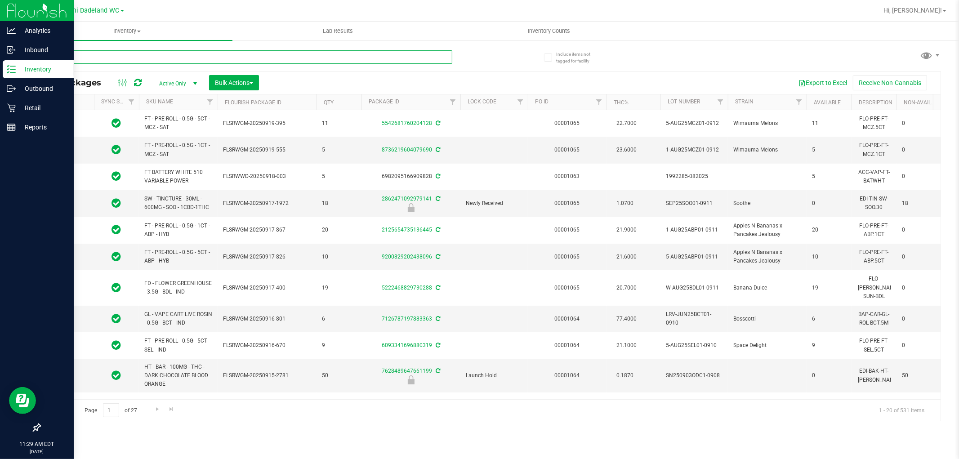
type input "2026-03-16"
type input "2629174671899134"
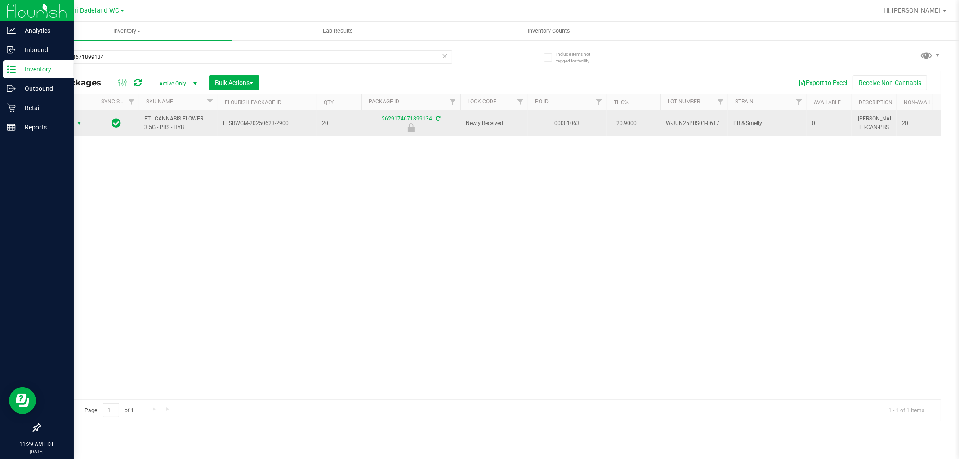
click at [64, 119] on span "Action" at bounding box center [61, 123] width 24 height 13
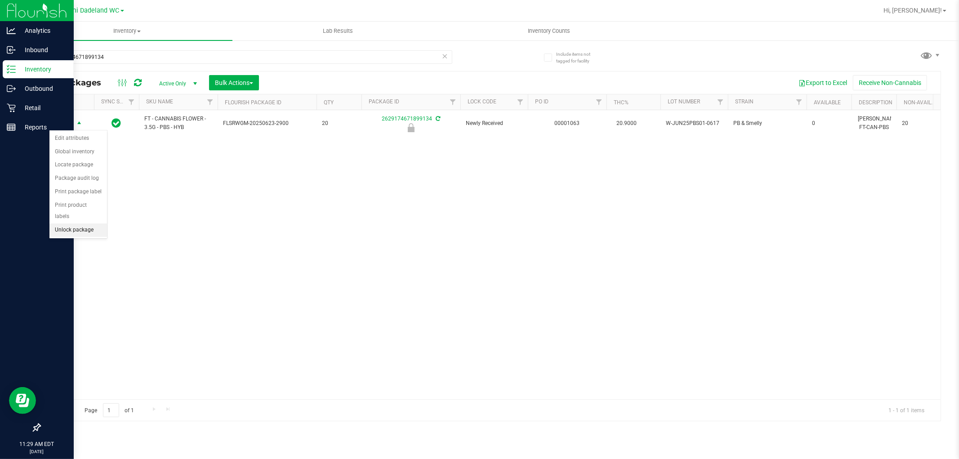
click at [89, 231] on li "Unlock package" at bounding box center [78, 229] width 58 height 13
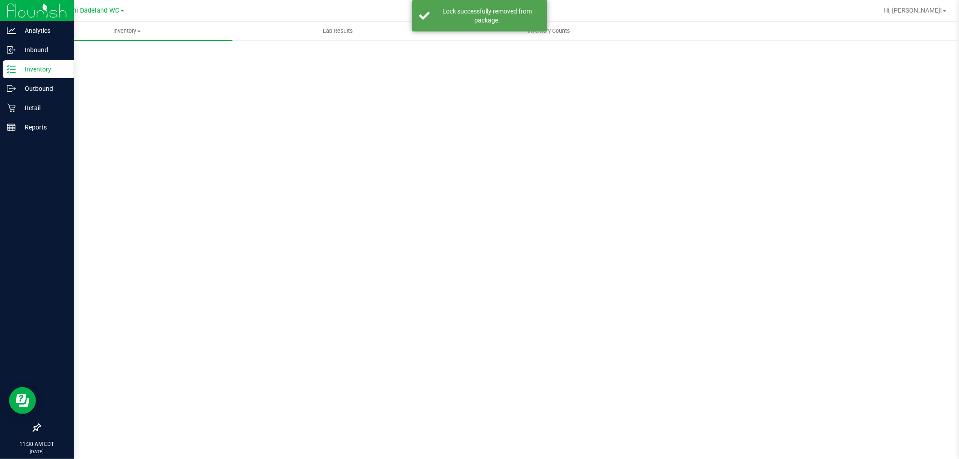
click at [292, 51] on div "Scan Packages 0" at bounding box center [490, 180] width 901 height 263
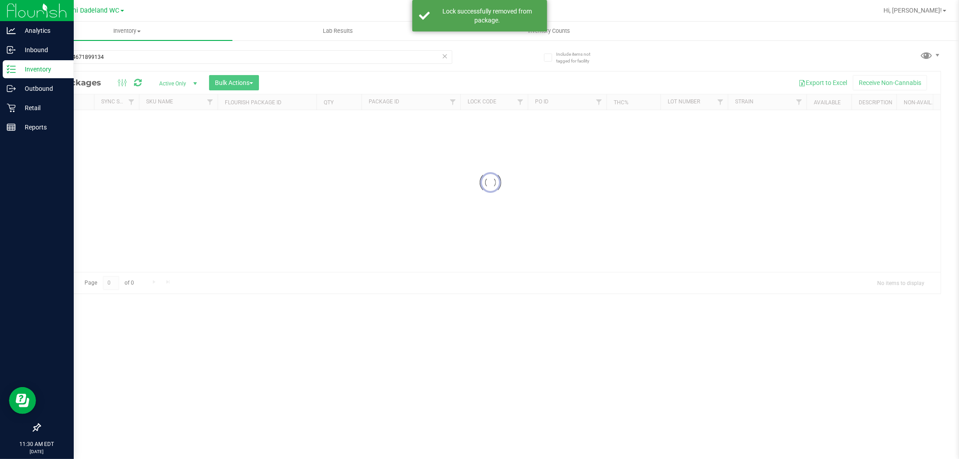
click at [292, 51] on input "2629174671899134" at bounding box center [246, 56] width 413 height 13
click at [292, 51] on div "Inventory All packages All inventory Waste log Create inventory Lab Results Inv…" at bounding box center [490, 240] width 937 height 437
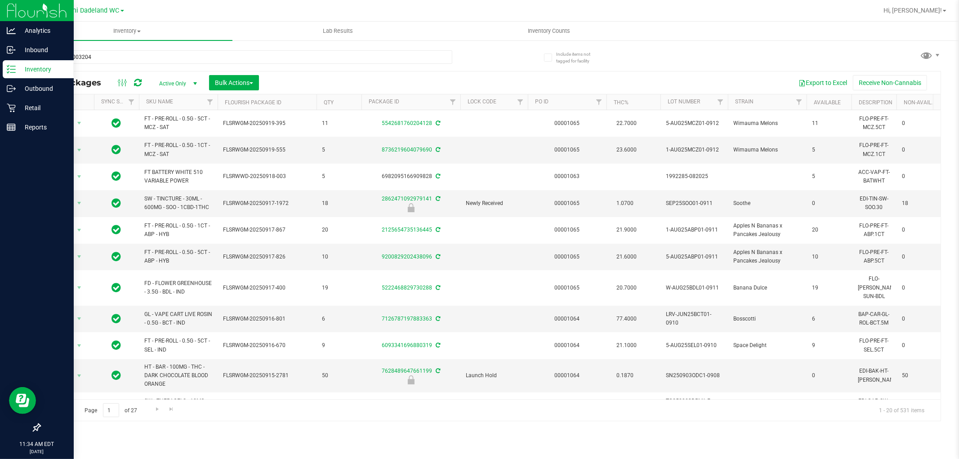
type input "812578003204"
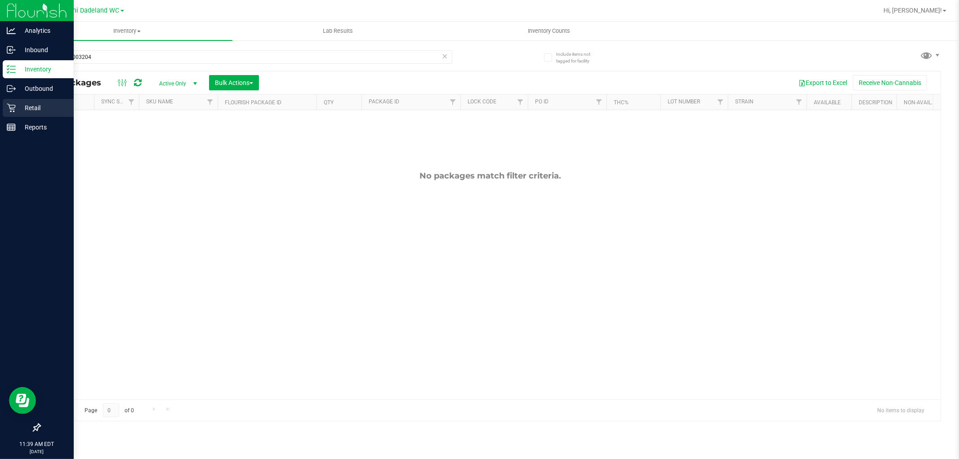
click at [29, 105] on p "Retail" at bounding box center [43, 107] width 54 height 11
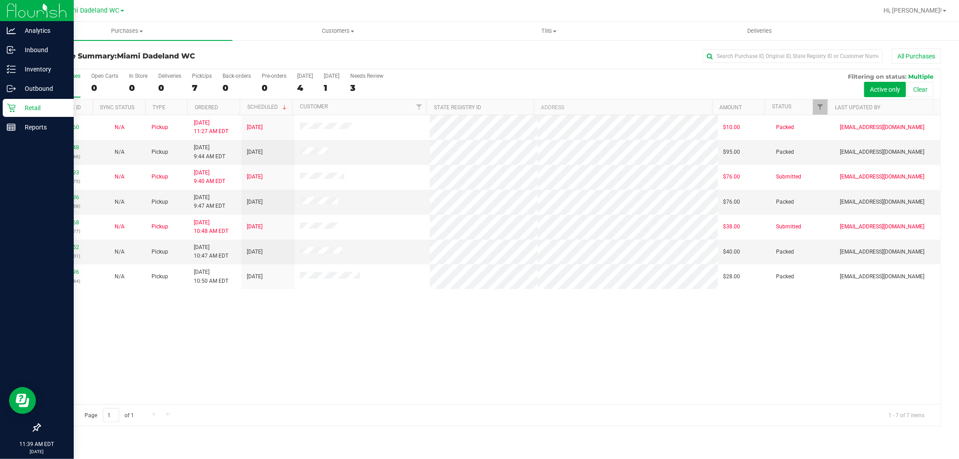
click at [512, 371] on div "12019360 N/A Pickup 9/28/2025 11:27 AM EDT 9/30/2025 $10.00 Packed abourraine@l…" at bounding box center [490, 259] width 900 height 289
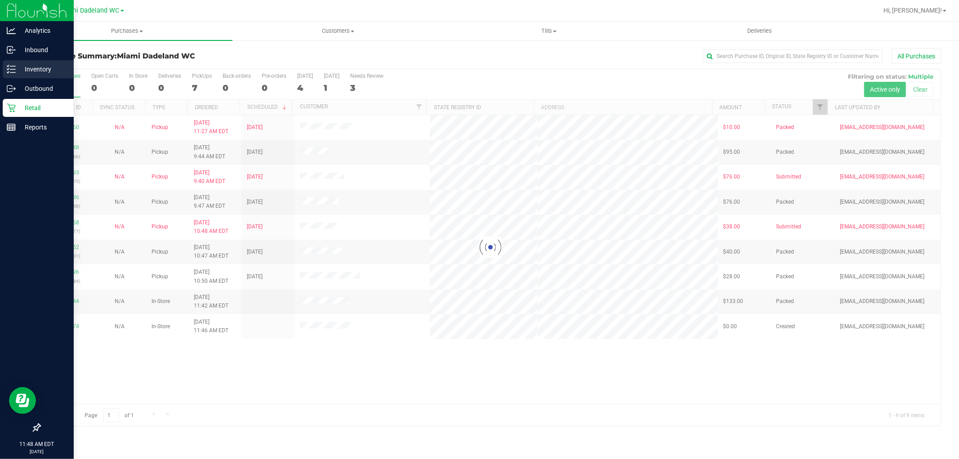
click at [17, 70] on p "Inventory" at bounding box center [43, 69] width 54 height 11
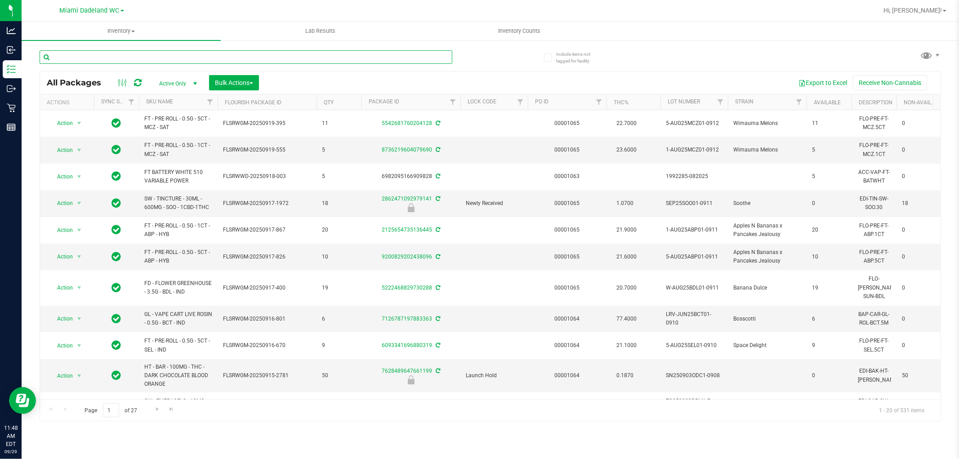
click at [269, 59] on input "text" at bounding box center [246, 56] width 413 height 13
type input "DDA"
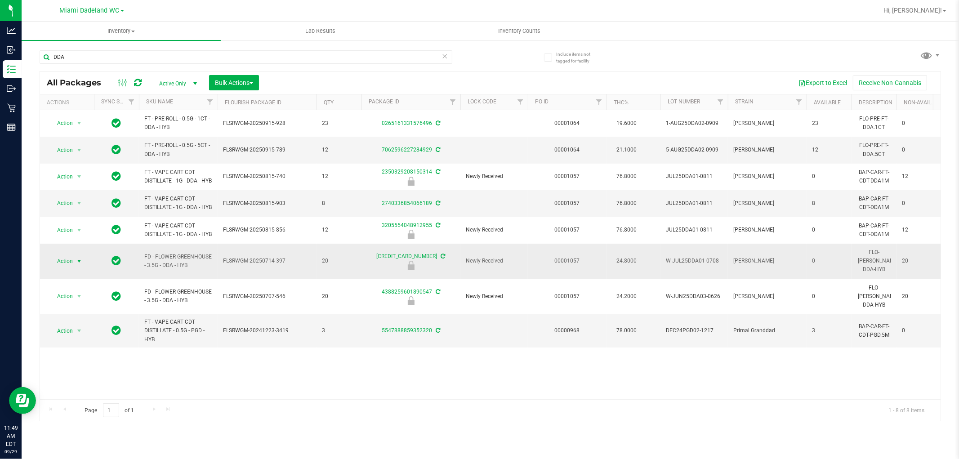
click at [56, 267] on span "Action" at bounding box center [61, 261] width 24 height 13
click at [93, 387] on li "Unlock package" at bounding box center [78, 384] width 58 height 13
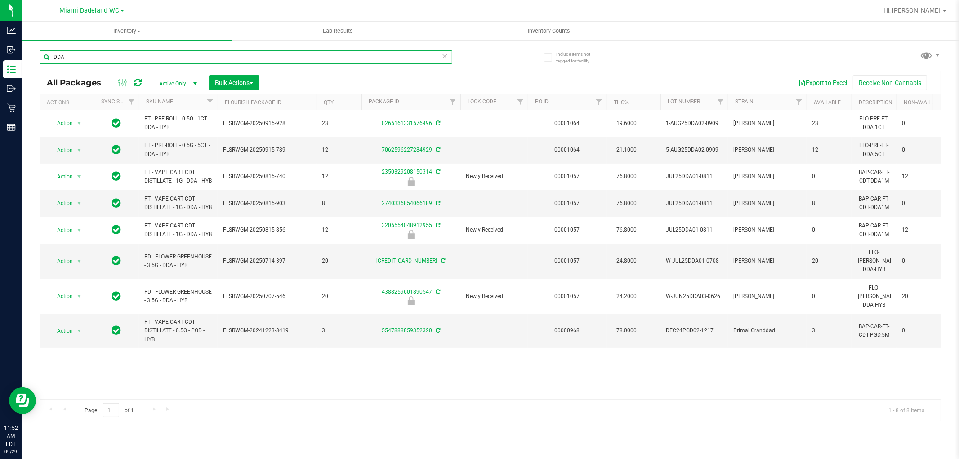
click at [262, 50] on input "DDA" at bounding box center [246, 56] width 413 height 13
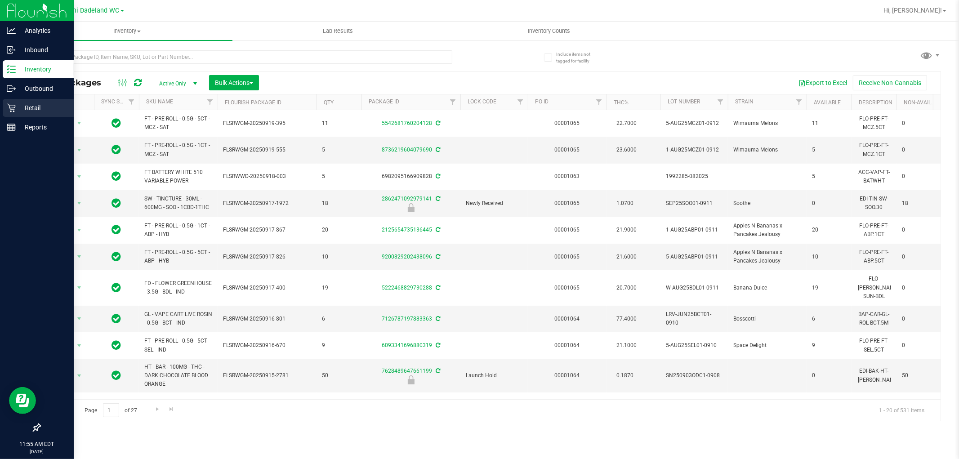
click at [16, 113] on div "Retail" at bounding box center [38, 108] width 71 height 18
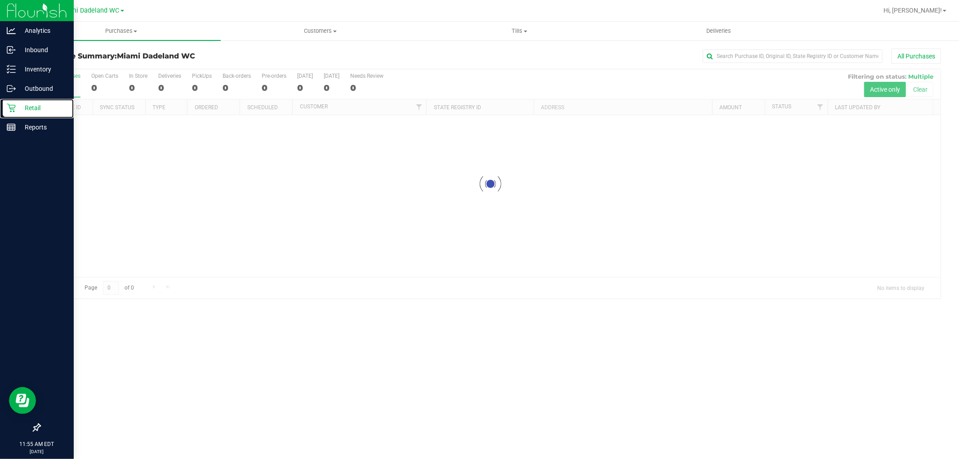
click at [16, 112] on p "Retail" at bounding box center [43, 107] width 54 height 11
click at [380, 52] on div "All Purchases" at bounding box center [640, 56] width 601 height 15
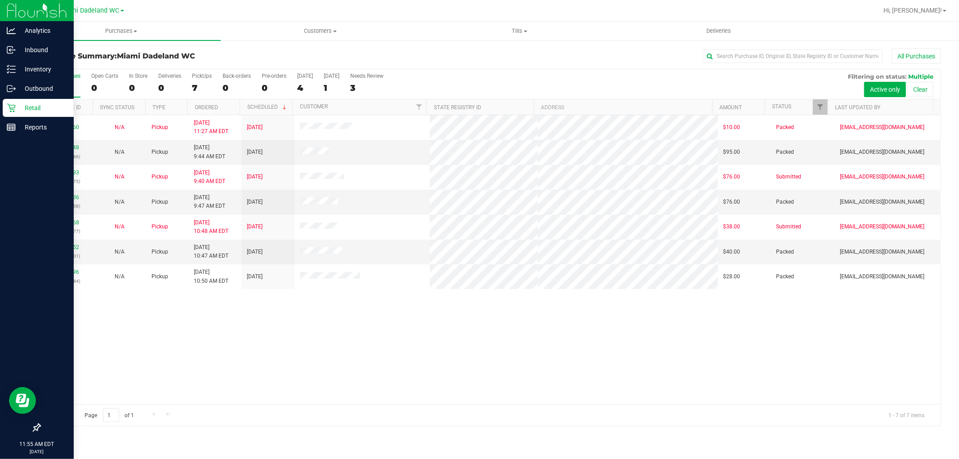
click at [555, 64] on div "Purchase Summary: Miami Dadeland WC All Purchases" at bounding box center [490, 59] width 901 height 20
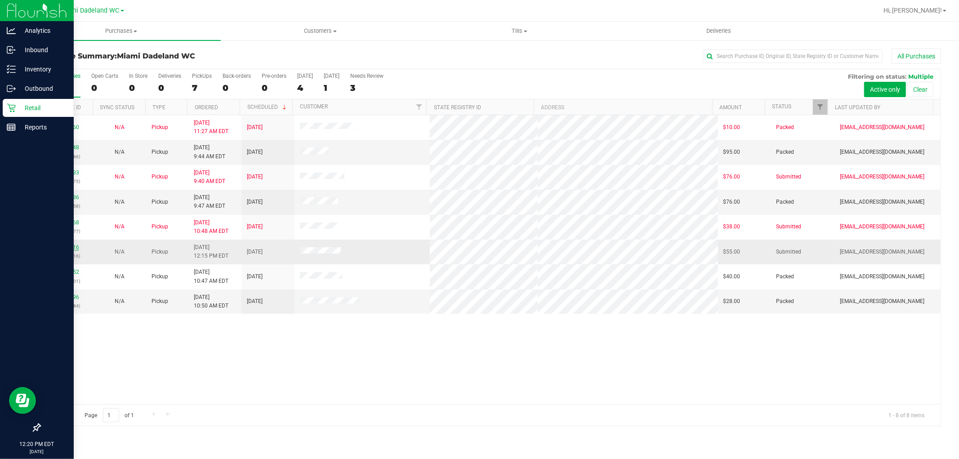
click at [64, 248] on link "12024316" at bounding box center [66, 247] width 25 height 6
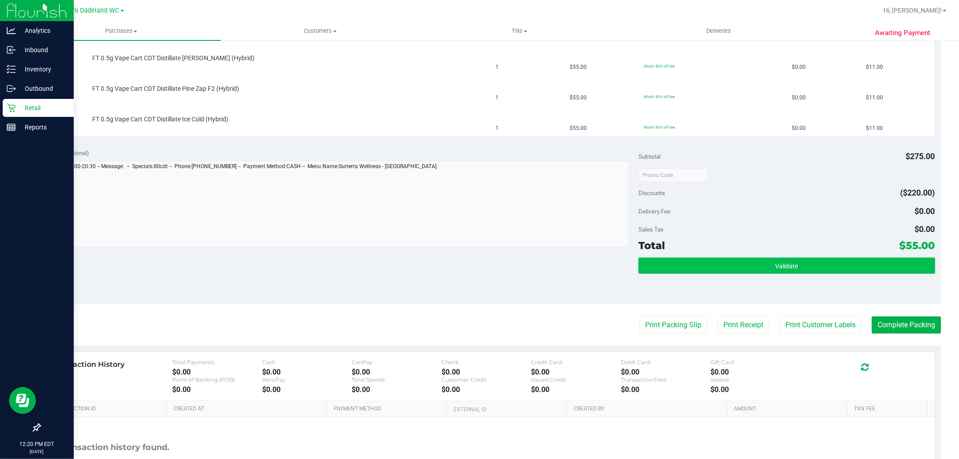
scroll to position [378, 0]
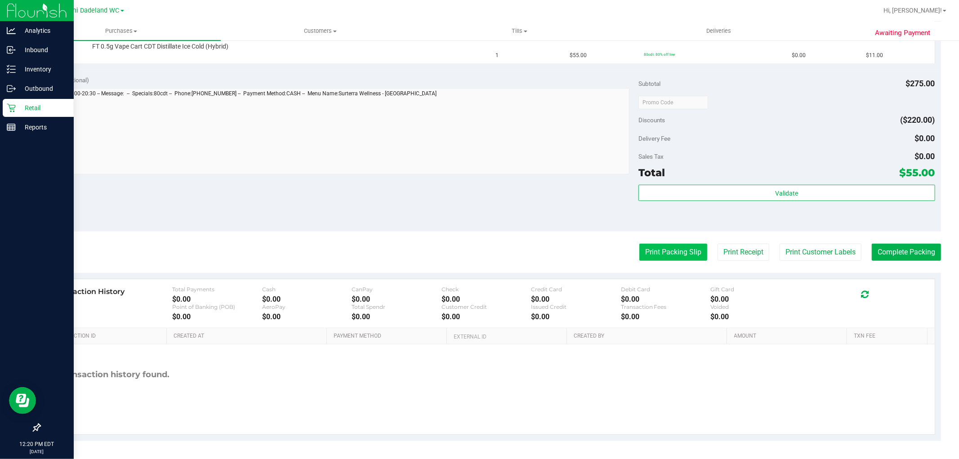
click at [648, 254] on button "Print Packing Slip" at bounding box center [673, 252] width 68 height 17
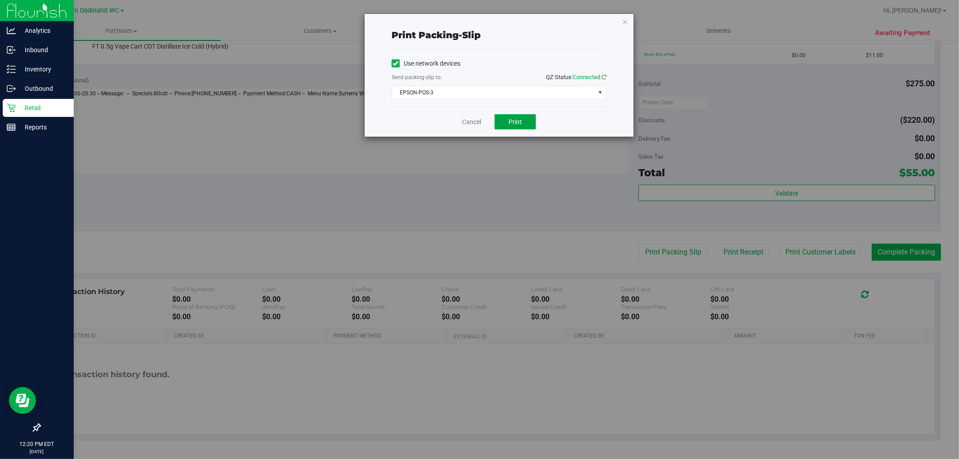
click at [523, 123] on button "Print" at bounding box center [514, 121] width 41 height 15
click at [469, 120] on link "Cancel" at bounding box center [471, 121] width 19 height 9
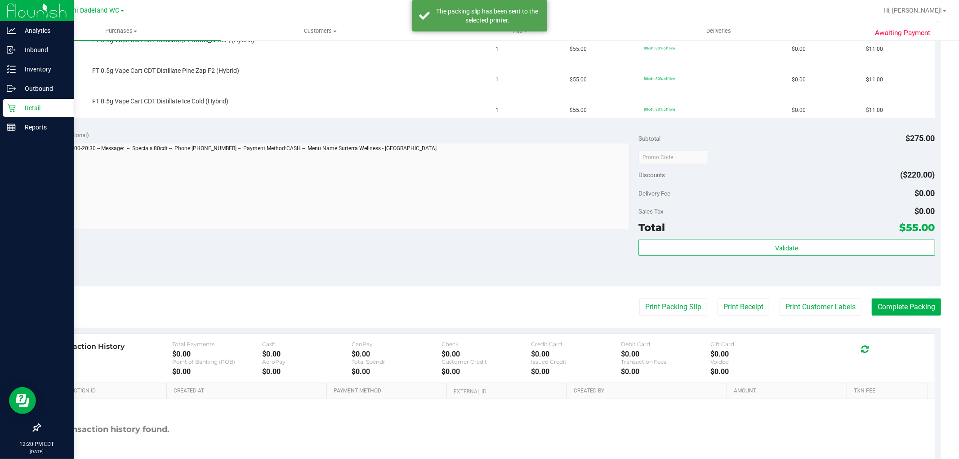
scroll to position [228, 0]
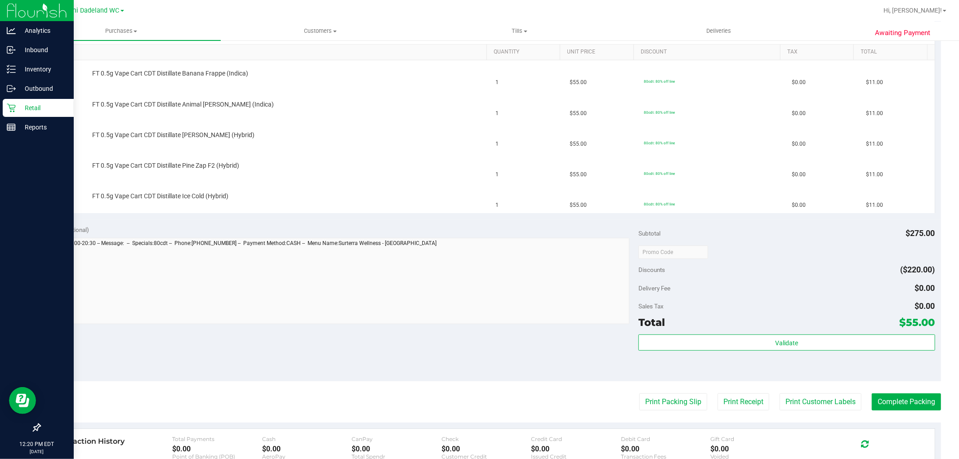
click at [639, 393] on button "Print Packing Slip" at bounding box center [673, 401] width 68 height 17
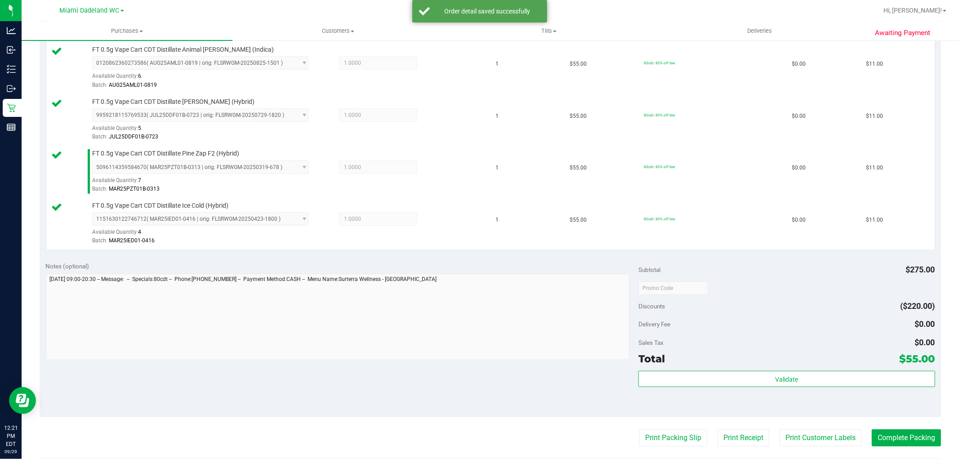
scroll to position [494, 0]
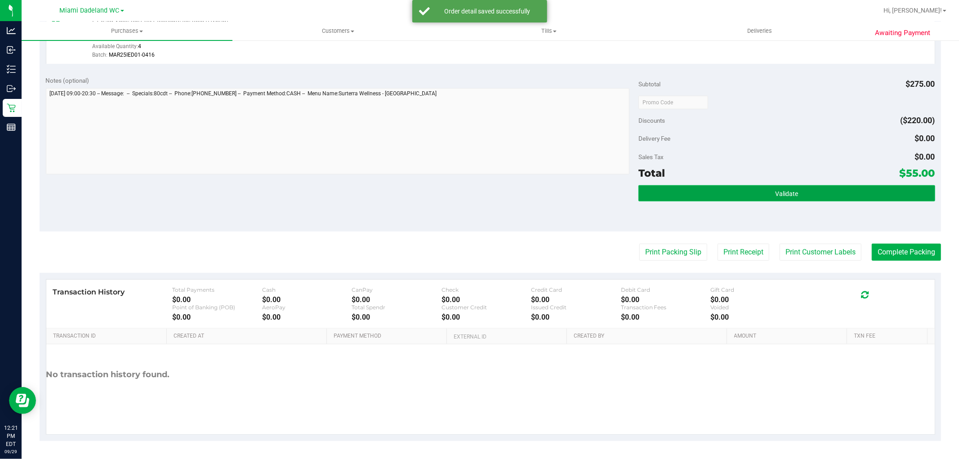
click at [708, 185] on button "Validate" at bounding box center [786, 193] width 296 height 16
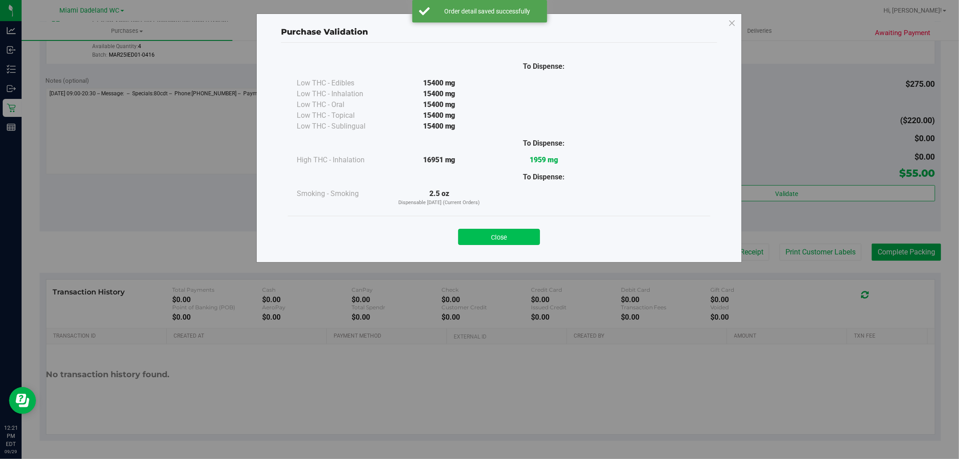
click at [511, 241] on button "Close" at bounding box center [499, 237] width 82 height 16
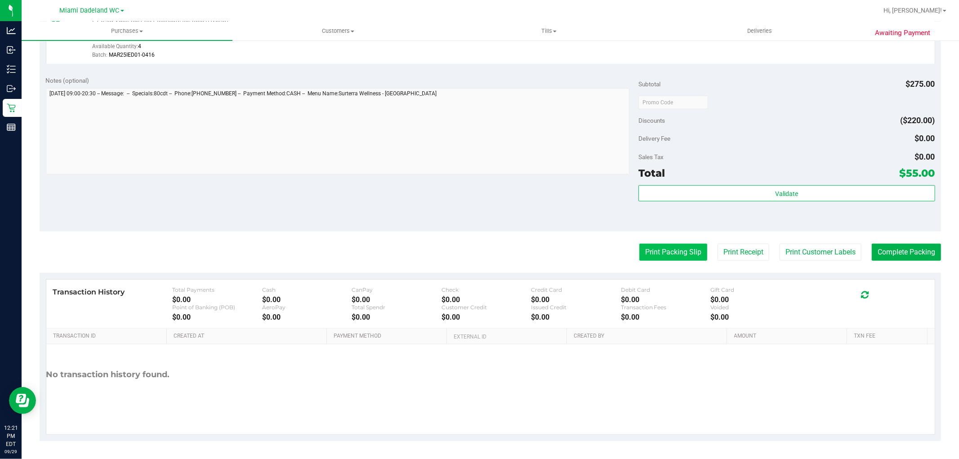
click at [663, 244] on button "Print Packing Slip" at bounding box center [673, 252] width 68 height 17
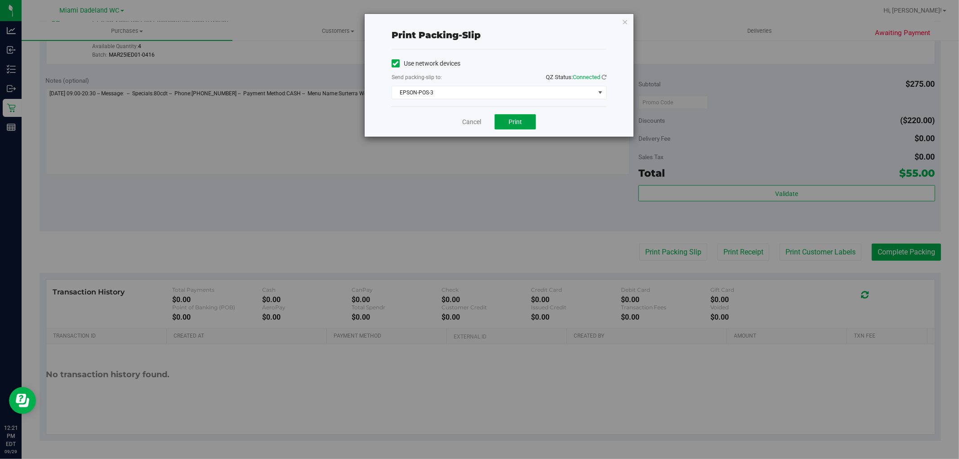
click at [510, 123] on span "Print" at bounding box center [514, 121] width 13 height 7
click at [468, 121] on link "Cancel" at bounding box center [471, 121] width 19 height 9
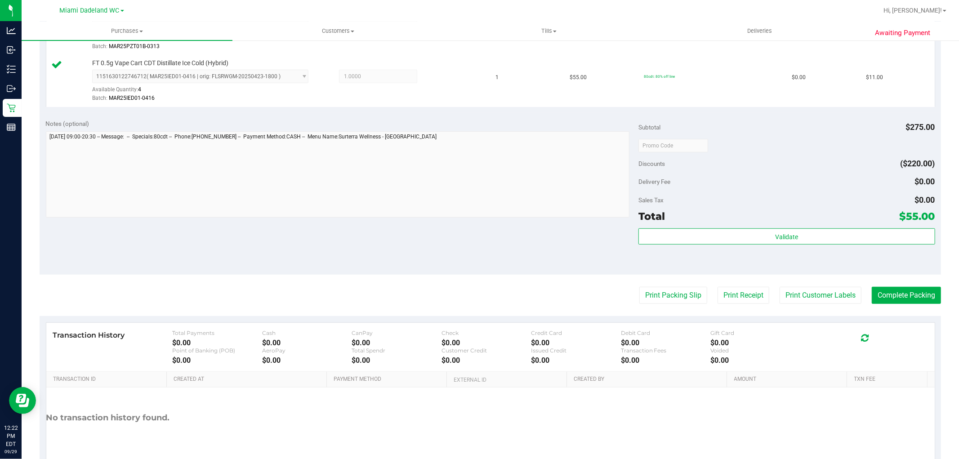
scroll to position [394, 0]
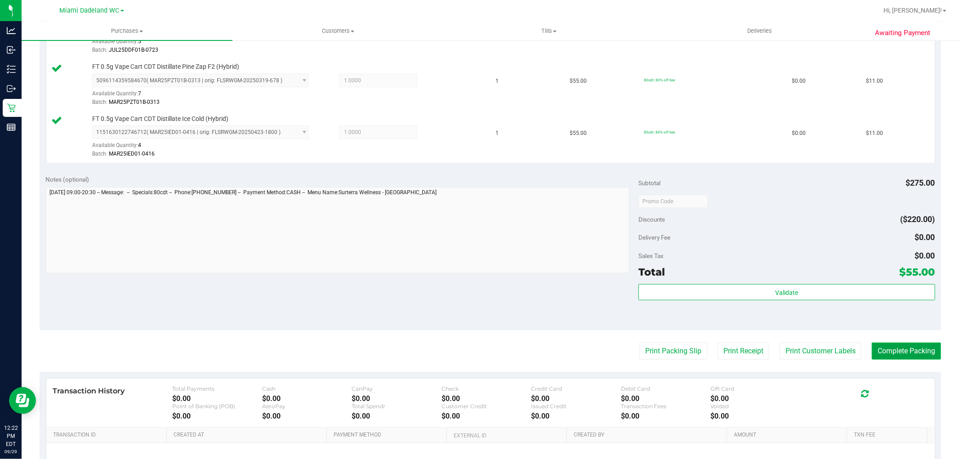
click at [903, 347] on button "Complete Packing" at bounding box center [906, 350] width 69 height 17
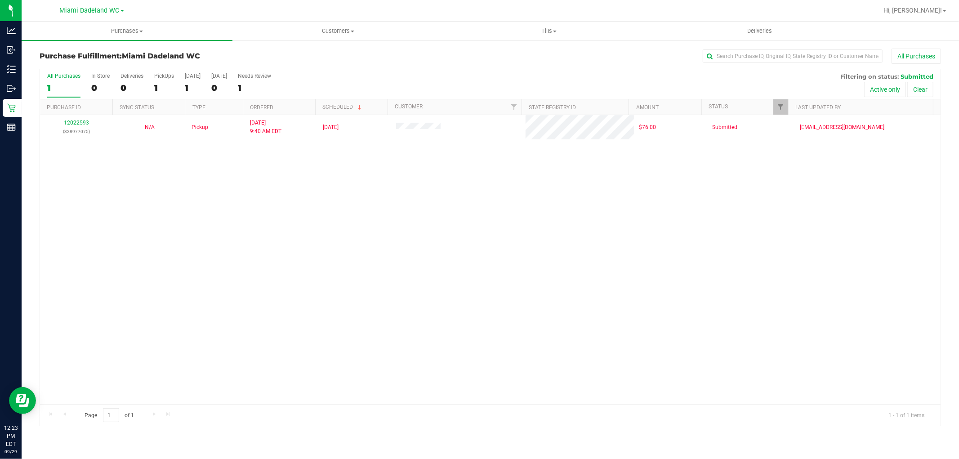
click at [825, 253] on div "12022593 (328977075) N/A Pickup [DATE] 9:40 AM EDT 9/29/2025 $76.00 Submitted […" at bounding box center [490, 259] width 900 height 289
